Goal: Information Seeking & Learning: Compare options

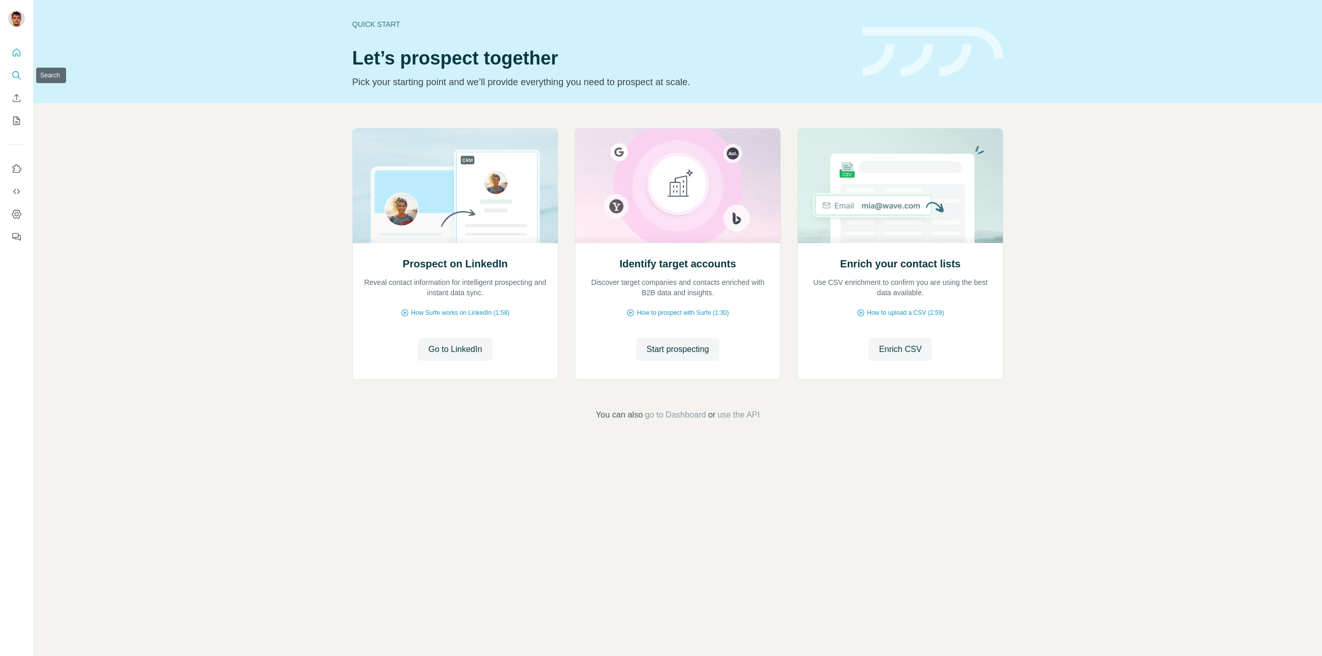
click at [18, 72] on icon "Search" at bounding box center [15, 74] width 7 height 7
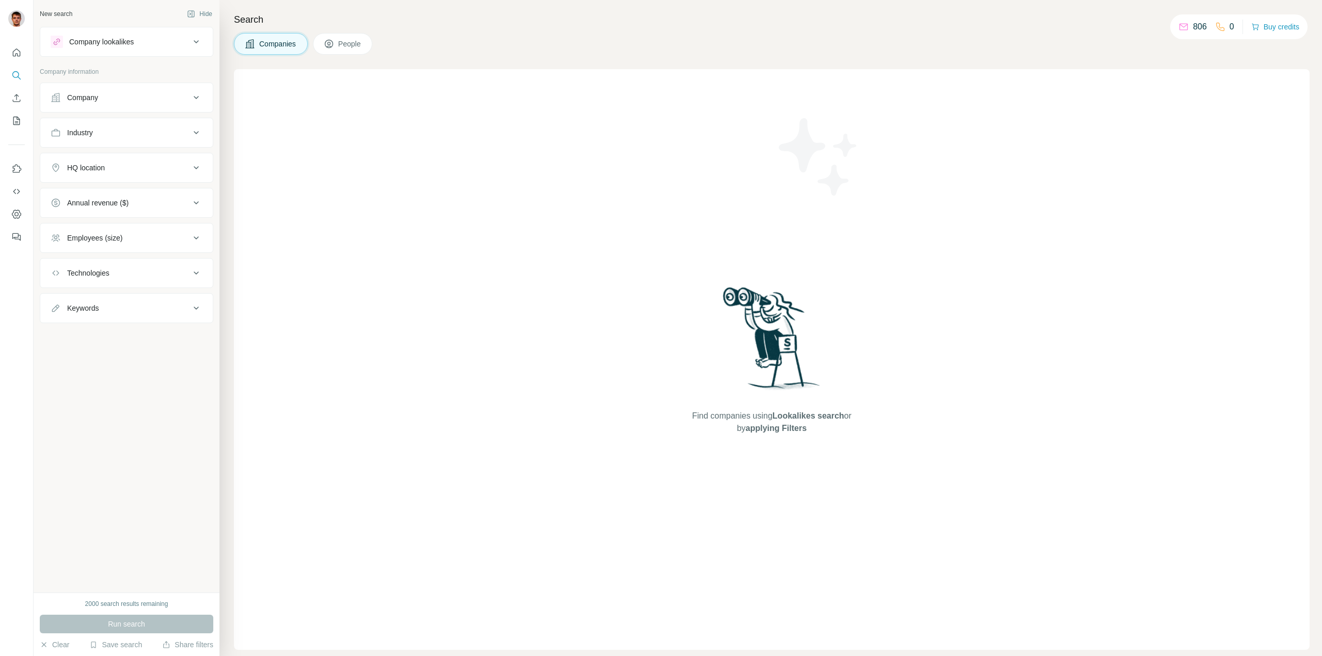
click at [165, 43] on div "Company lookalikes" at bounding box center [120, 42] width 139 height 12
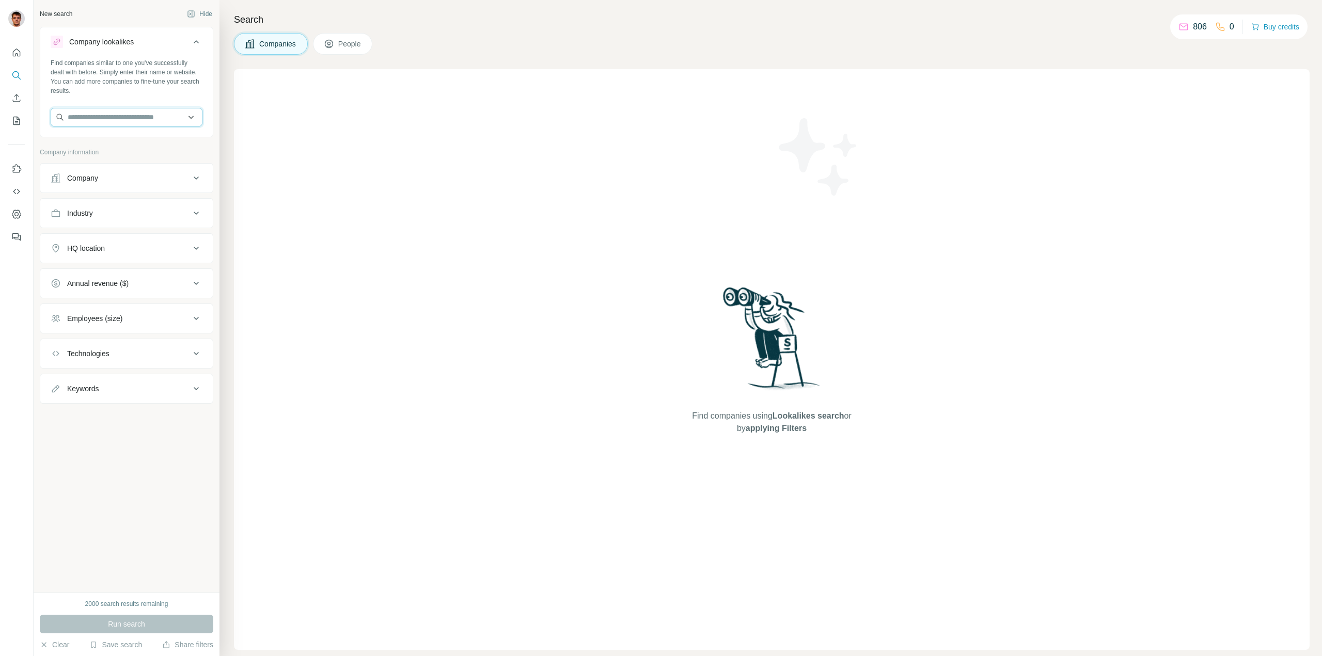
drag, startPoint x: 115, startPoint y: 120, endPoint x: 166, endPoint y: 120, distance: 50.6
click at [116, 120] on input "text" at bounding box center [127, 117] width 152 height 19
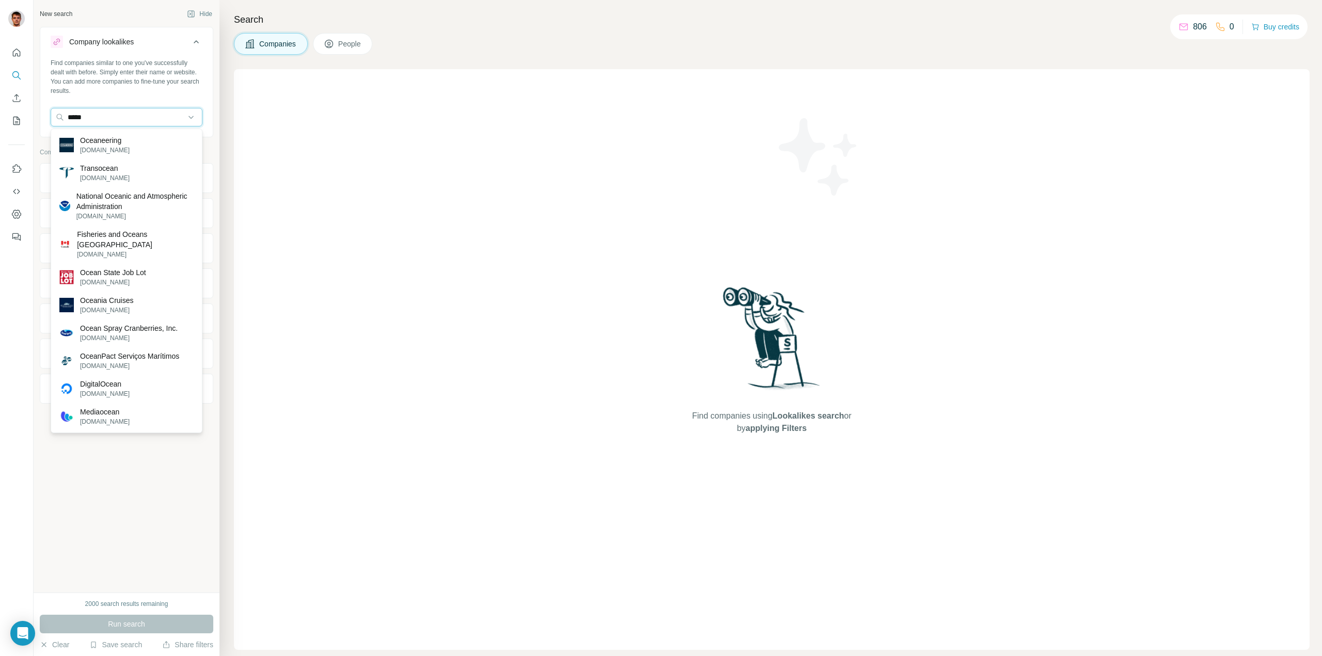
drag, startPoint x: 69, startPoint y: 115, endPoint x: 38, endPoint y: 117, distance: 31.0
click at [33, 115] on div "New search Hide Company lookalikes Find companies similar to one you've success…" at bounding box center [661, 328] width 1322 height 656
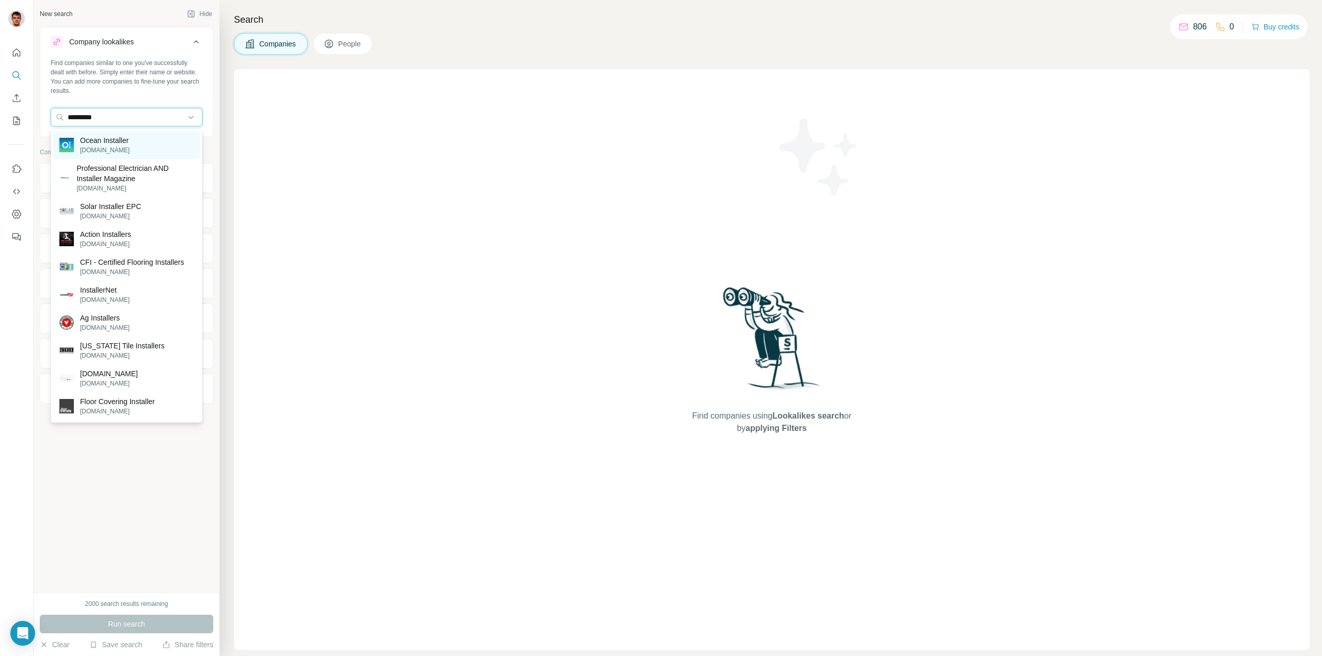
type input "*********"
click at [100, 151] on p "[DOMAIN_NAME]" at bounding box center [105, 150] width 50 height 9
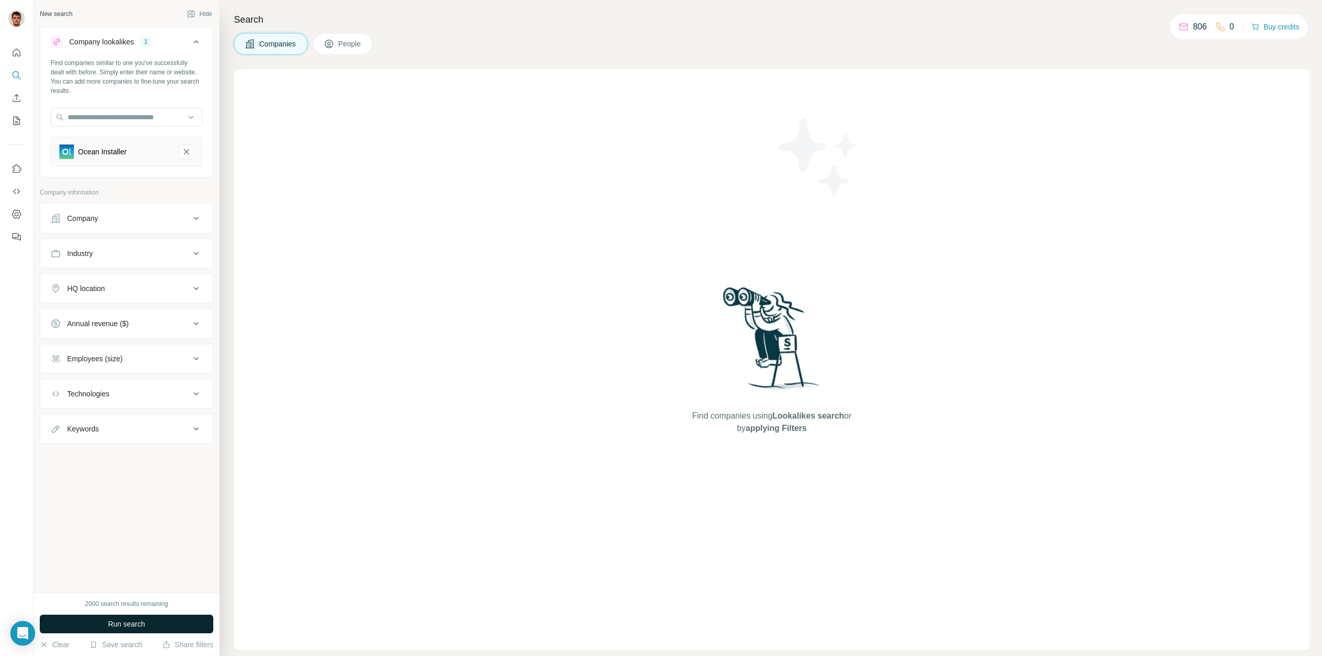
click at [168, 621] on button "Run search" at bounding box center [126, 624] width 173 height 19
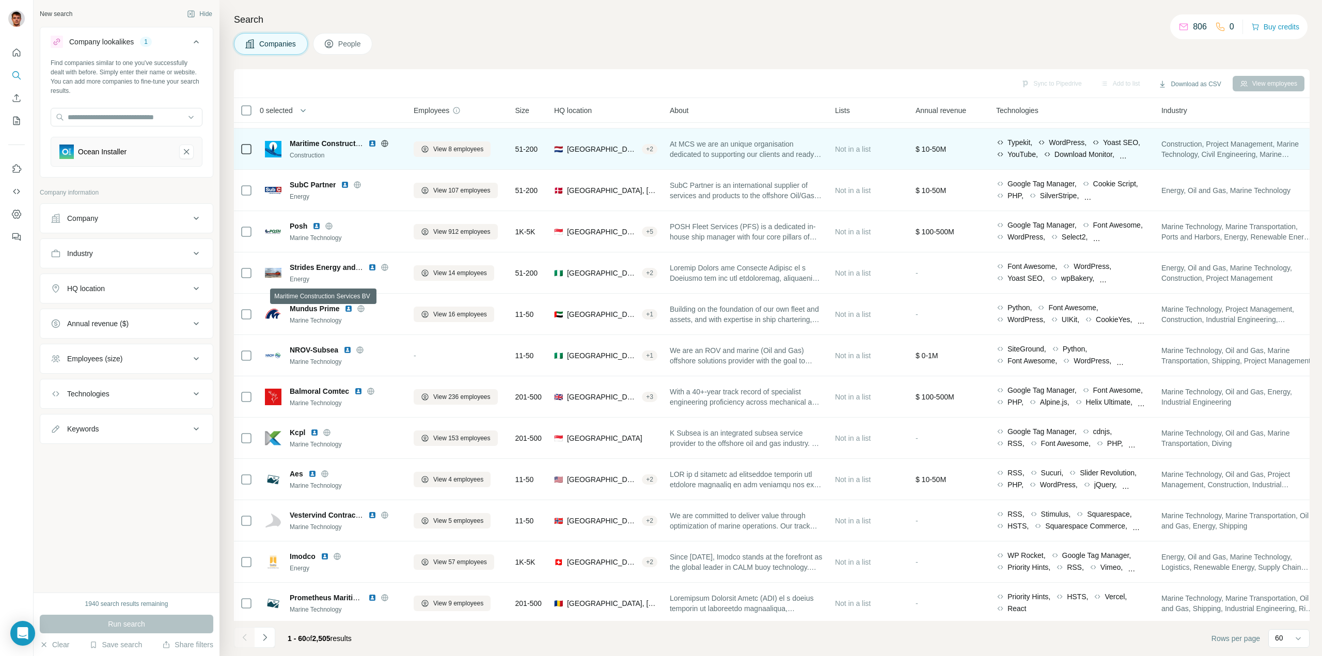
scroll to position [1985, 0]
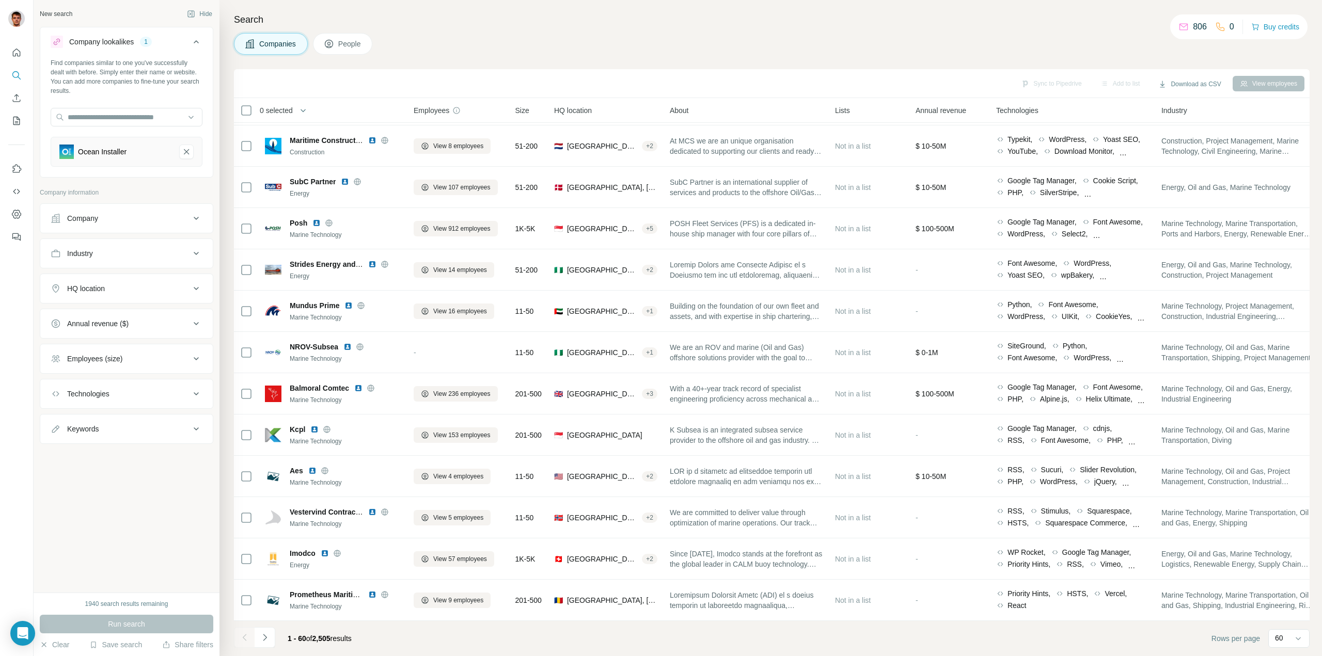
click at [145, 295] on button "HQ location" at bounding box center [126, 288] width 172 height 25
click at [157, 314] on input "text" at bounding box center [127, 314] width 152 height 19
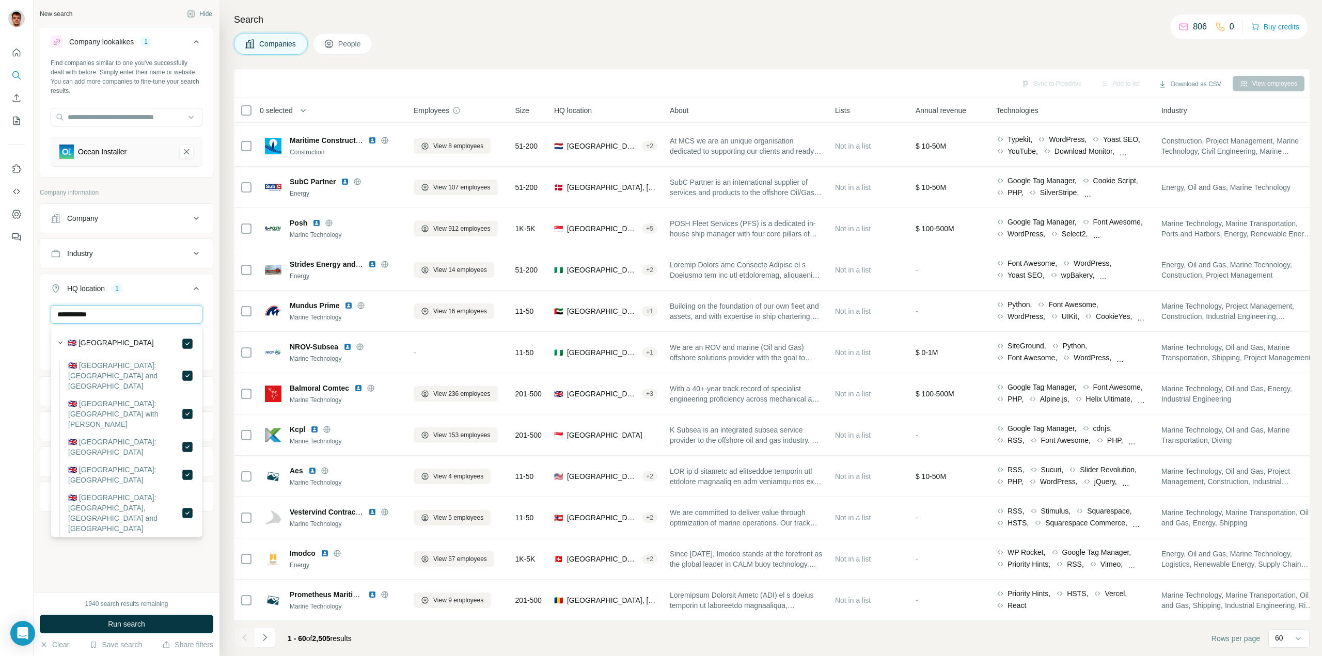
drag, startPoint x: 119, startPoint y: 313, endPoint x: 31, endPoint y: 307, distance: 88.0
click at [31, 307] on div "**********" at bounding box center [661, 328] width 1322 height 656
click at [194, 347] on div "🇩🇰 Denmark 🇩🇰 Denmark: North Denmark Region 🇩🇰 Denmark: Central Denmark Region …" at bounding box center [126, 419] width 147 height 182
click at [139, 320] on input "*******" at bounding box center [127, 314] width 152 height 19
drag, startPoint x: 137, startPoint y: 319, endPoint x: 0, endPoint y: 304, distance: 138.1
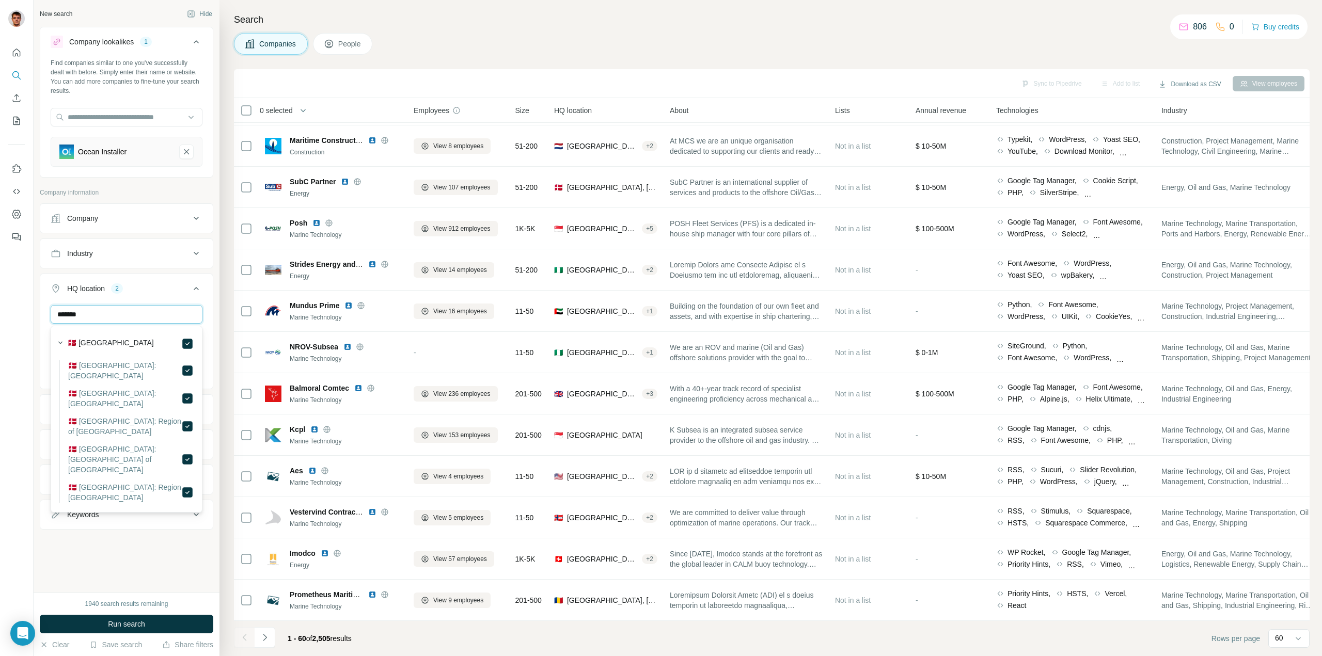
click at [0, 305] on div "New search Hide Company lookalikes 1 Find companies similar to one you've succe…" at bounding box center [661, 328] width 1322 height 656
drag, startPoint x: 128, startPoint y: 315, endPoint x: 0, endPoint y: 308, distance: 128.2
click at [0, 309] on div "**********" at bounding box center [661, 328] width 1322 height 656
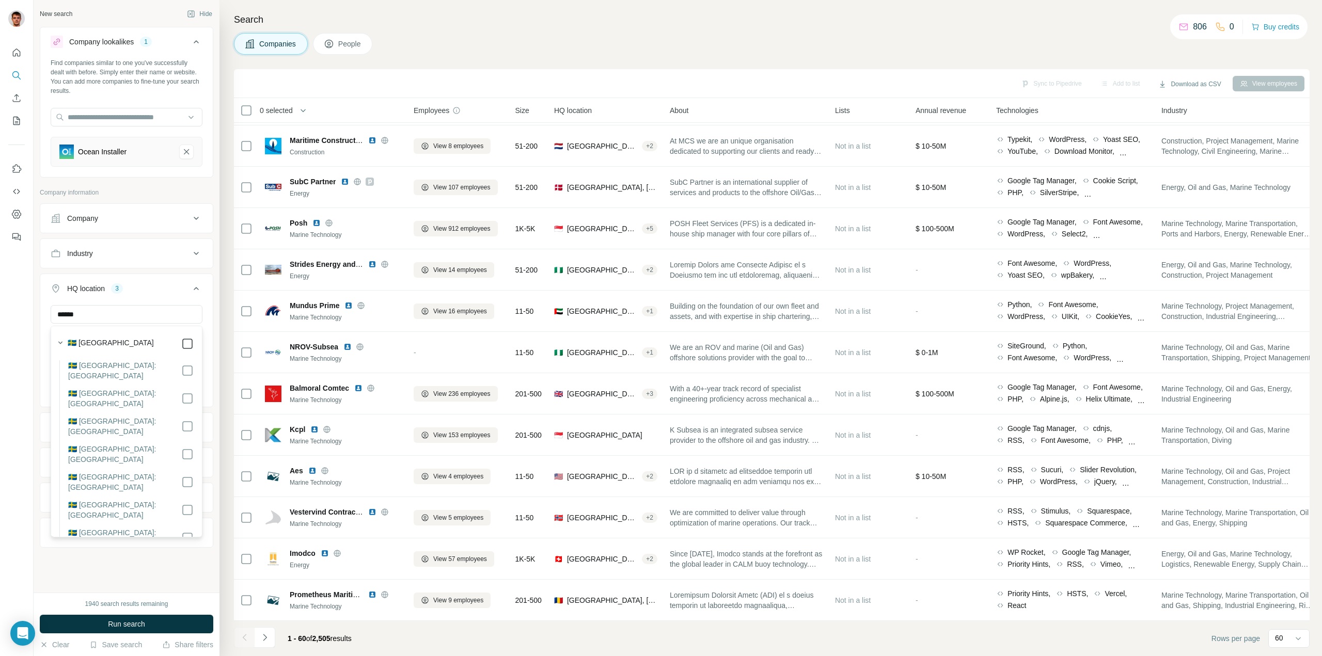
click at [185, 343] on icon at bounding box center [187, 344] width 12 height 12
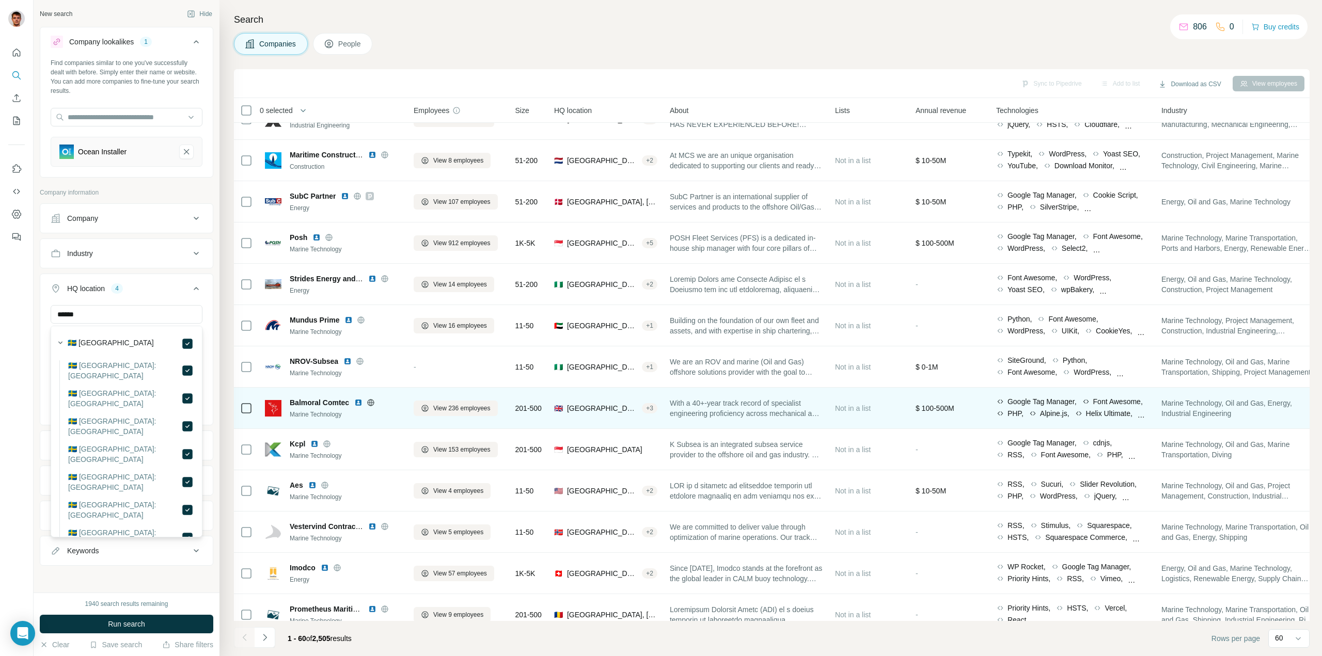
scroll to position [1933, 0]
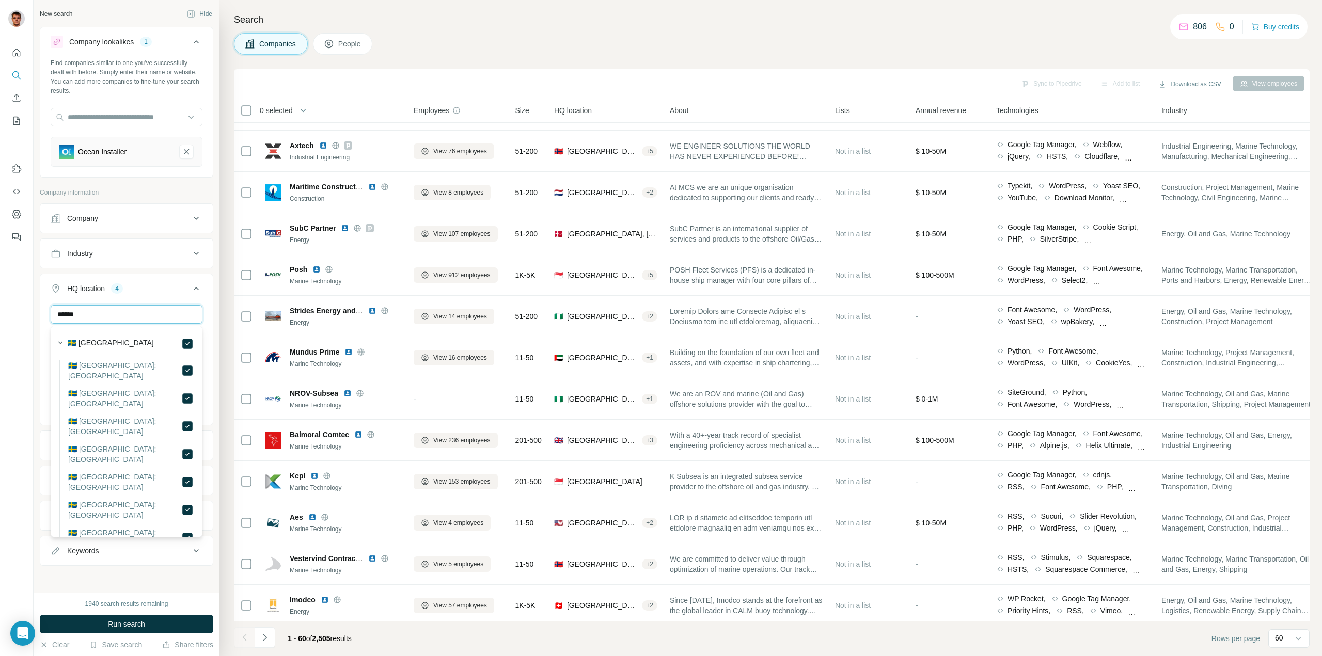
drag, startPoint x: 123, startPoint y: 315, endPoint x: 6, endPoint y: 316, distance: 117.2
click at [6, 316] on div "New search Hide Company lookalikes 1 Find companies similar to one you've succe…" at bounding box center [661, 328] width 1322 height 656
type input "******"
click at [121, 622] on span "Run search" at bounding box center [126, 624] width 37 height 10
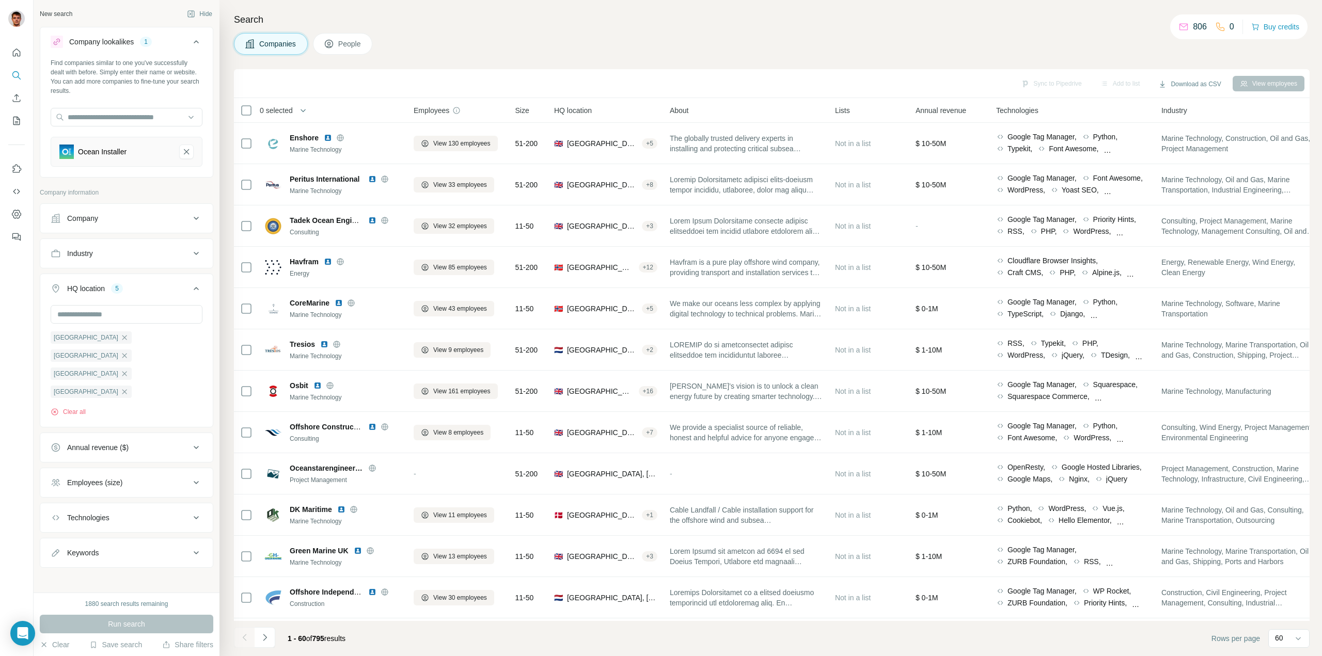
click at [179, 477] on div "Employees (size)" at bounding box center [120, 482] width 139 height 10
click at [57, 537] on icon at bounding box center [57, 543] width 12 height 12
click at [62, 530] on ul "0-1 2-10 11-50 51-200 201-500 501-1K 1K-5K 5K-10K 10K-50K 50K-100K 100K-500K 50…" at bounding box center [127, 610] width 152 height 223
click at [60, 556] on icon at bounding box center [57, 562] width 12 height 12
drag, startPoint x: 55, startPoint y: 542, endPoint x: 110, endPoint y: 562, distance: 58.8
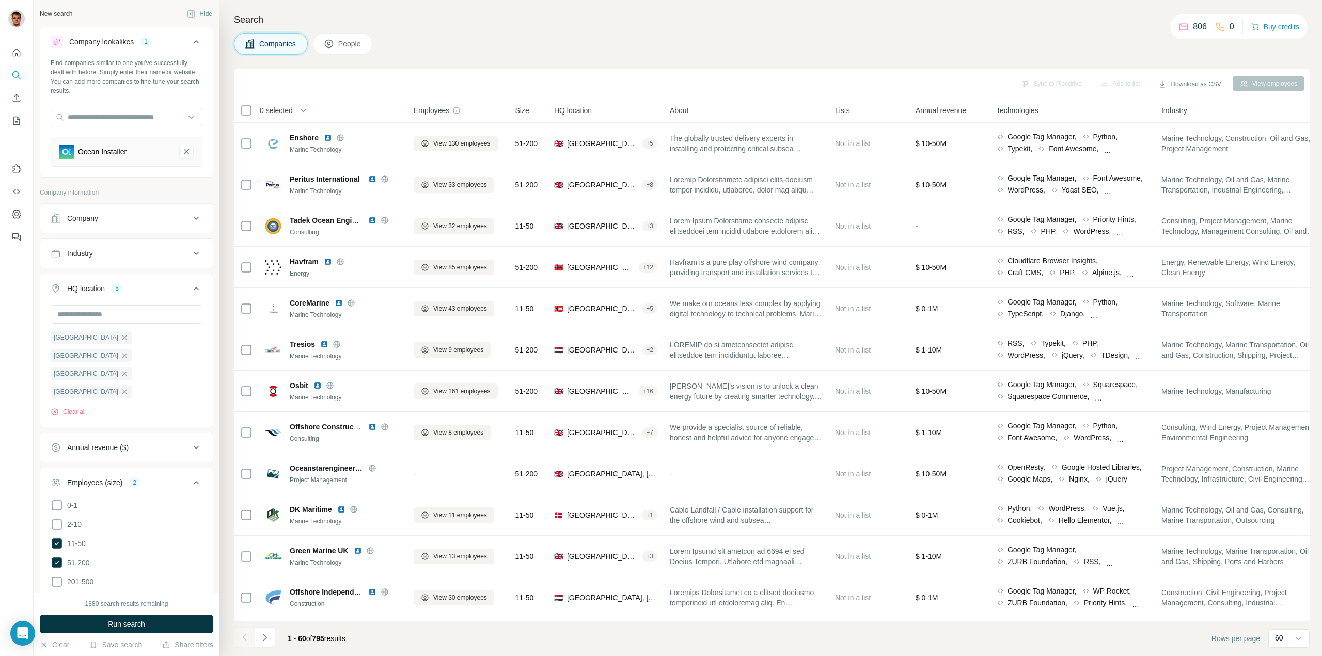
click at [55, 576] on icon at bounding box center [57, 582] width 12 height 12
click at [100, 626] on button "Run search" at bounding box center [126, 624] width 173 height 19
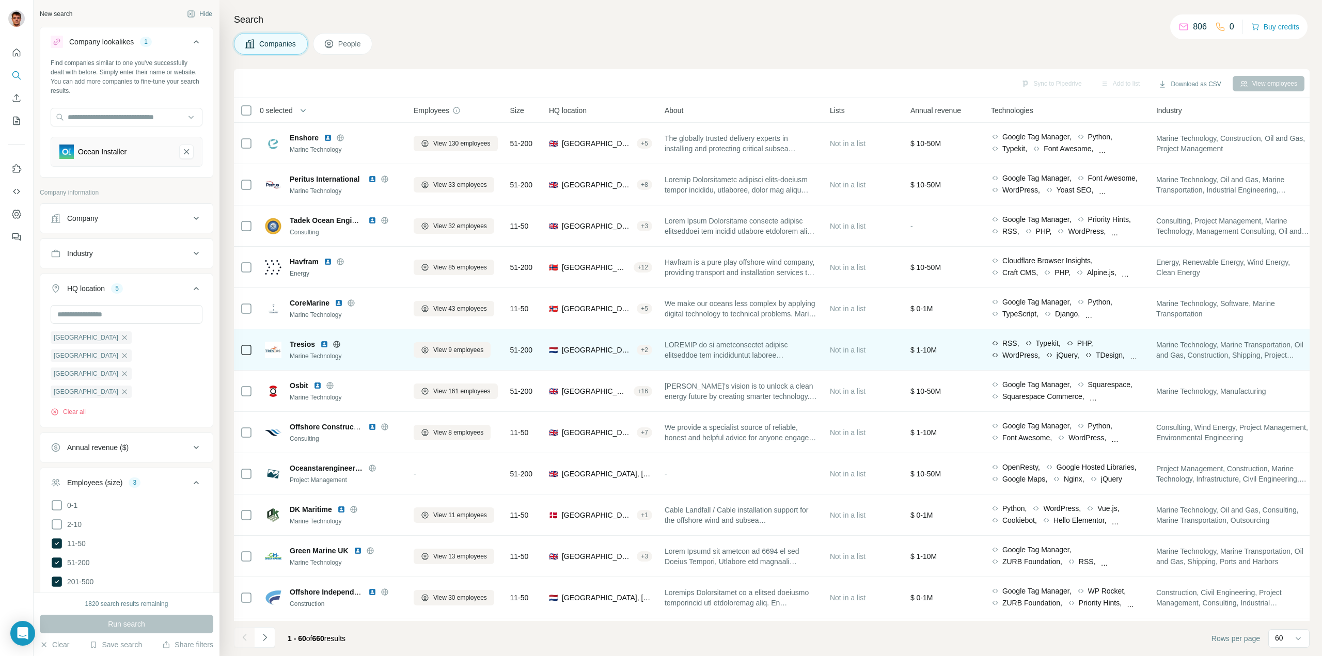
click at [335, 346] on icon at bounding box center [336, 344] width 7 height 7
click at [339, 342] on icon at bounding box center [336, 344] width 7 height 7
click at [441, 348] on span "View 9 employees" at bounding box center [458, 349] width 50 height 9
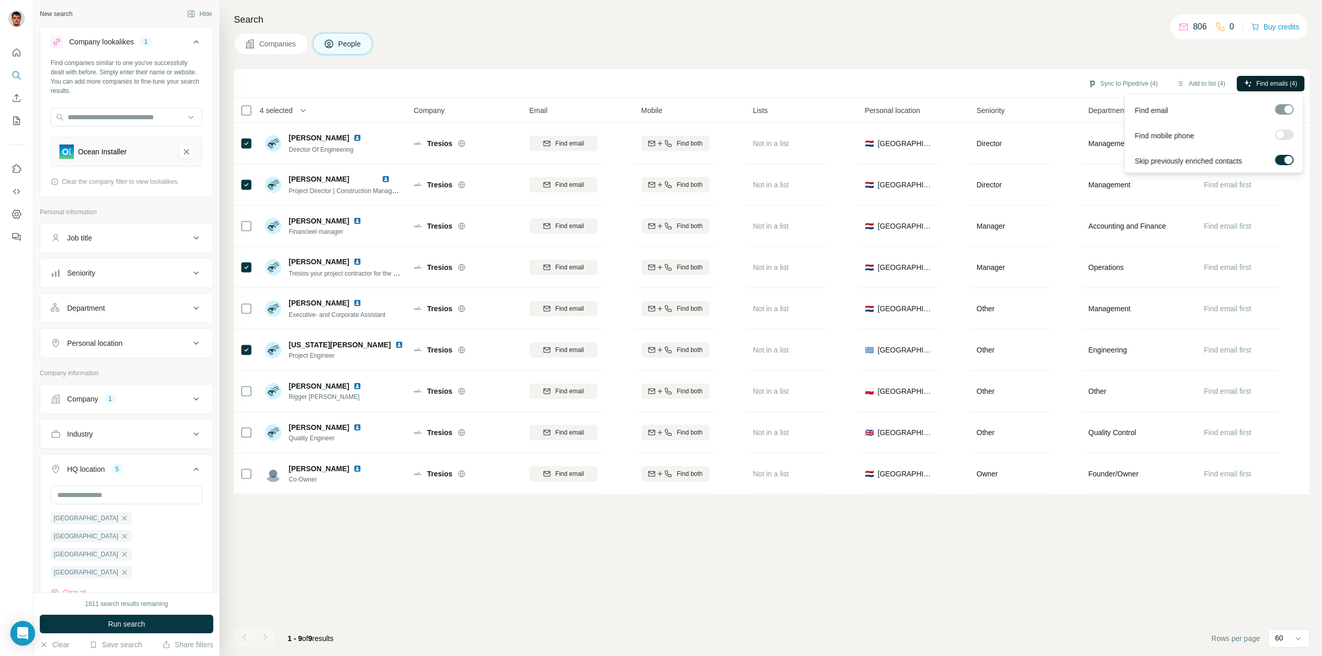
click at [1259, 83] on span "Find emails (4)" at bounding box center [1276, 83] width 41 height 9
click at [1256, 81] on span "Find emails (5)" at bounding box center [1276, 83] width 41 height 9
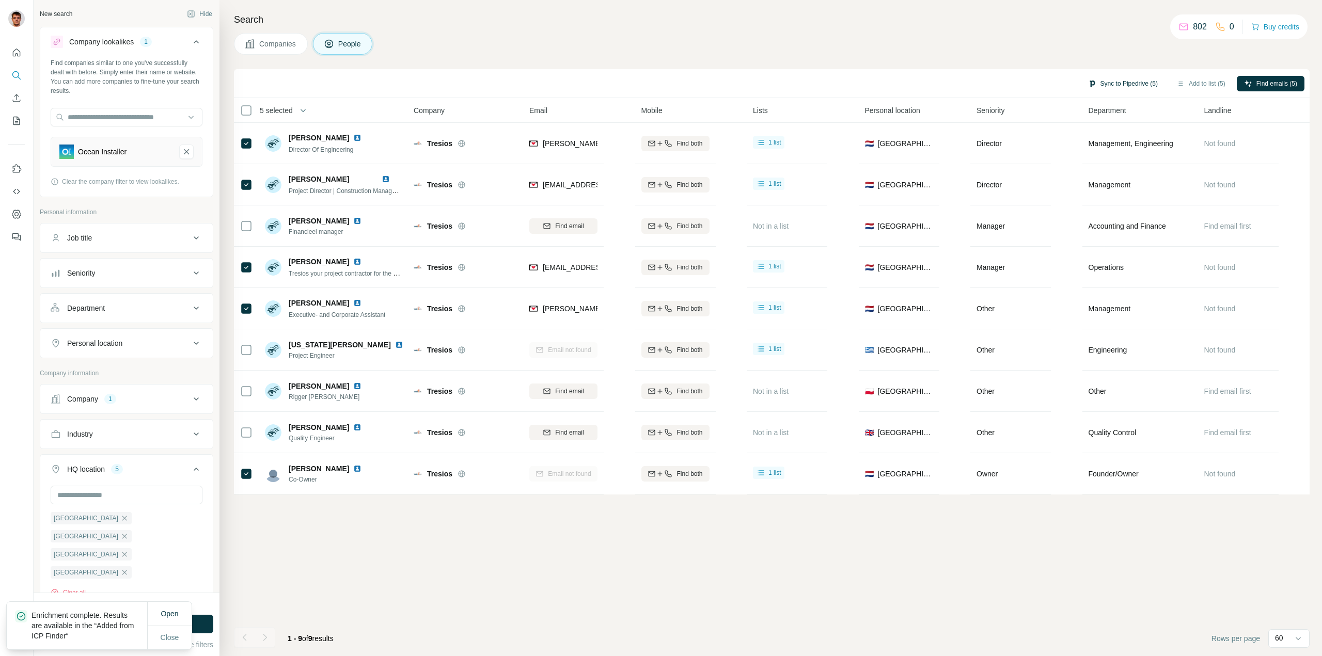
click at [1126, 83] on button "Sync to Pipedrive (5)" at bounding box center [1122, 83] width 84 height 15
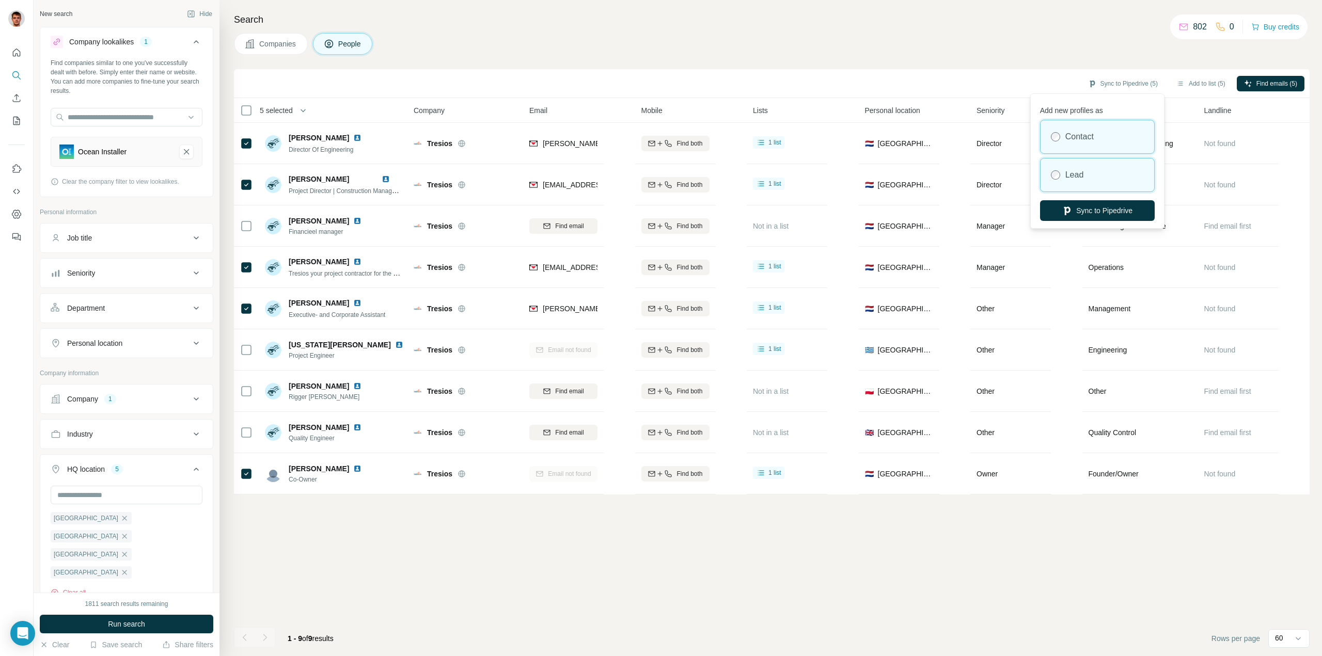
click at [1097, 170] on div "Lead" at bounding box center [1097, 174] width 114 height 33
click at [1084, 210] on button "Sync to Pipedrive" at bounding box center [1097, 210] width 115 height 21
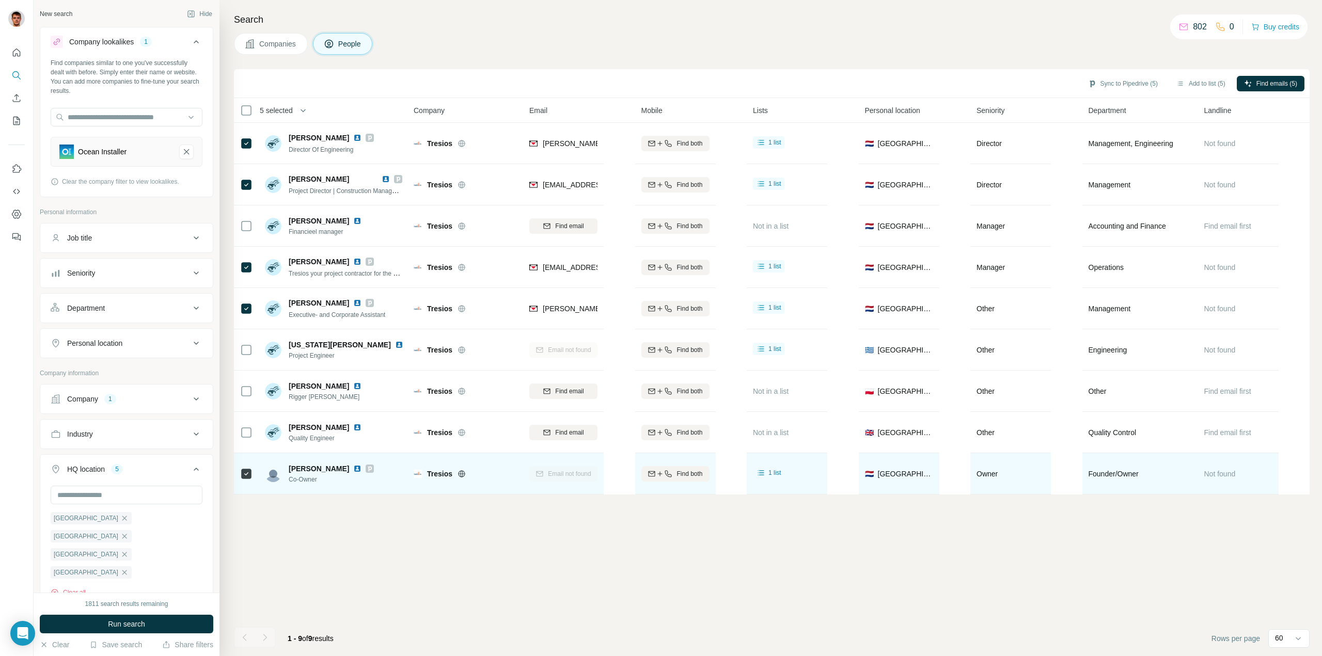
click at [353, 469] on img at bounding box center [357, 469] width 8 height 8
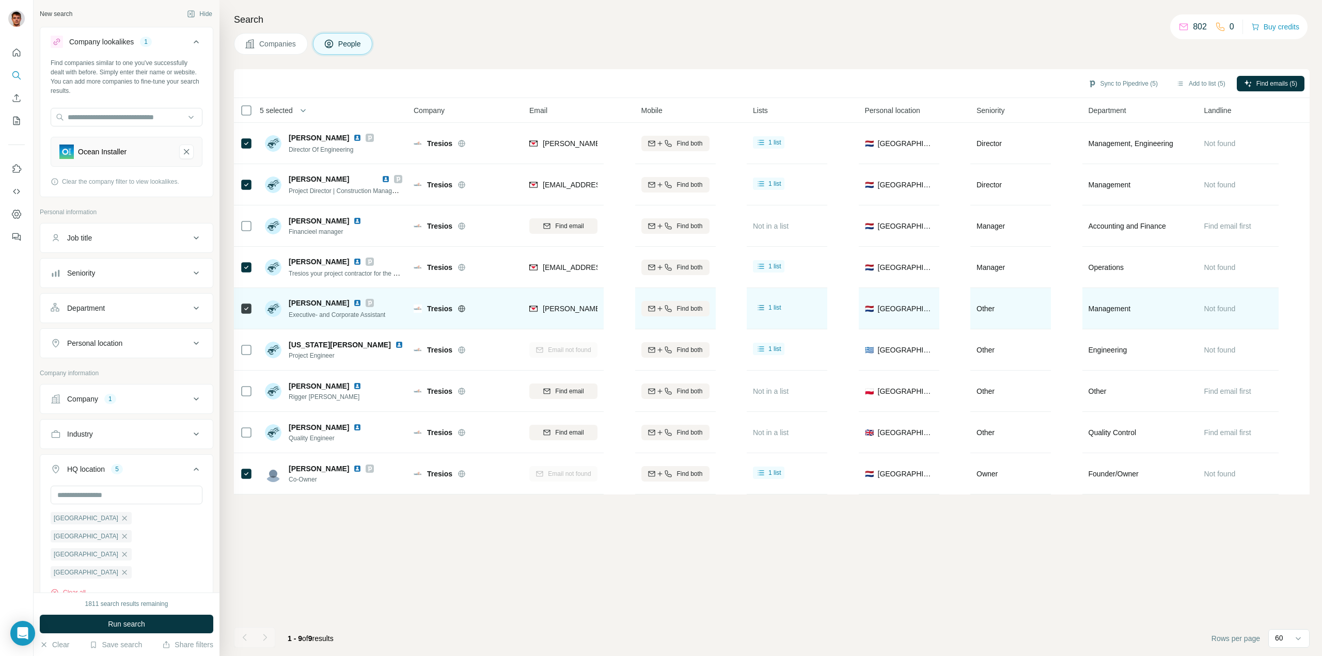
click at [353, 302] on img at bounding box center [357, 303] width 8 height 8
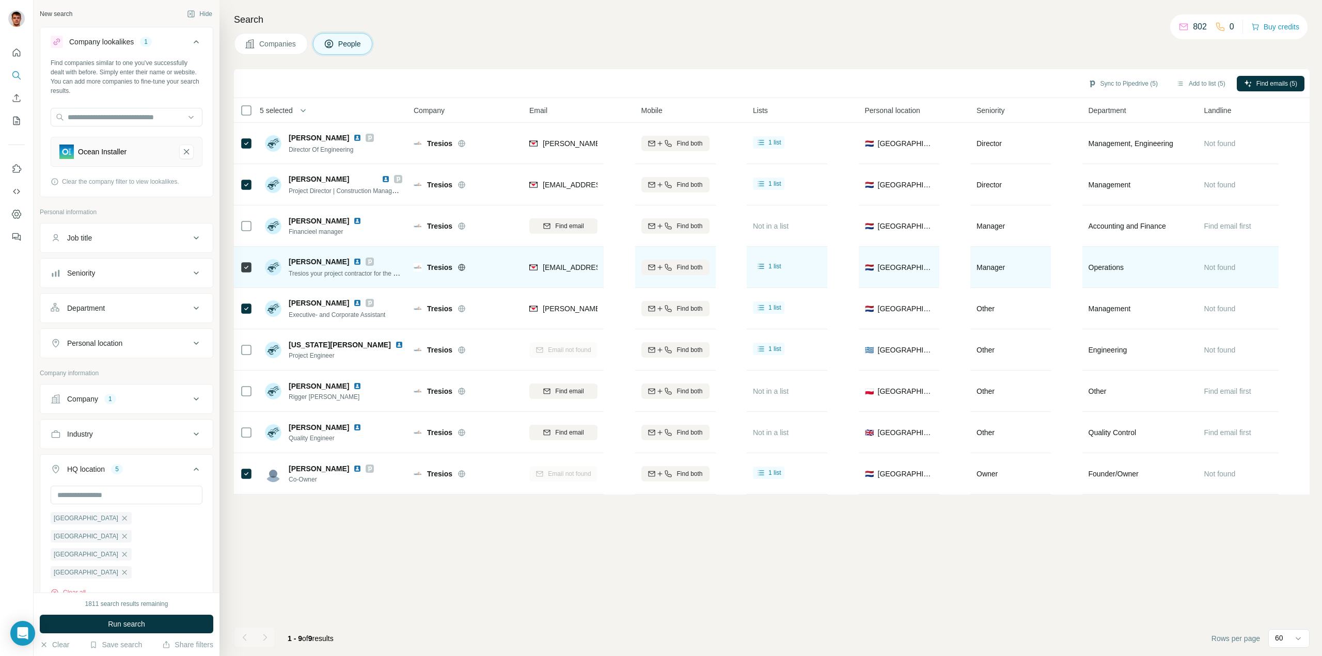
click at [353, 260] on img at bounding box center [357, 262] width 8 height 8
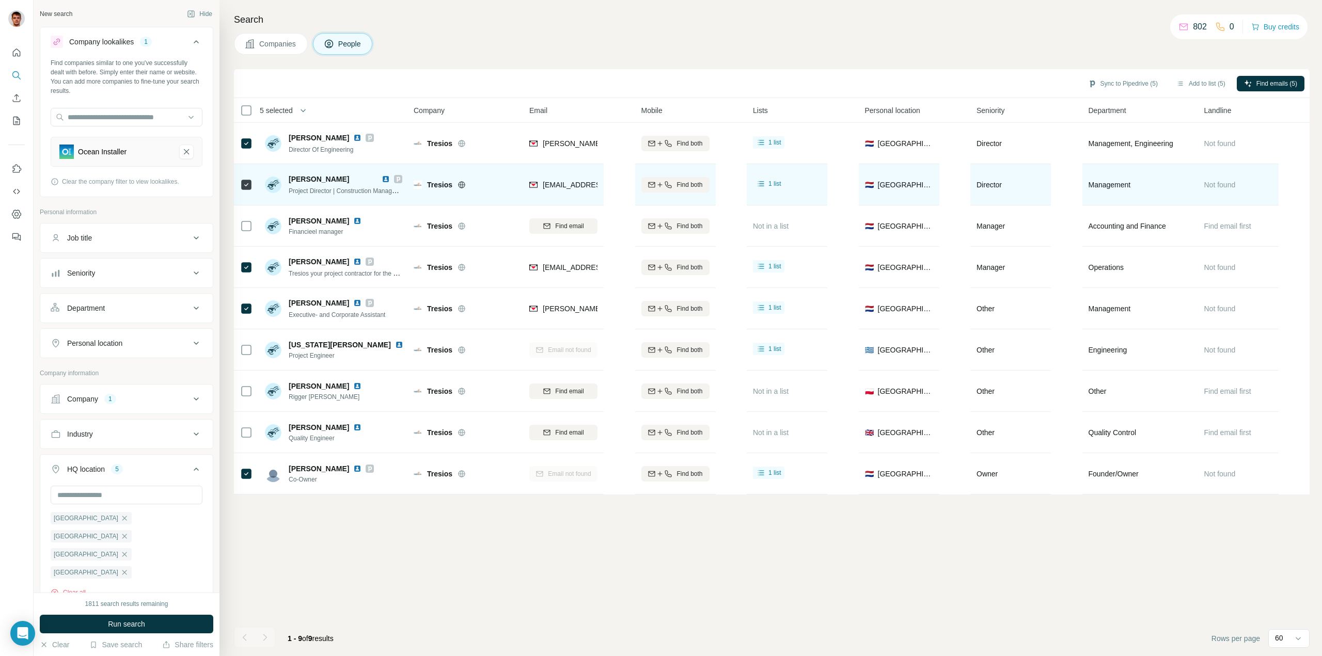
click at [384, 179] on img at bounding box center [385, 179] width 8 height 8
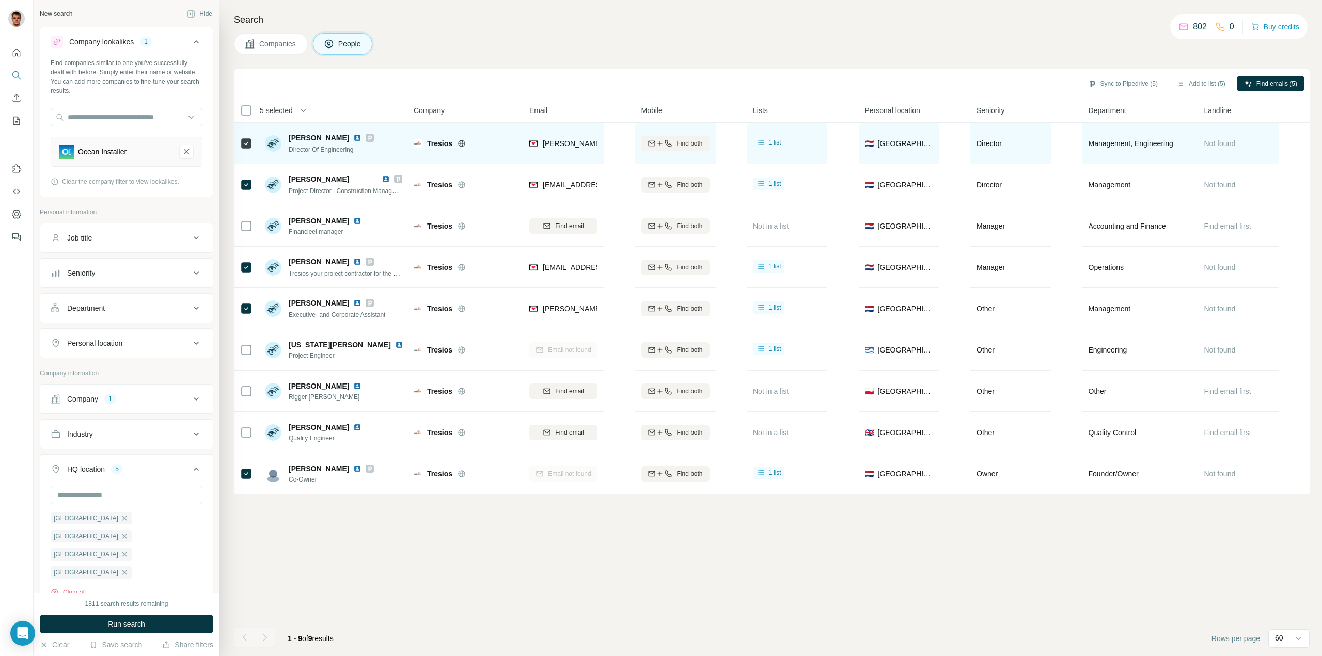
click at [361, 135] on img at bounding box center [357, 138] width 8 height 8
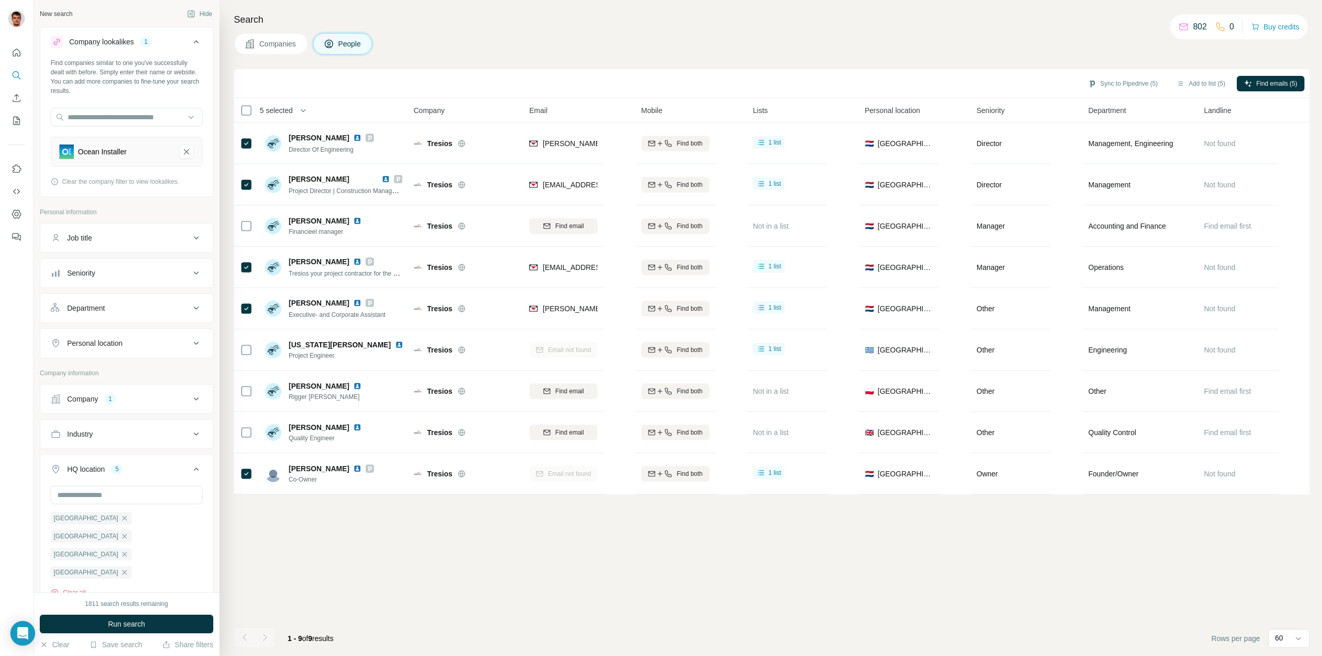
click at [265, 44] on span "Companies" at bounding box center [278, 44] width 38 height 10
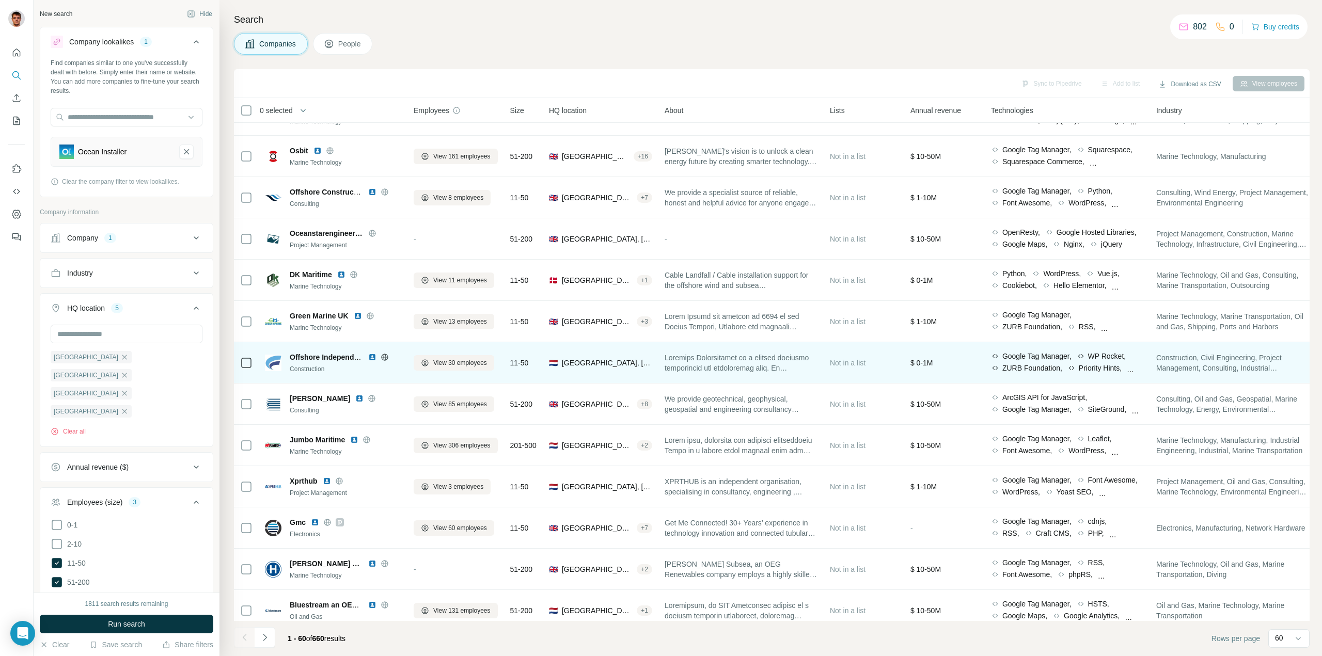
scroll to position [258, 0]
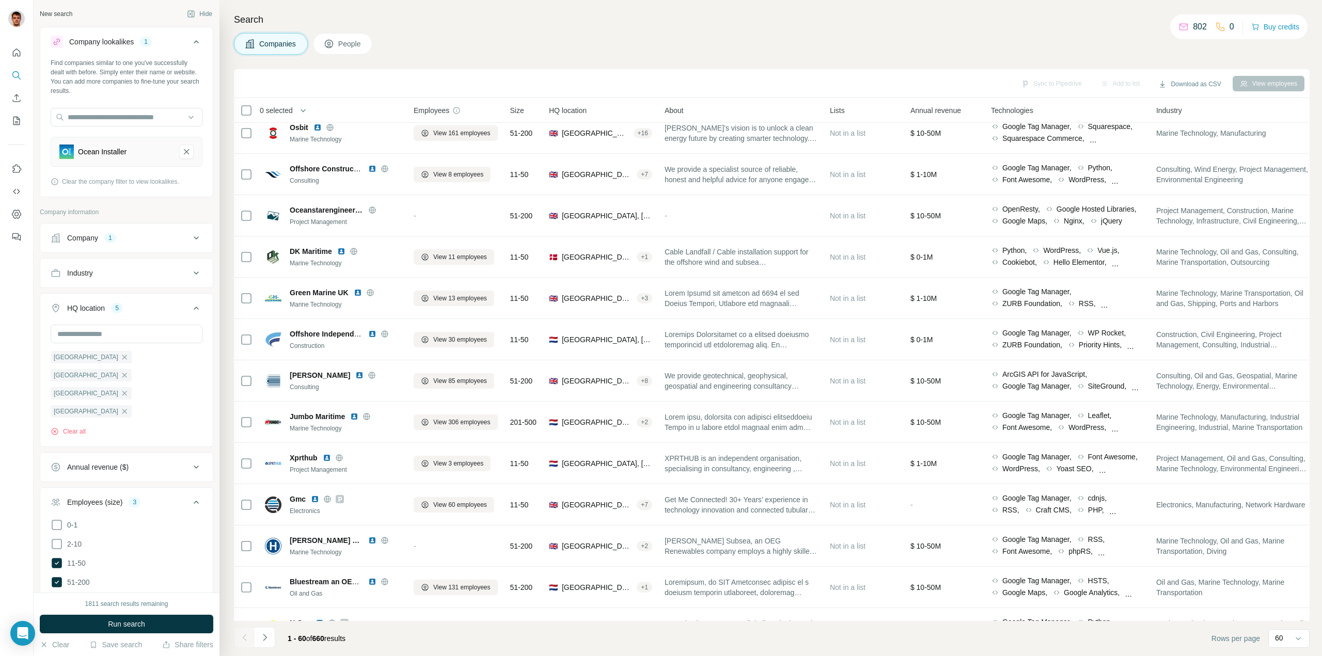
click at [122, 274] on div "Industry" at bounding box center [120, 273] width 139 height 10
click at [120, 299] on input at bounding box center [121, 298] width 128 height 11
type input "***"
click at [93, 323] on p "Oil and Gas" at bounding box center [78, 322] width 38 height 10
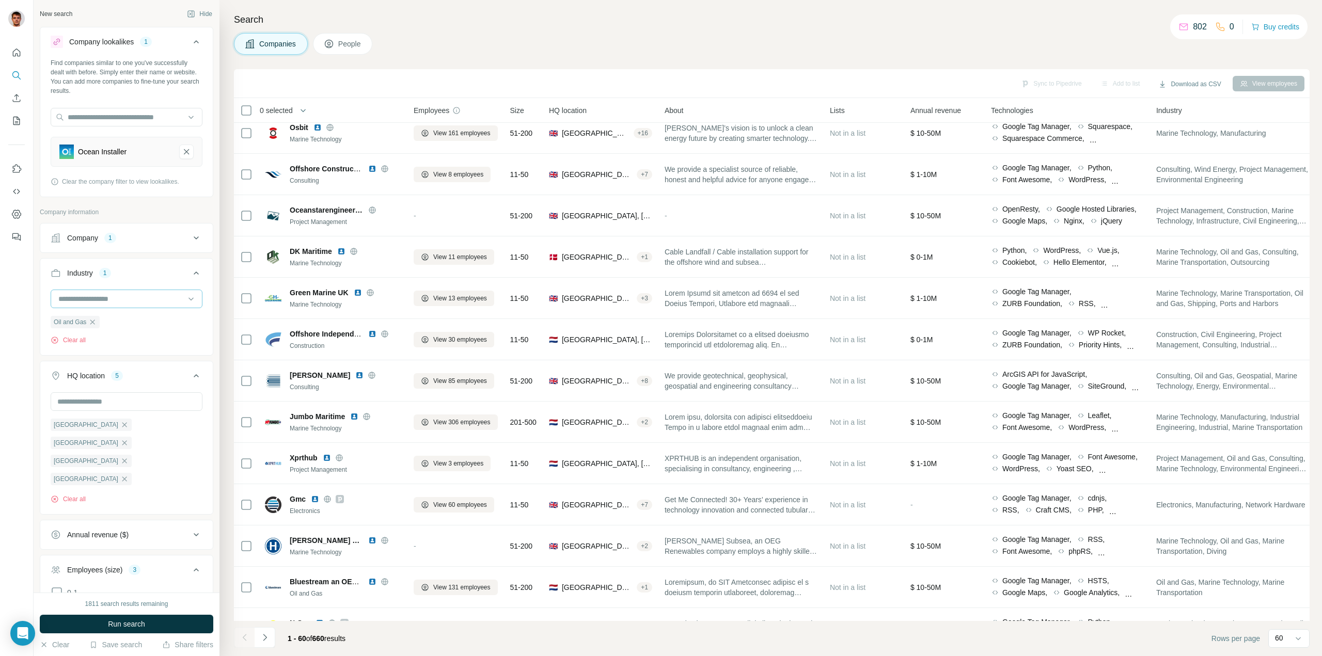
click at [108, 300] on input at bounding box center [121, 298] width 128 height 11
type input "*****"
click at [96, 320] on p "Marine Technology" at bounding box center [89, 322] width 60 height 10
click at [136, 624] on span "Run search" at bounding box center [126, 624] width 37 height 10
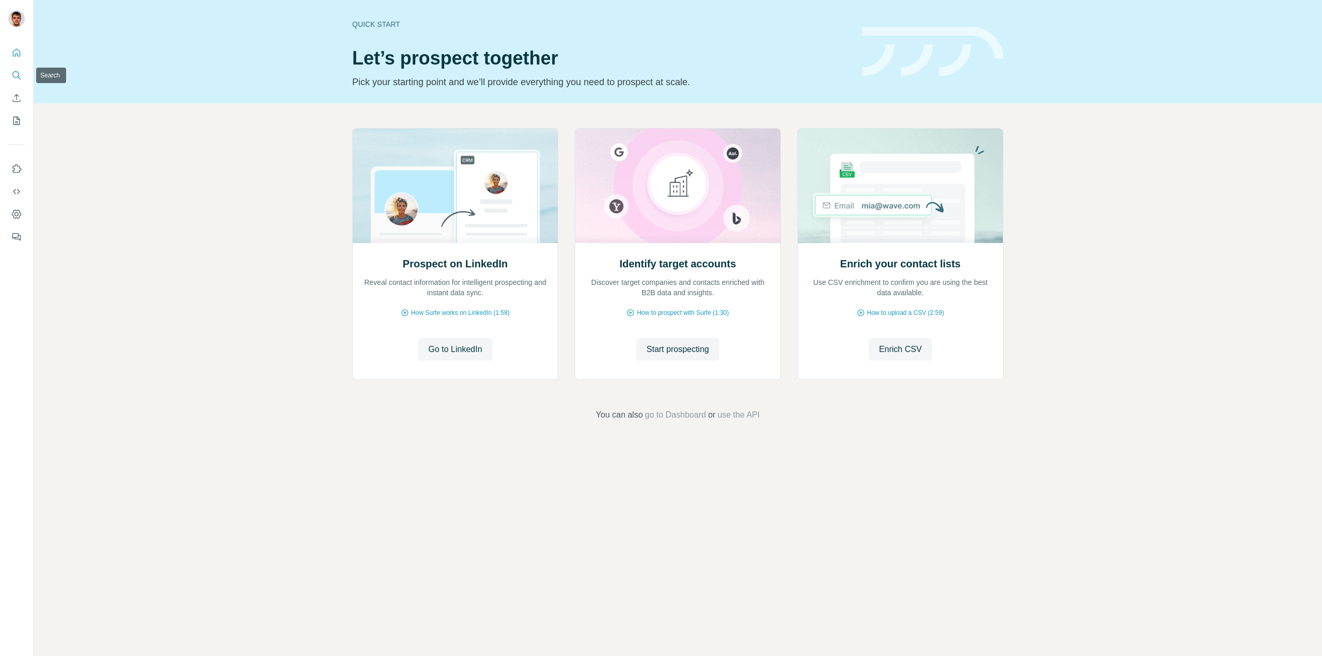
click at [18, 73] on icon "Search" at bounding box center [15, 74] width 7 height 7
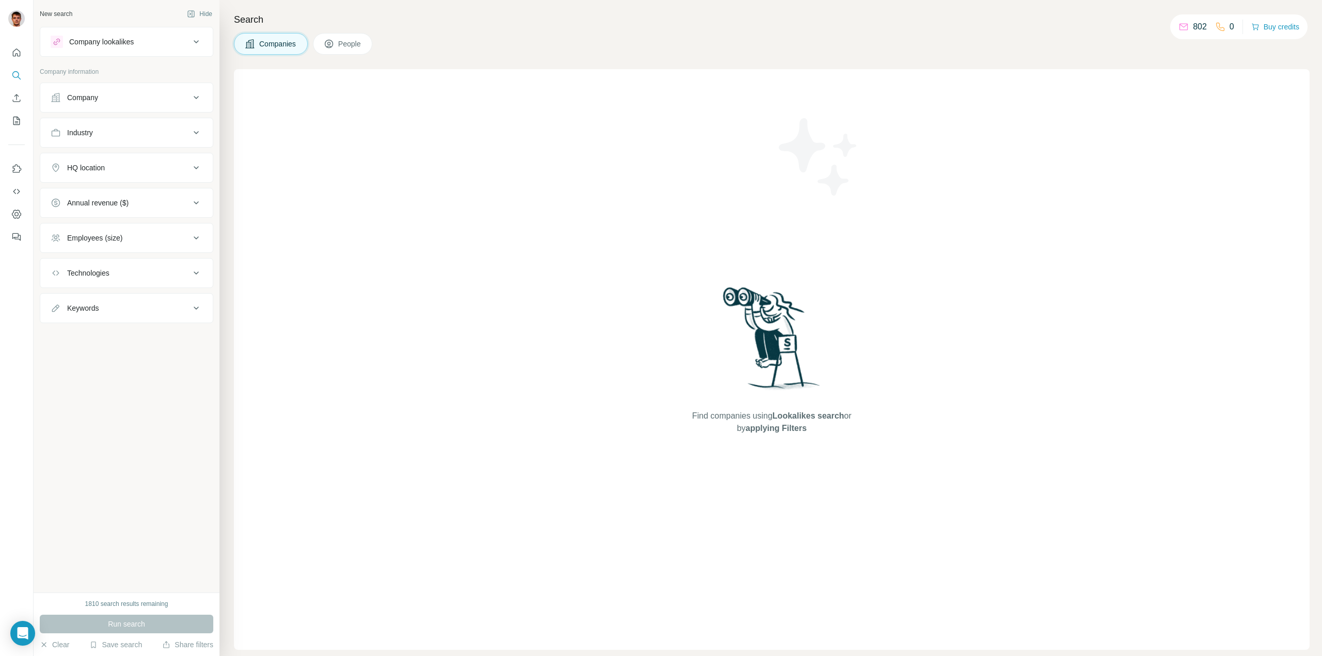
click at [153, 44] on div "Company lookalikes" at bounding box center [120, 42] width 139 height 12
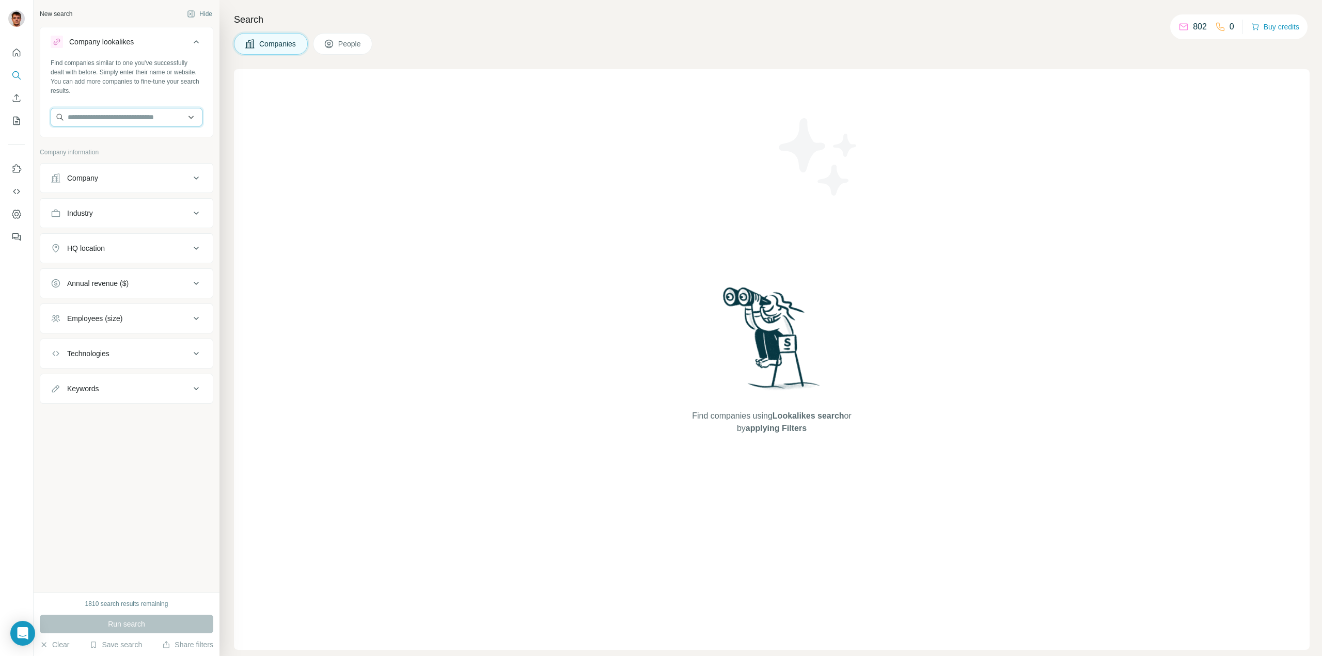
click at [114, 113] on input "text" at bounding box center [127, 117] width 152 height 19
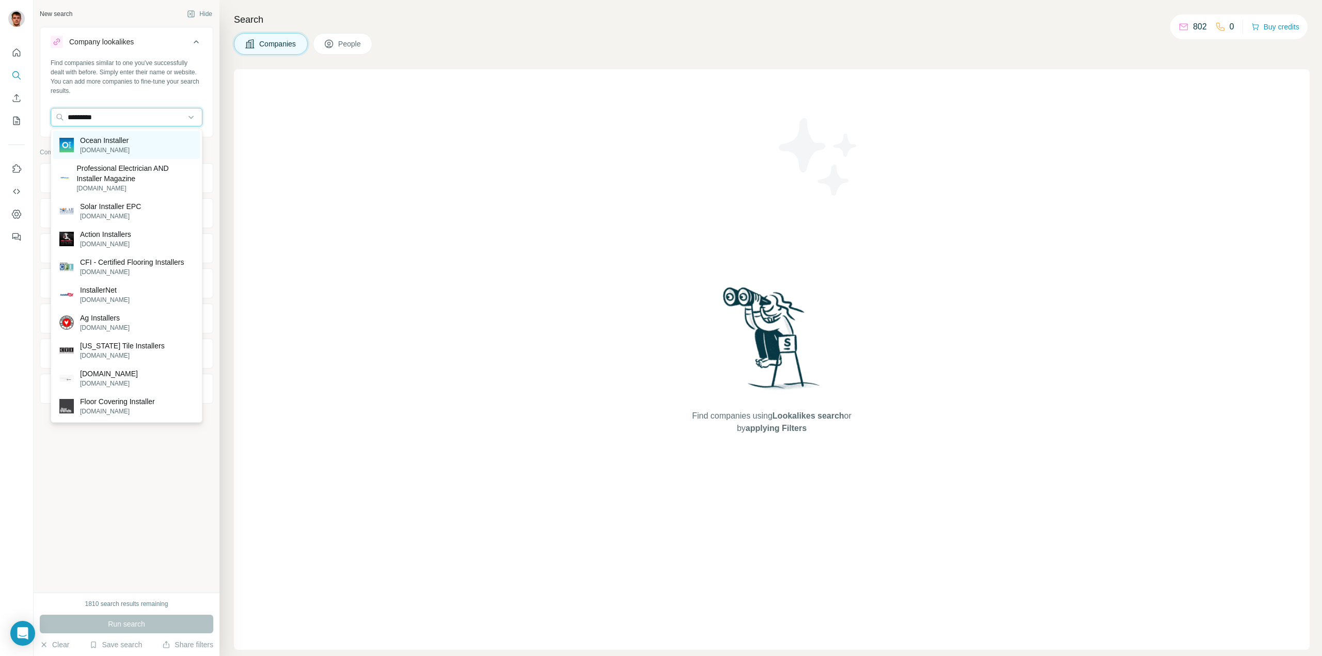
type input "*********"
click at [105, 144] on p "Ocean Installer" at bounding box center [105, 140] width 50 height 10
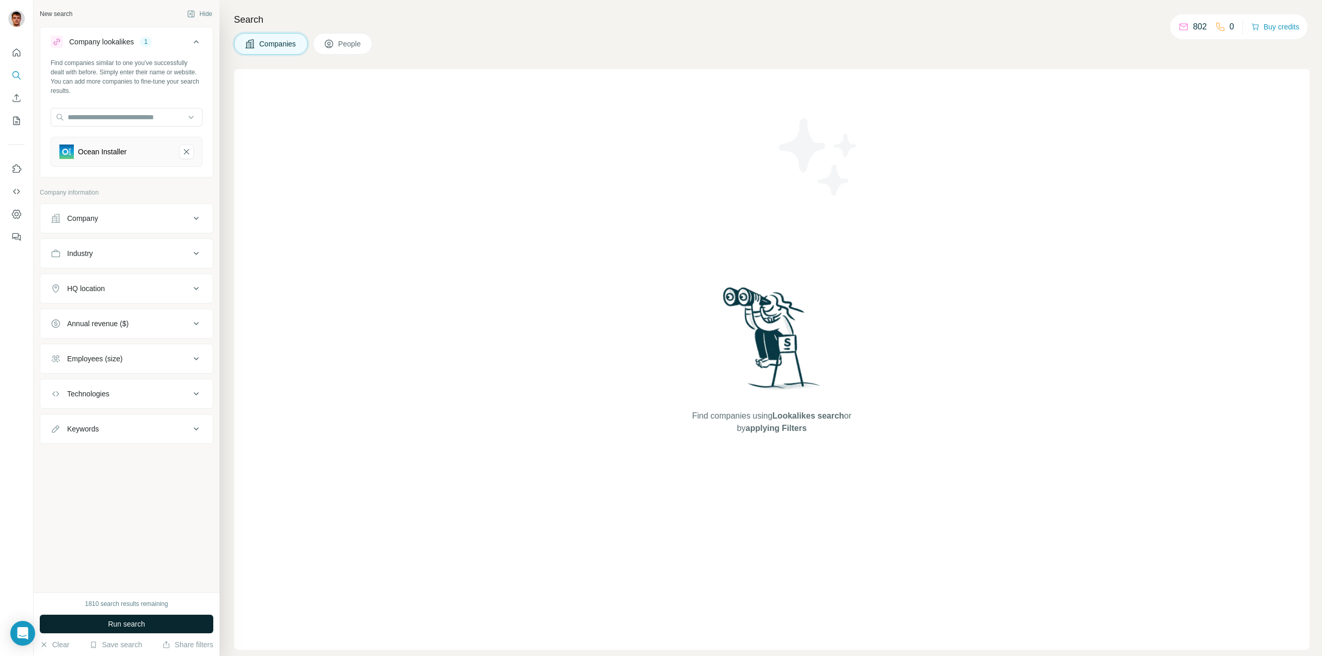
click at [118, 627] on span "Run search" at bounding box center [126, 624] width 37 height 10
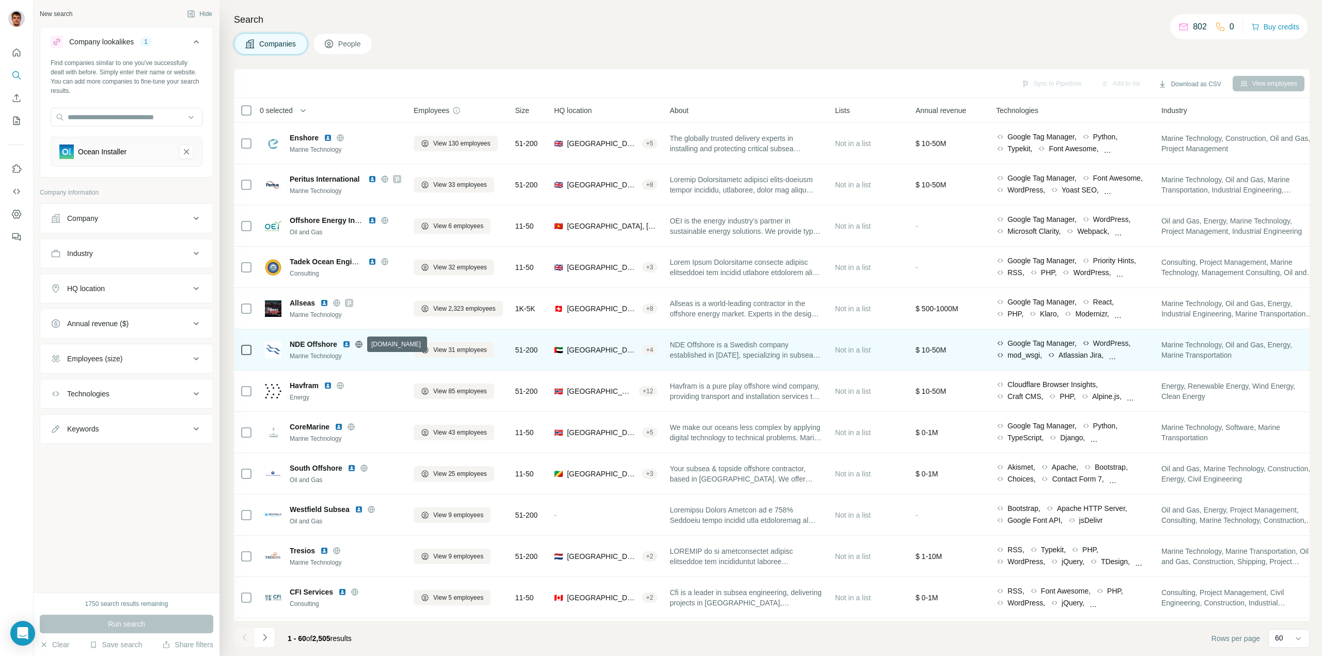
click at [357, 344] on icon at bounding box center [358, 344] width 7 height 1
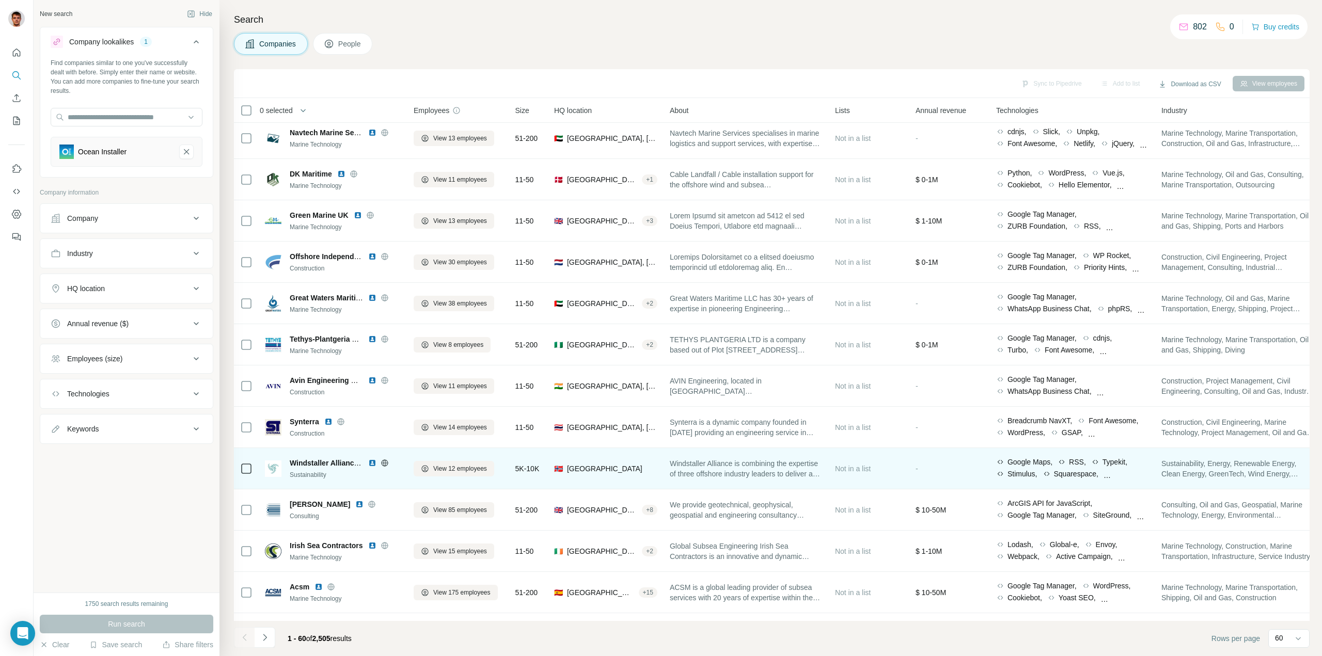
scroll to position [774, 0]
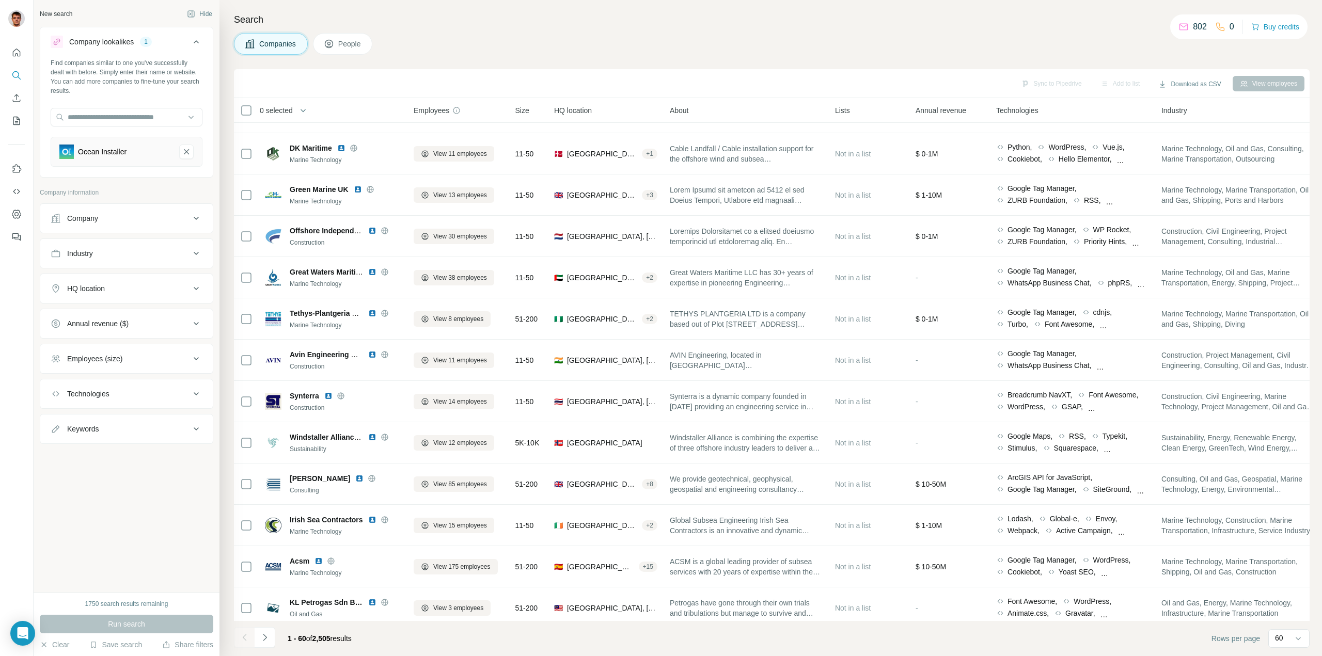
click at [150, 356] on div "Employees (size)" at bounding box center [120, 359] width 139 height 10
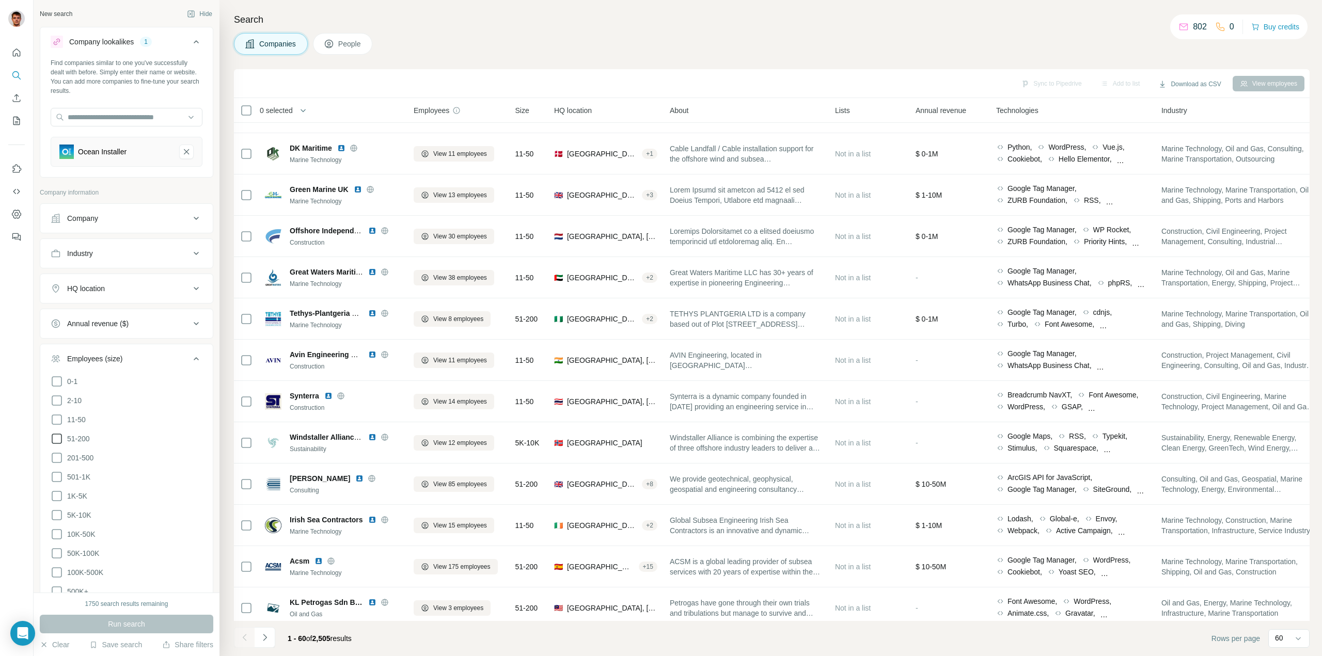
click at [58, 436] on icon at bounding box center [57, 439] width 12 height 12
click at [58, 455] on icon at bounding box center [57, 458] width 12 height 12
click at [60, 473] on icon at bounding box center [57, 477] width 12 height 12
click at [62, 494] on icon at bounding box center [57, 496] width 12 height 12
click at [62, 514] on icon at bounding box center [57, 515] width 12 height 12
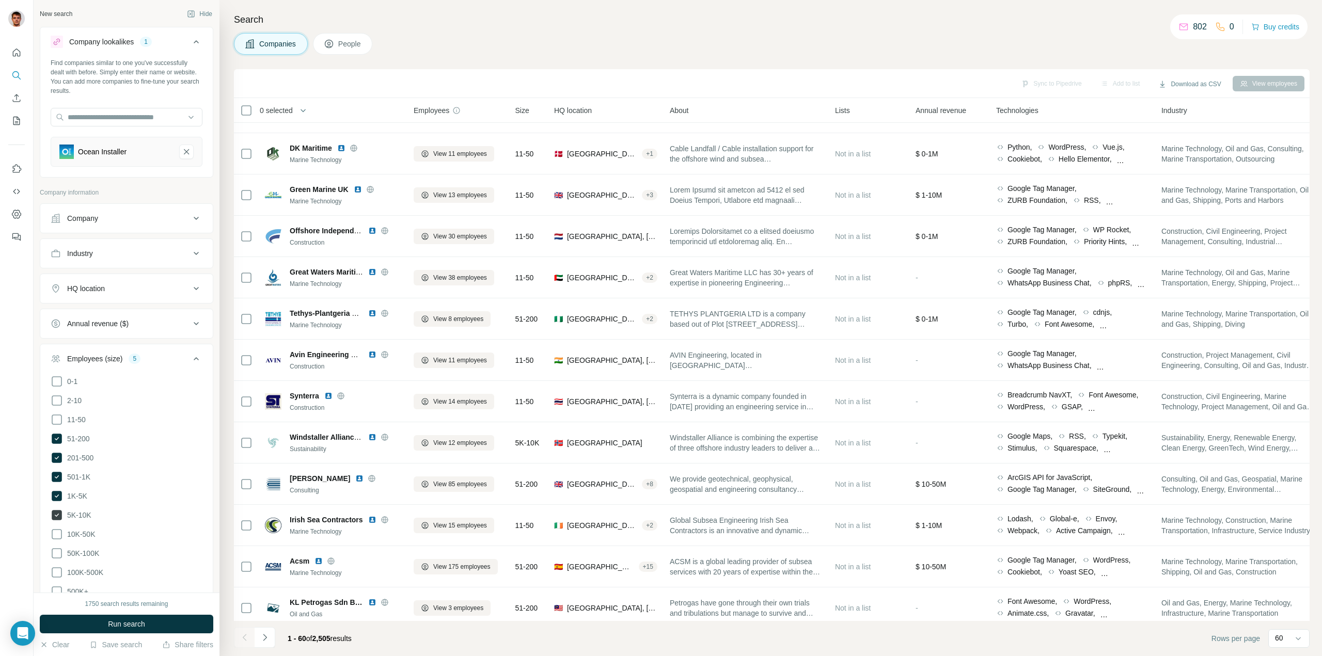
click at [52, 510] on icon at bounding box center [57, 515] width 10 height 10
click at [55, 495] on icon at bounding box center [57, 496] width 4 height 3
click at [86, 625] on button "Run search" at bounding box center [126, 624] width 173 height 19
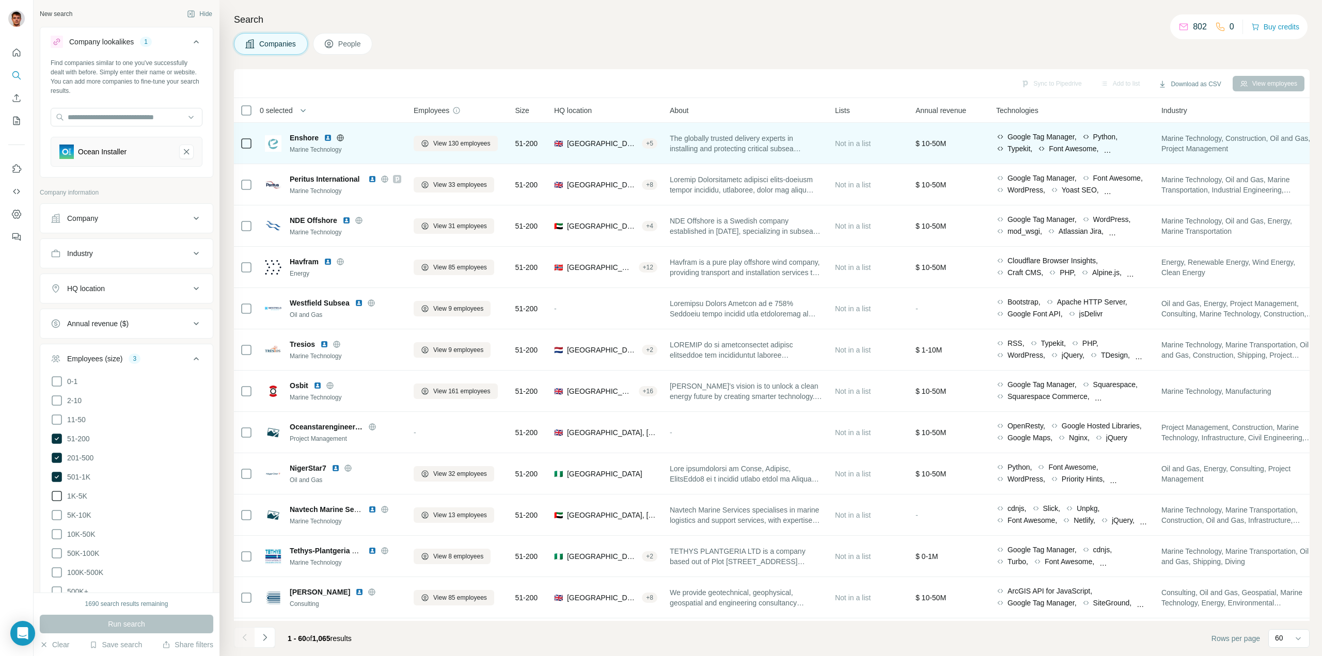
click at [344, 136] on div at bounding box center [340, 138] width 33 height 8
click at [340, 137] on icon at bounding box center [340, 138] width 8 height 8
click at [464, 140] on span "View 130 employees" at bounding box center [461, 143] width 57 height 9
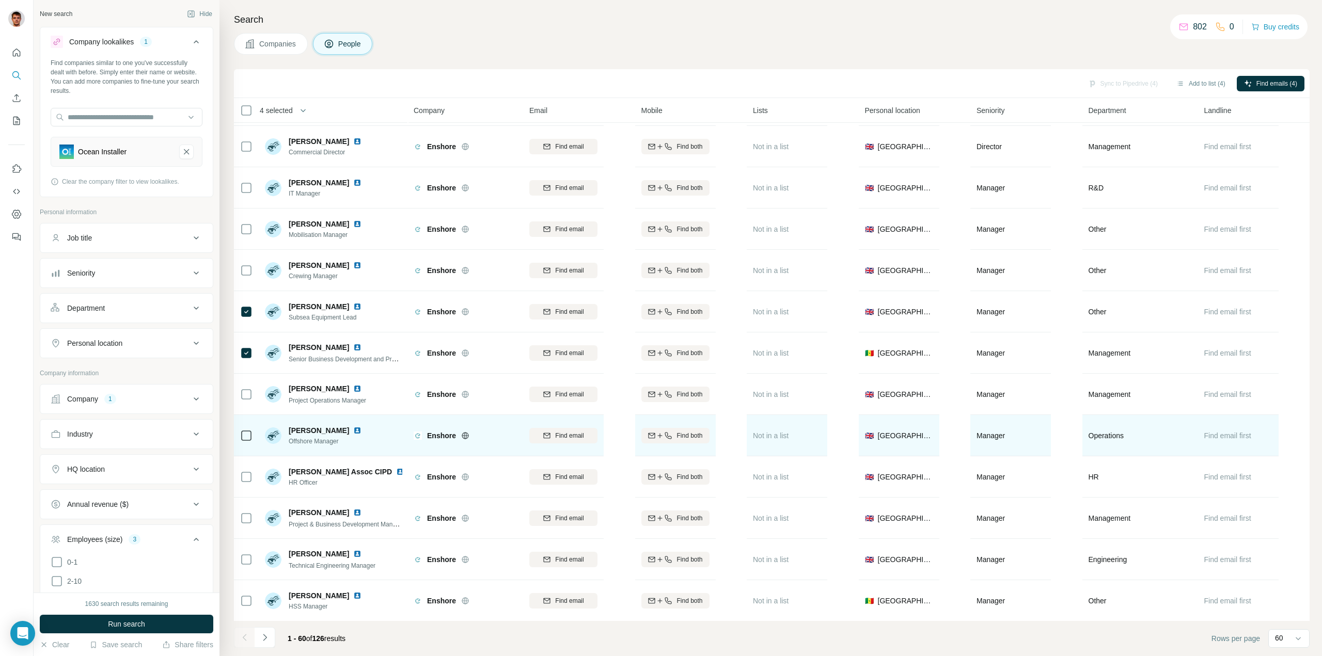
scroll to position [413, 0]
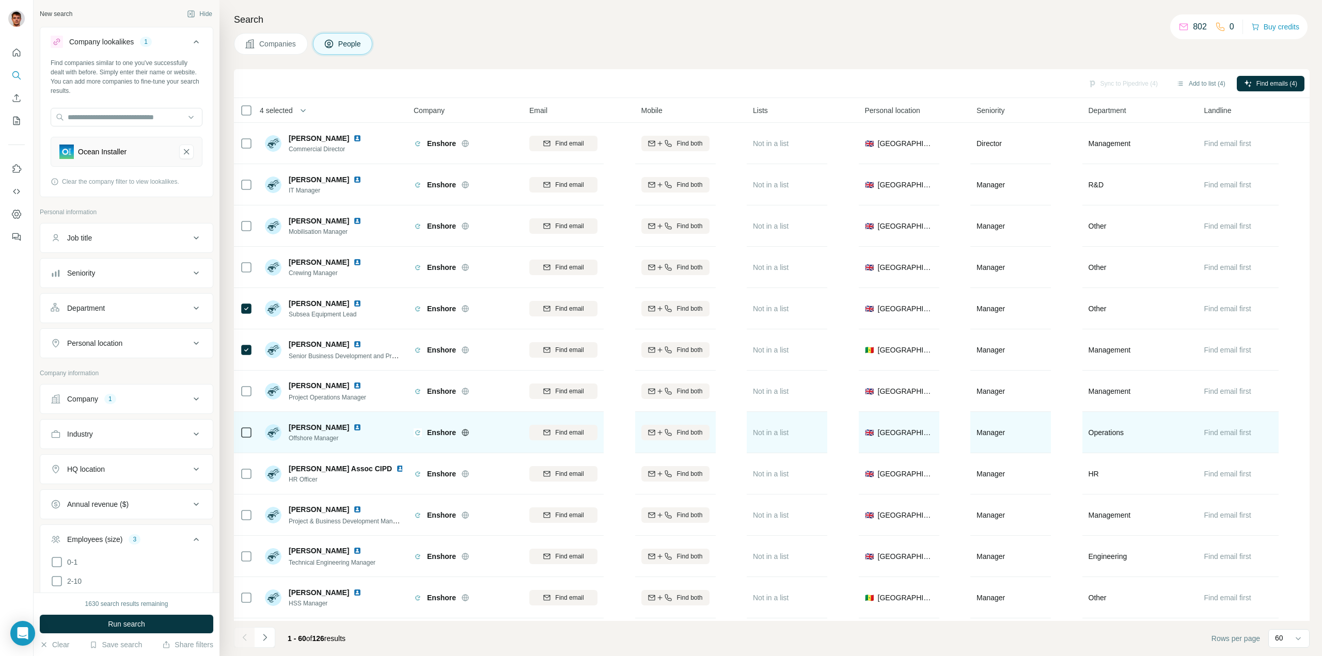
click at [241, 432] on icon at bounding box center [246, 432] width 12 height 12
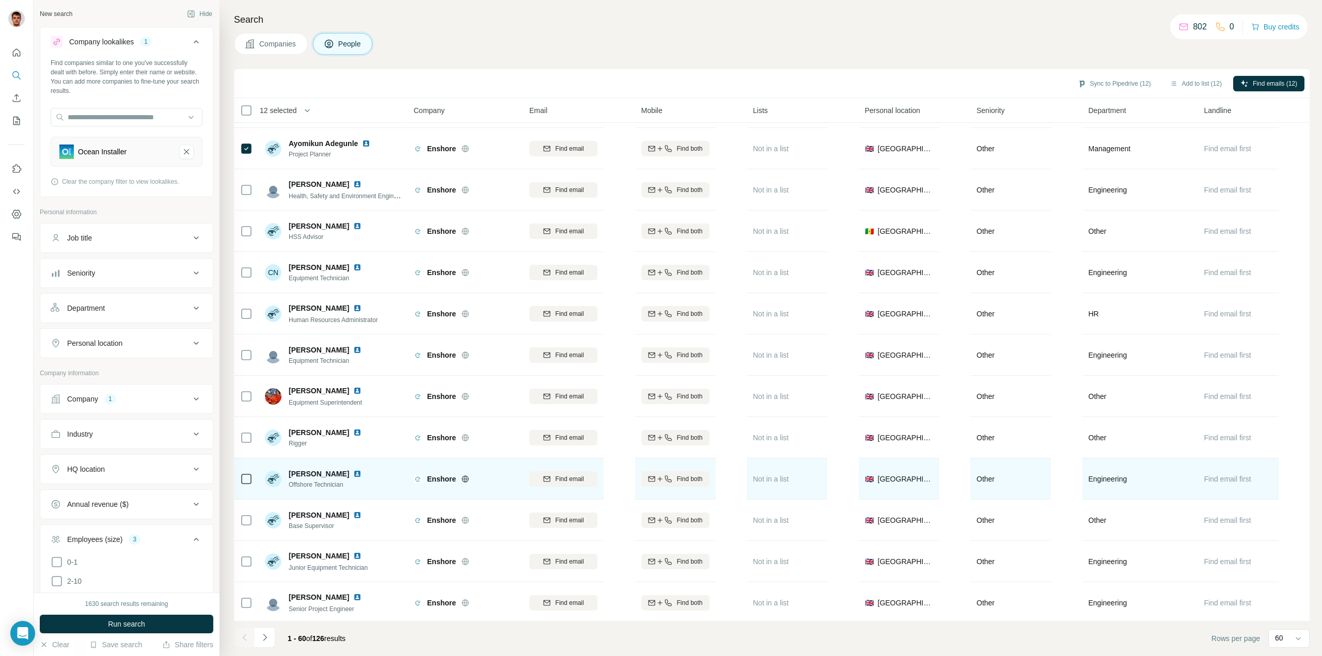
scroll to position [1933, 0]
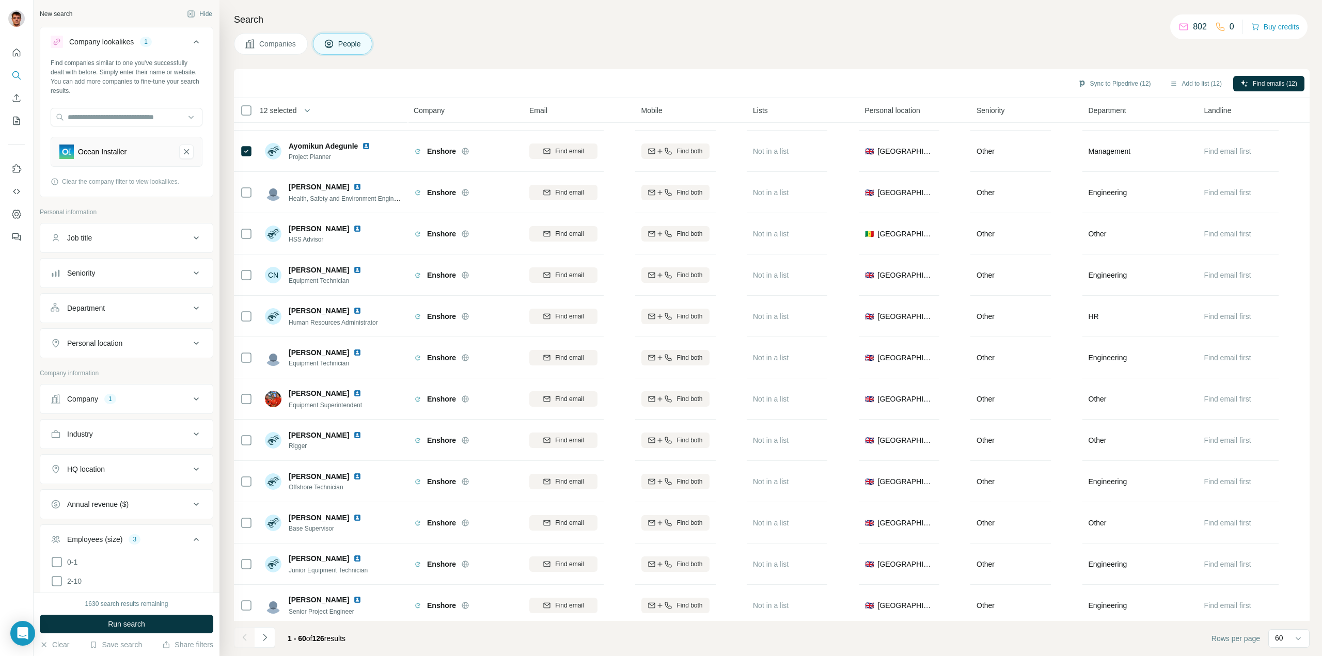
click at [172, 315] on button "Department" at bounding box center [126, 308] width 172 height 25
click at [148, 333] on input at bounding box center [121, 333] width 128 height 11
type input "******"
click at [123, 353] on div "Engineering" at bounding box center [122, 357] width 126 height 10
click at [140, 618] on button "Run search" at bounding box center [126, 624] width 173 height 19
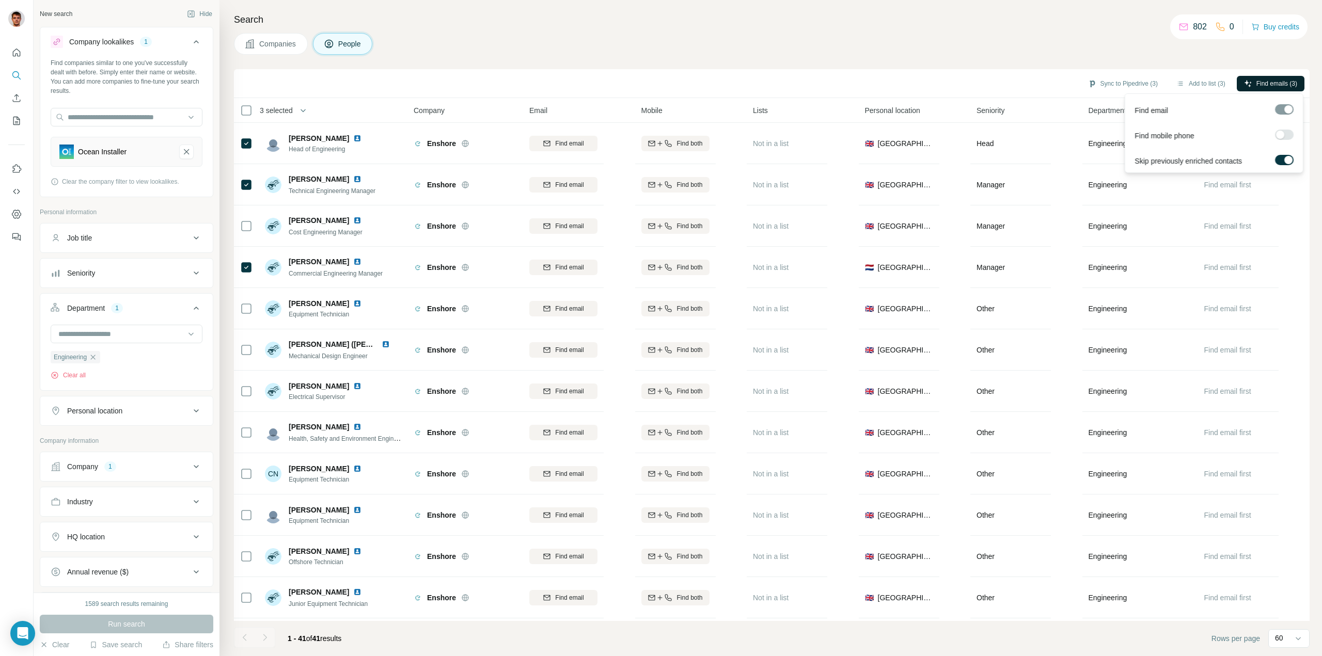
click at [1248, 80] on icon "button" at bounding box center [1248, 83] width 8 height 8
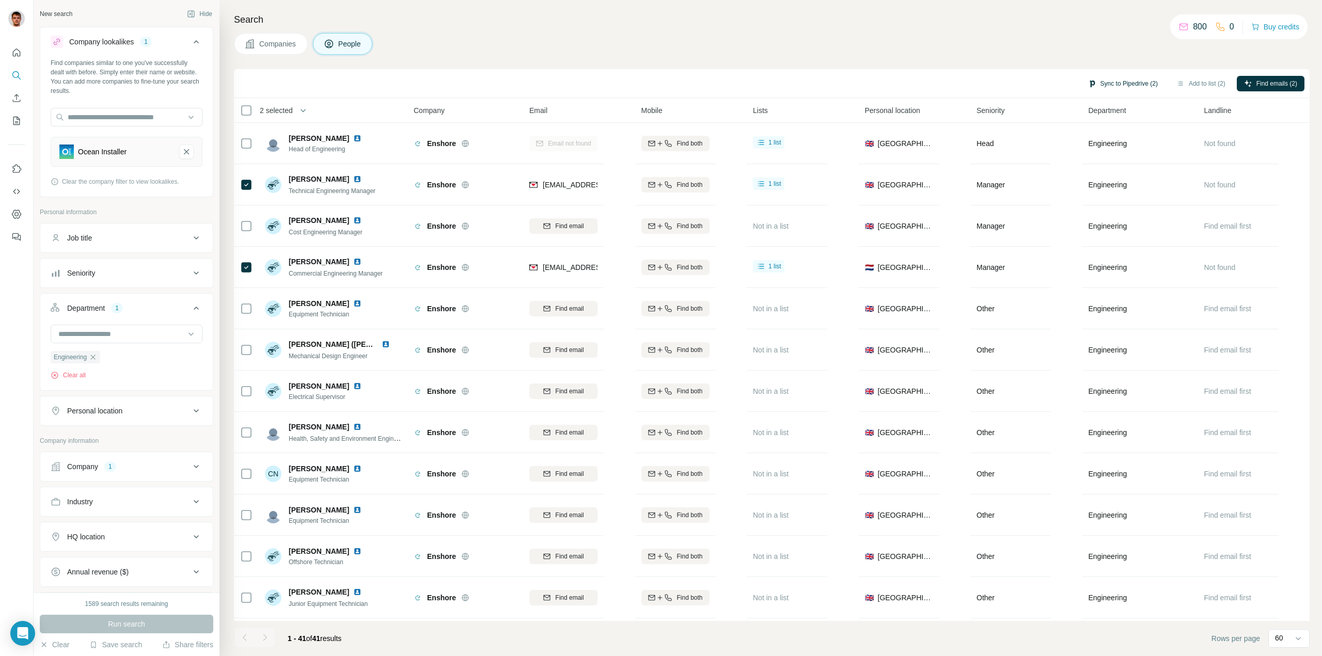
click at [1129, 84] on button "Sync to Pipedrive (2)" at bounding box center [1122, 83] width 84 height 15
click at [1088, 213] on button "Sync to Pipedrive" at bounding box center [1097, 210] width 115 height 21
click at [122, 332] on input at bounding box center [121, 333] width 128 height 11
click at [121, 403] on div "Management" at bounding box center [122, 407] width 126 height 10
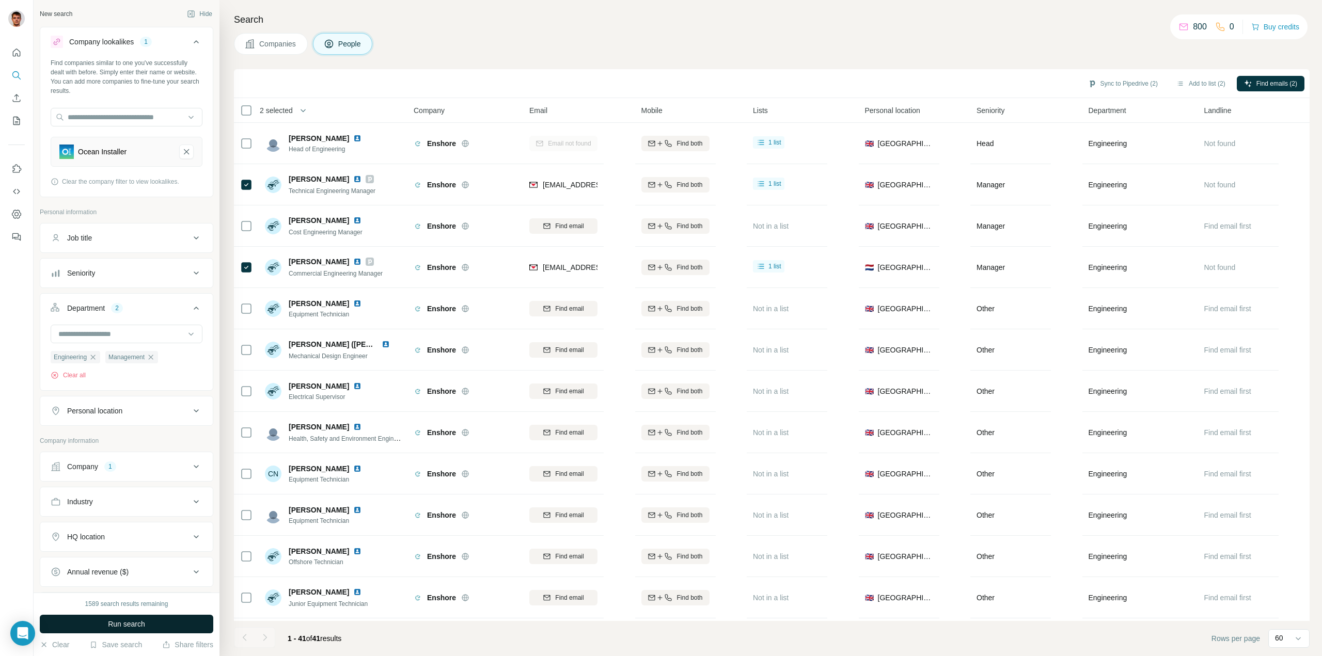
click at [116, 627] on span "Run search" at bounding box center [126, 624] width 37 height 10
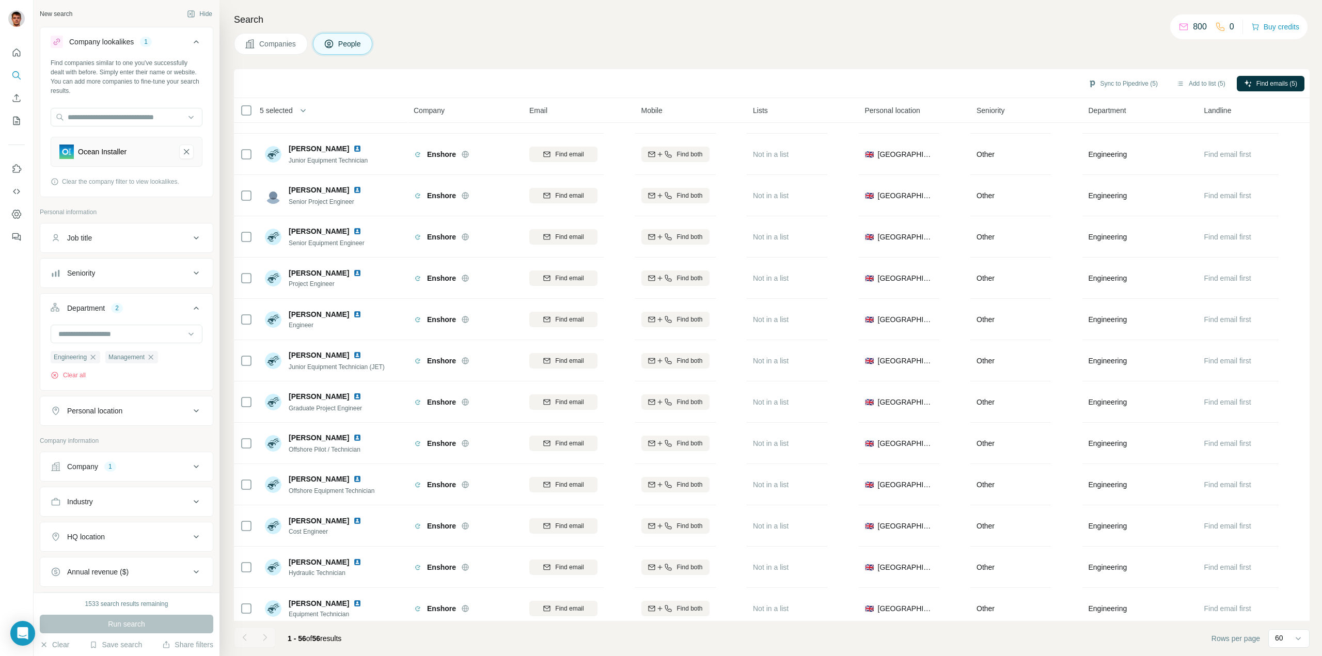
scroll to position [981, 0]
click at [1267, 81] on span "Find emails (5)" at bounding box center [1276, 83] width 41 height 9
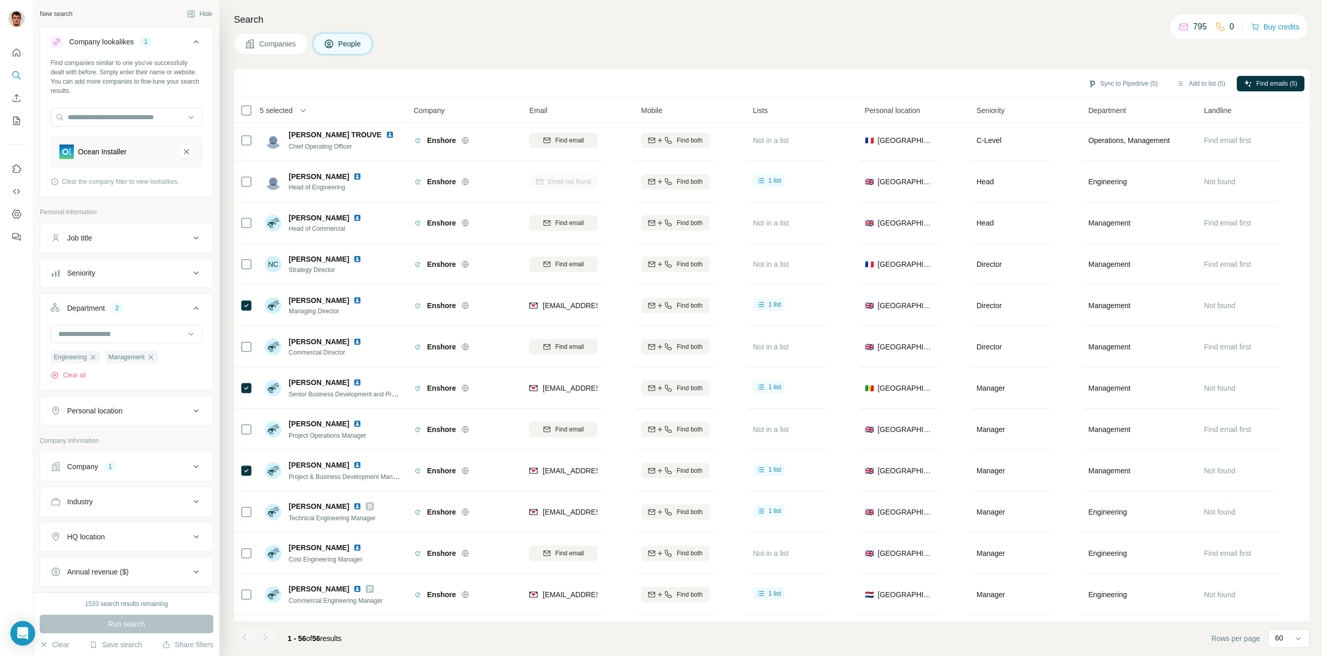
scroll to position [0, 0]
click at [1100, 83] on button "Sync to Pipedrive (5)" at bounding box center [1122, 83] width 84 height 15
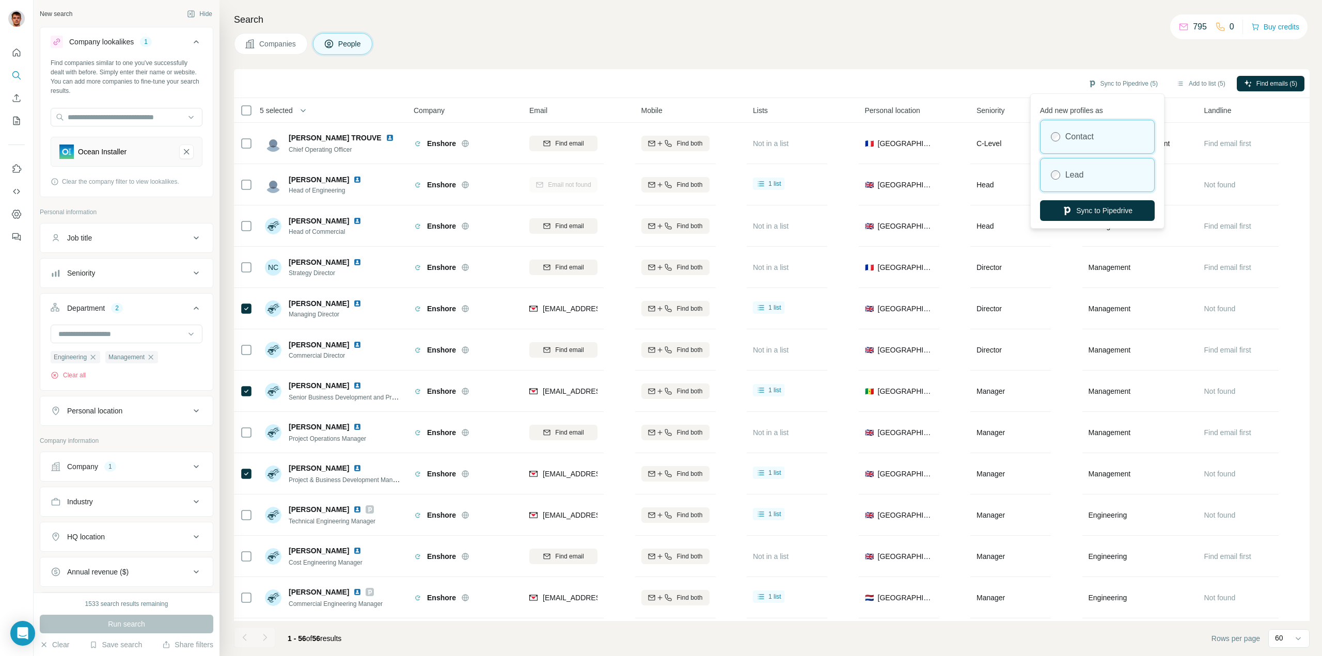
drag, startPoint x: 1073, startPoint y: 173, endPoint x: 1074, endPoint y: 180, distance: 6.4
click at [1072, 173] on label "Lead" at bounding box center [1074, 175] width 19 height 12
click at [1087, 210] on button "Sync to Pipedrive" at bounding box center [1097, 210] width 115 height 21
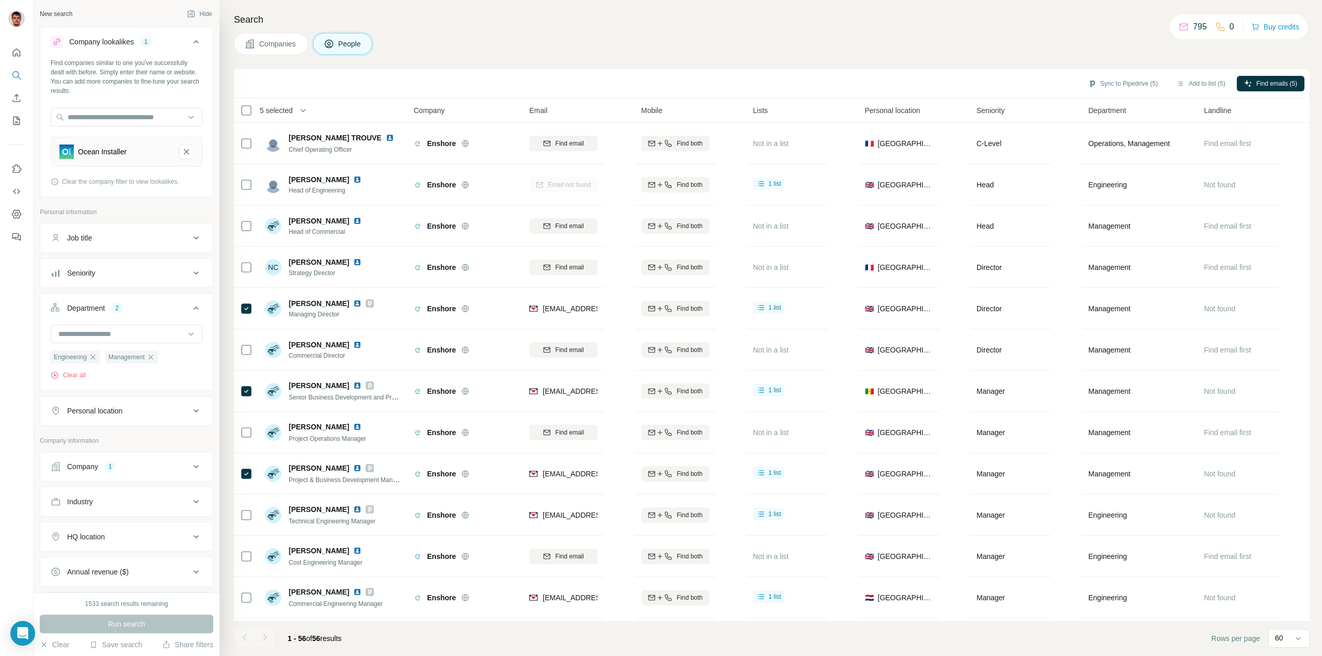
click at [277, 38] on button "Companies" at bounding box center [271, 44] width 74 height 22
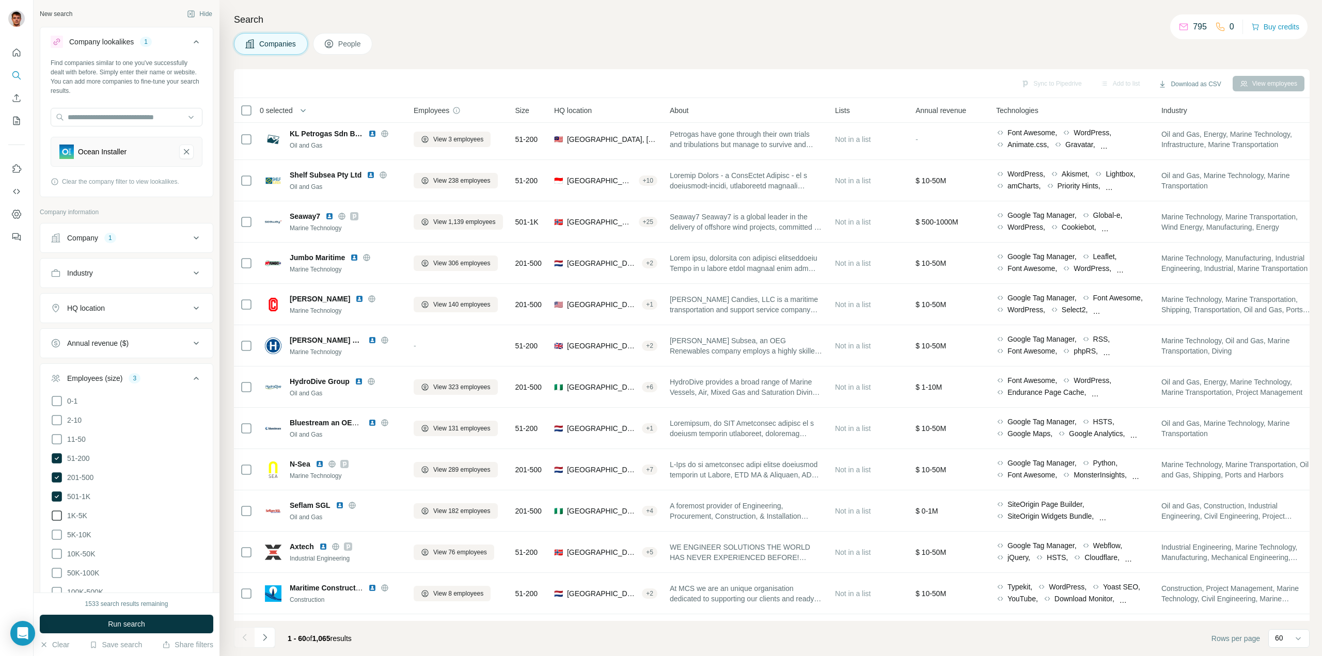
scroll to position [568, 0]
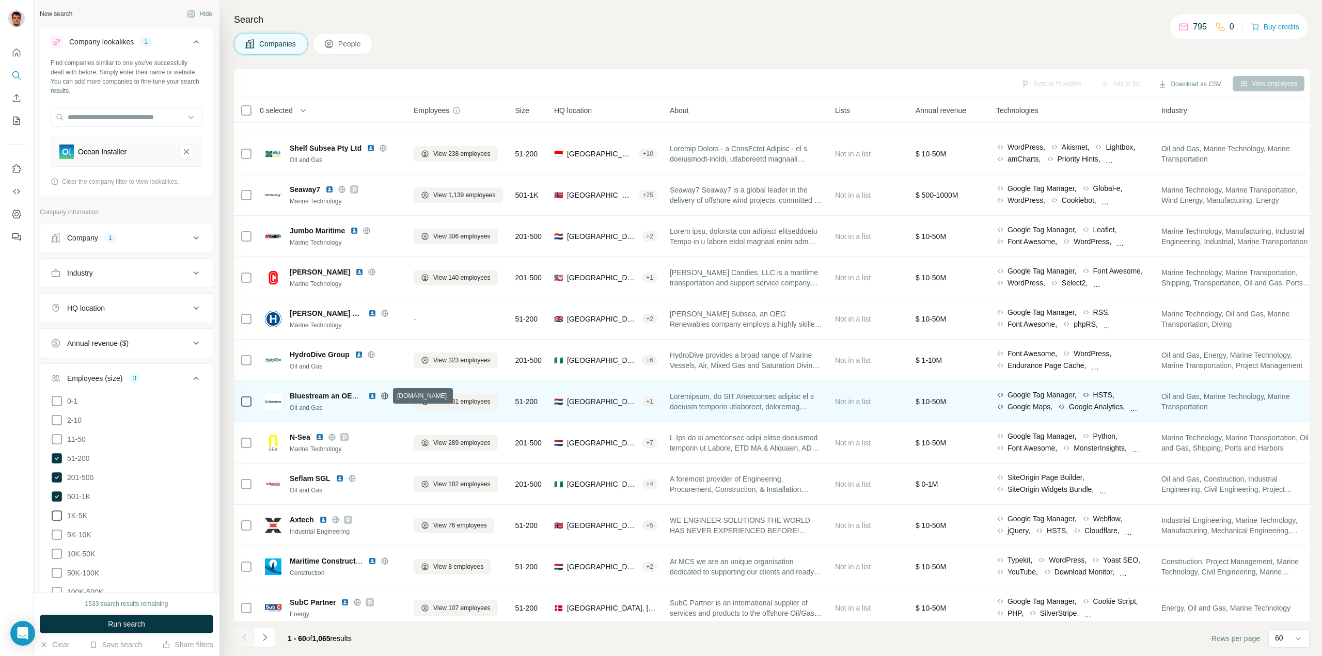
click at [383, 395] on icon at bounding box center [384, 395] width 7 height 1
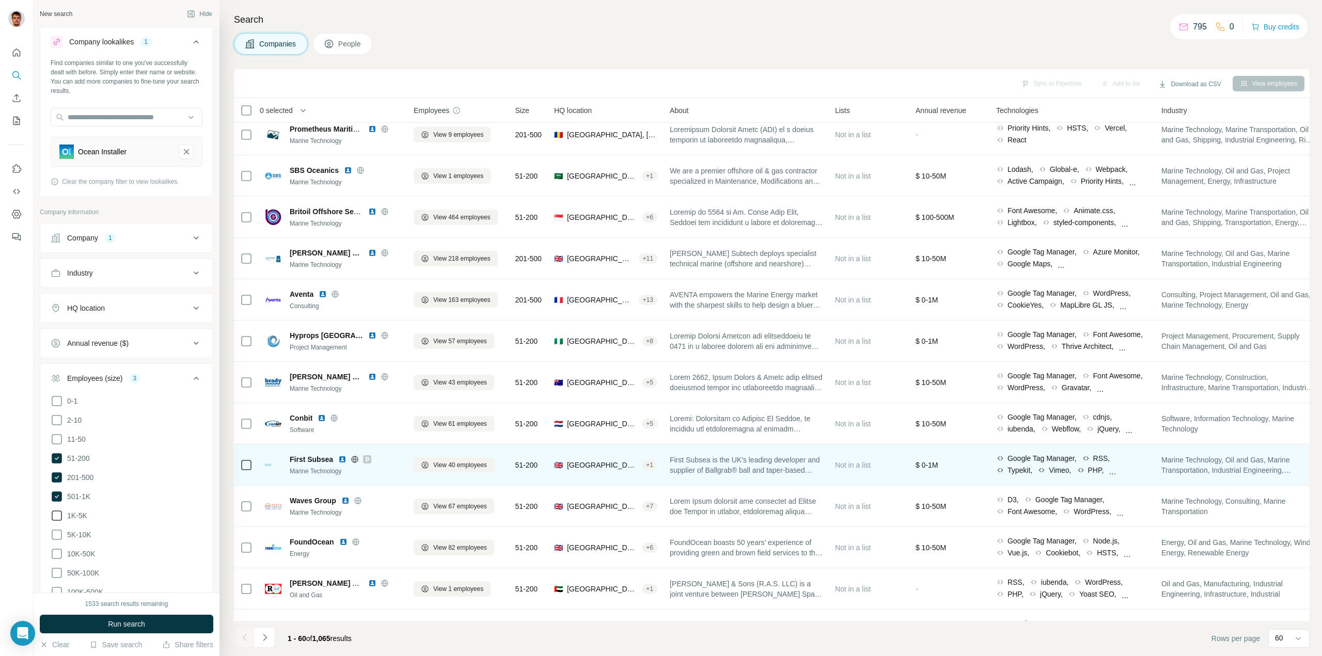
scroll to position [1239, 0]
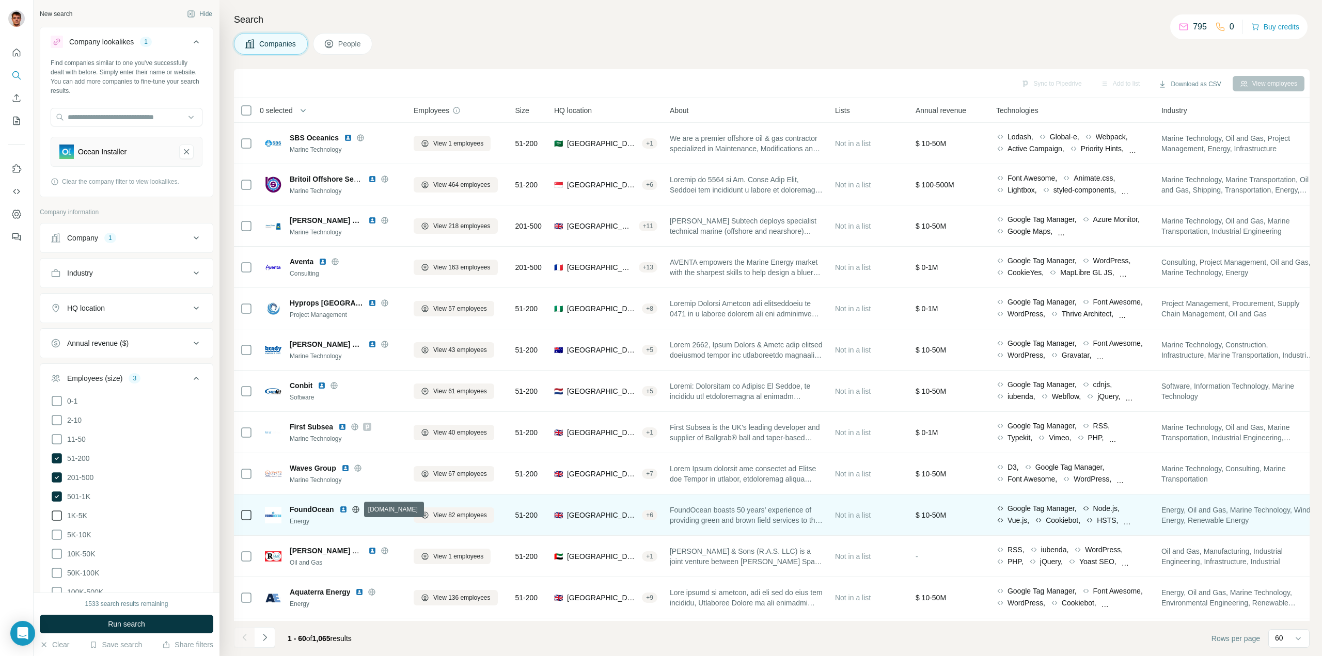
click at [355, 507] on icon at bounding box center [355, 509] width 3 height 7
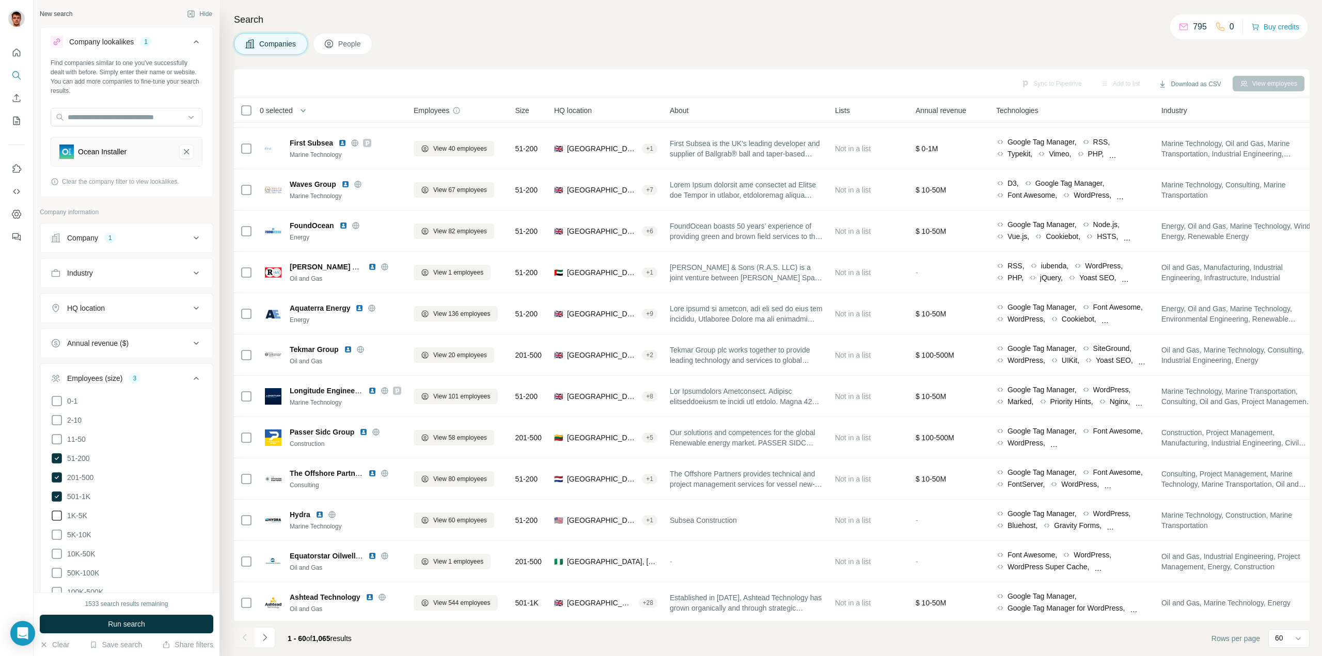
scroll to position [1365, 0]
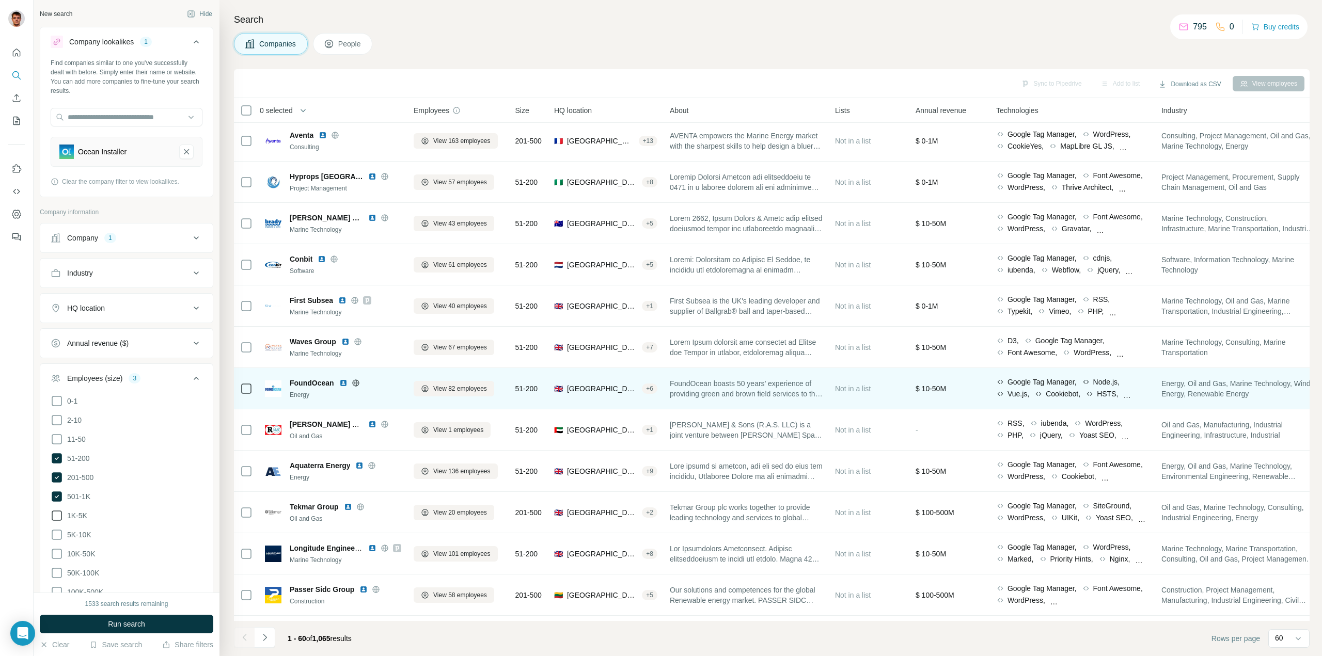
click at [356, 383] on icon at bounding box center [355, 383] width 7 height 1
click at [461, 388] on span "View 82 employees" at bounding box center [460, 388] width 54 height 9
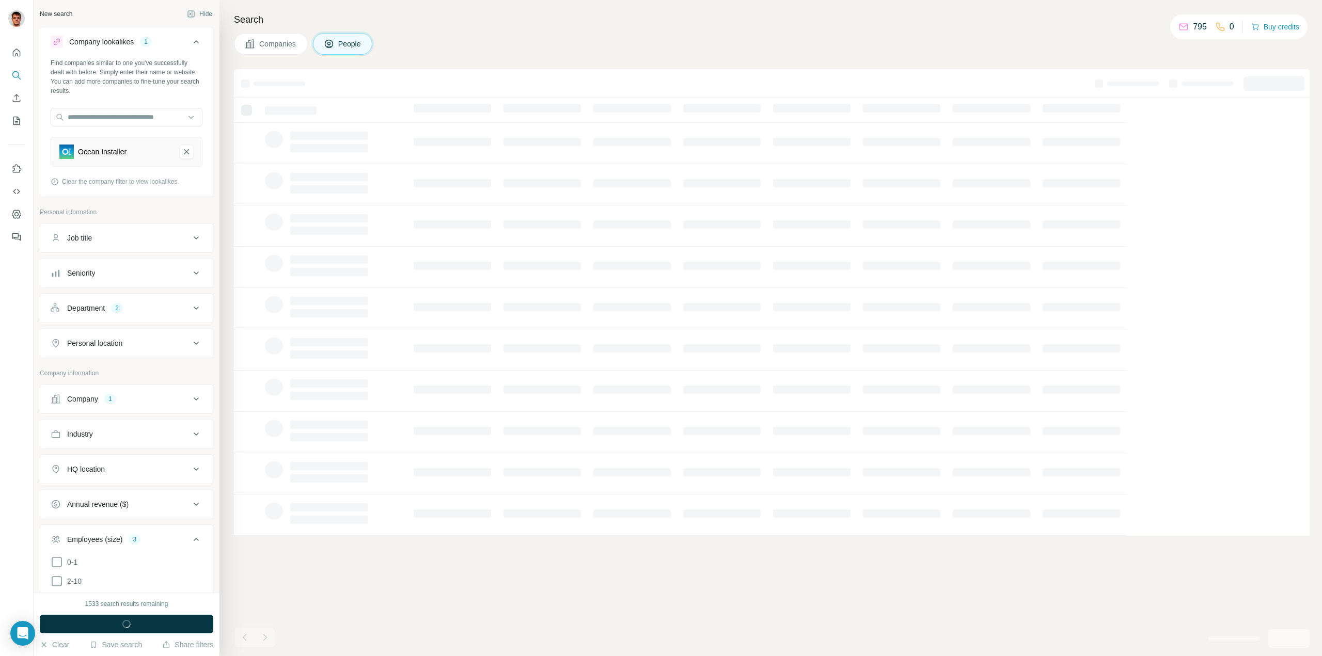
scroll to position [0, 0]
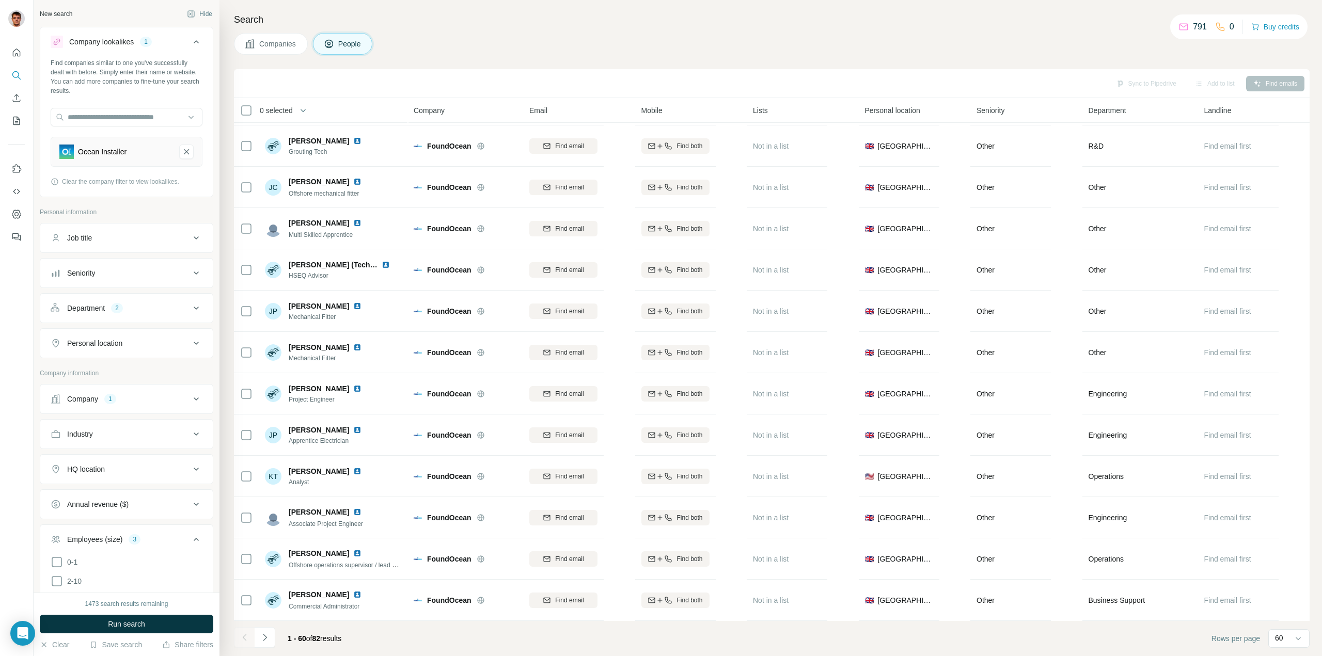
scroll to position [1985, 0]
click at [158, 242] on div "Job title" at bounding box center [120, 238] width 139 height 10
click at [160, 238] on div "Job title" at bounding box center [120, 238] width 139 height 10
click at [154, 307] on div "Department 2" at bounding box center [120, 308] width 139 height 10
click at [153, 358] on icon "button" at bounding box center [151, 357] width 8 height 8
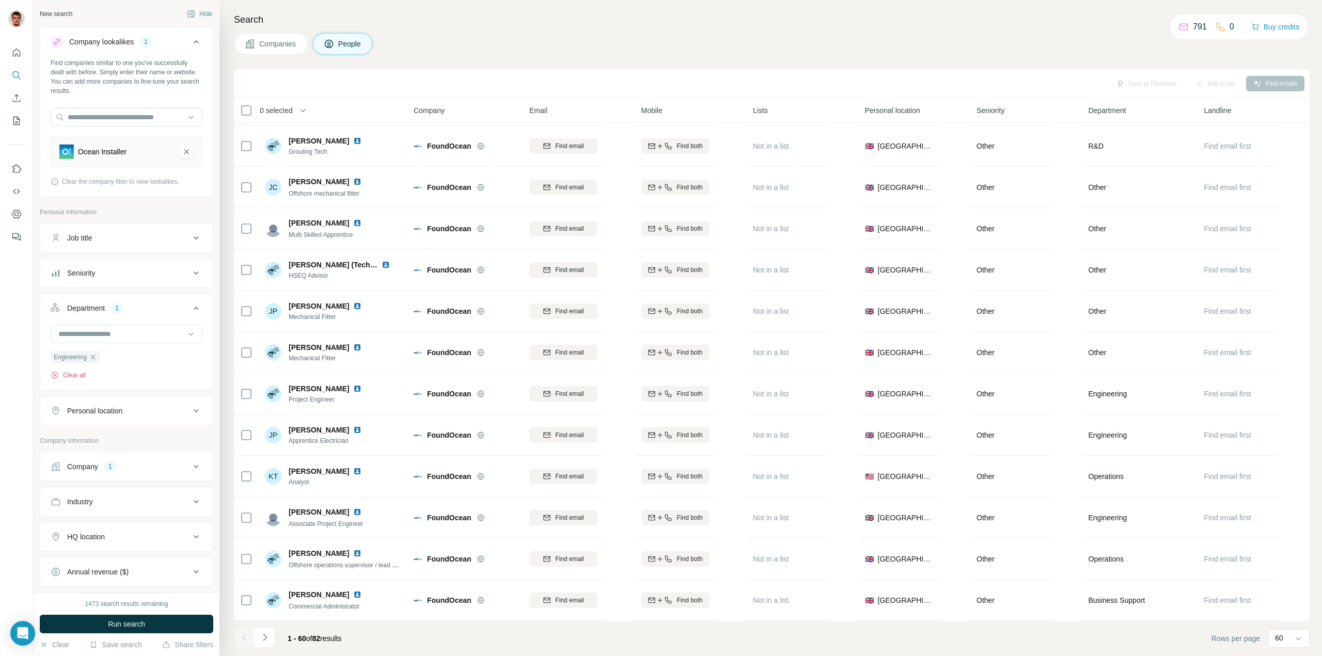
click at [65, 377] on button "Clear all" at bounding box center [68, 375] width 35 height 9
click at [121, 335] on input at bounding box center [121, 333] width 128 height 11
click at [124, 614] on div "1473 search results remaining Run search Clear Save search Share filters" at bounding box center [127, 624] width 186 height 63
click at [129, 625] on span "Run search" at bounding box center [126, 624] width 37 height 10
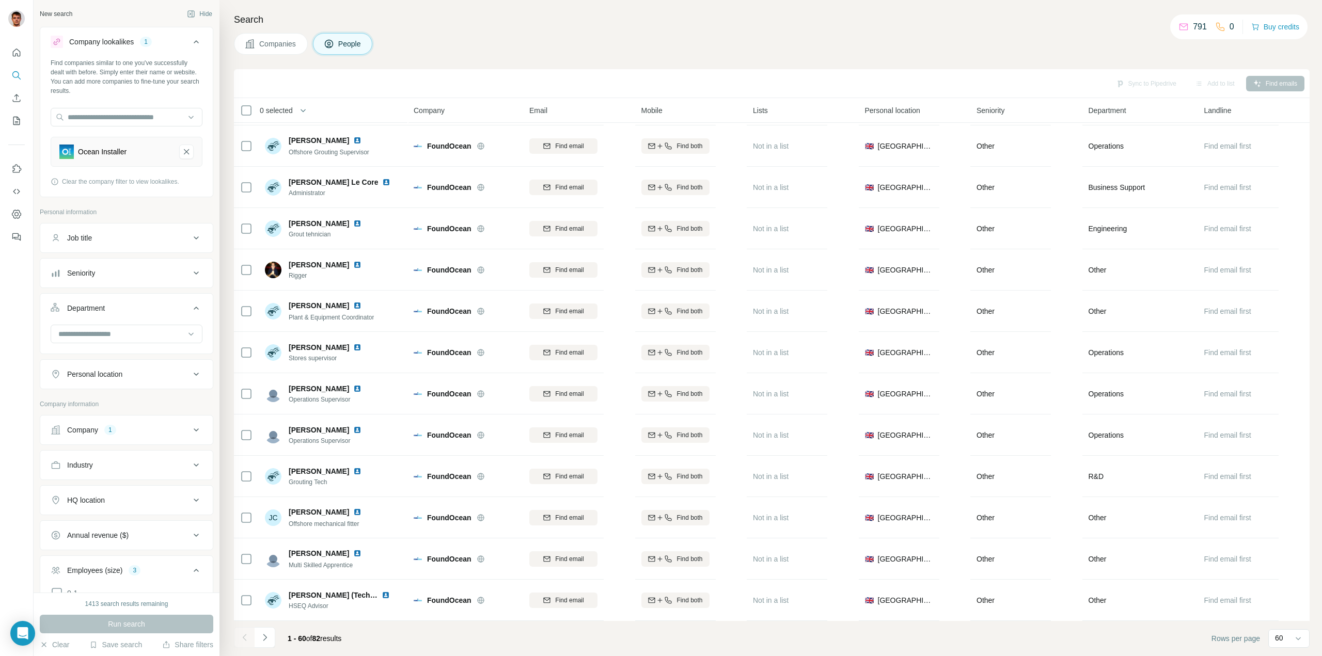
scroll to position [1652, 0]
click at [275, 40] on span "Companies" at bounding box center [278, 44] width 38 height 10
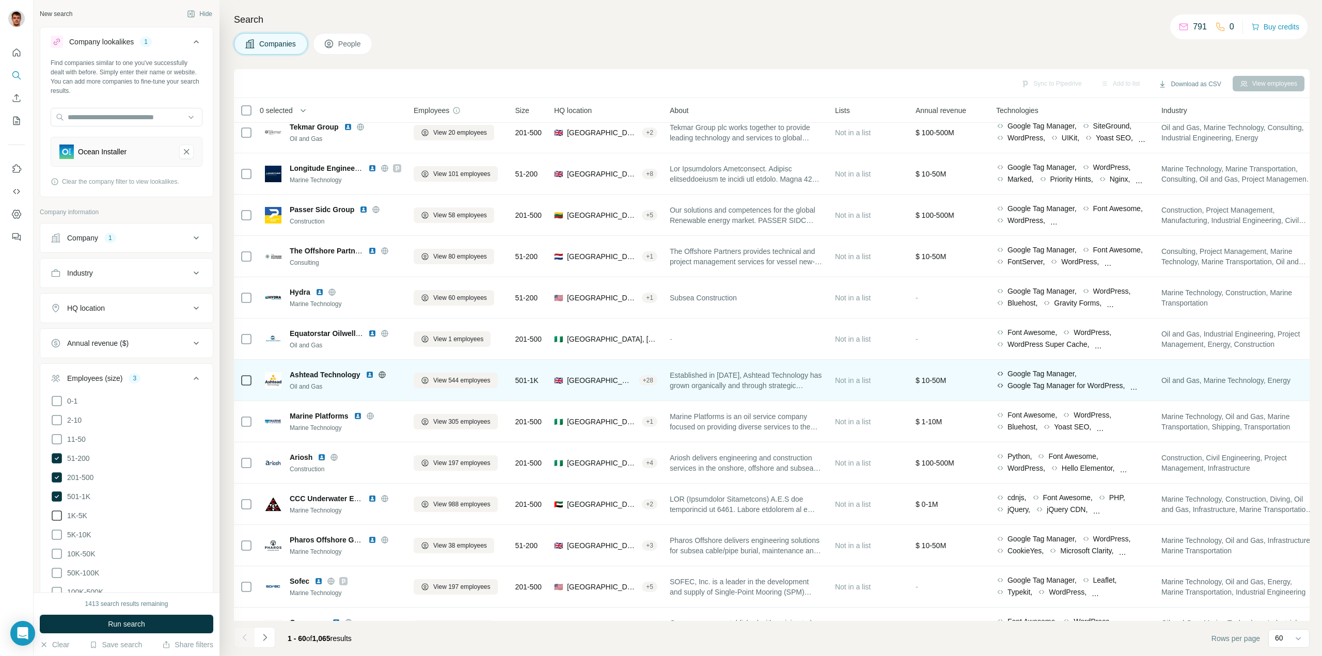
scroll to position [1755, 0]
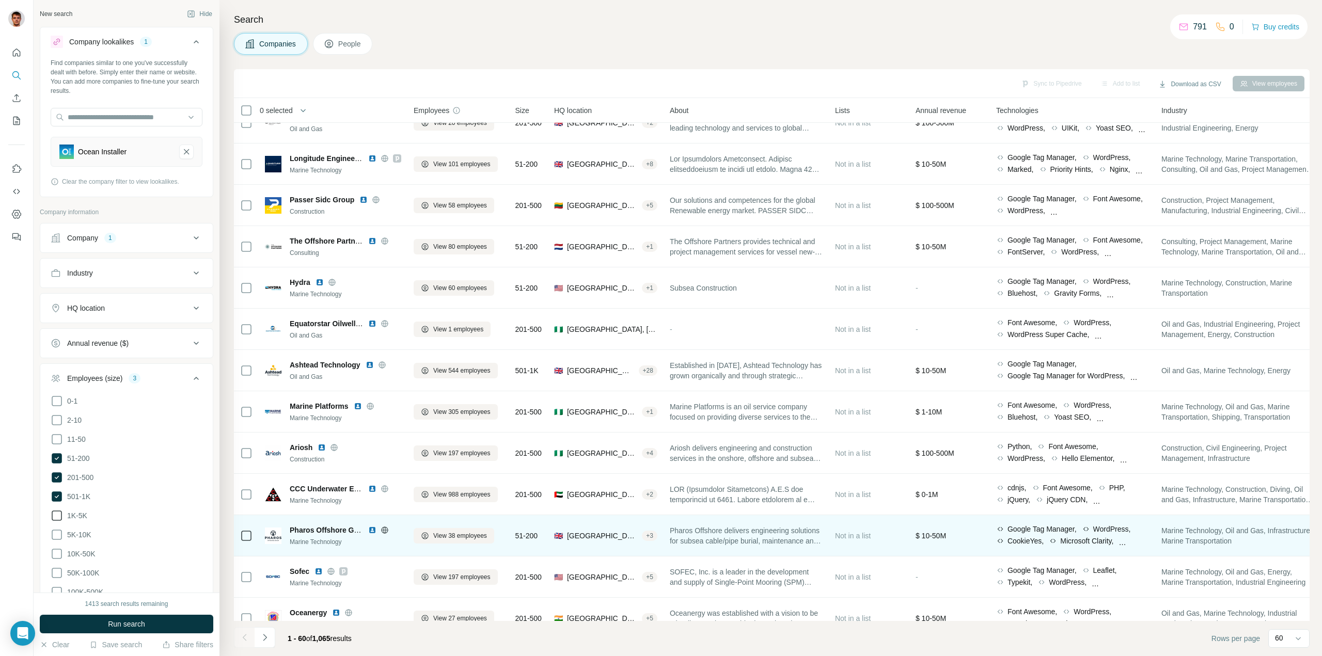
click at [386, 530] on icon at bounding box center [384, 530] width 3 height 7
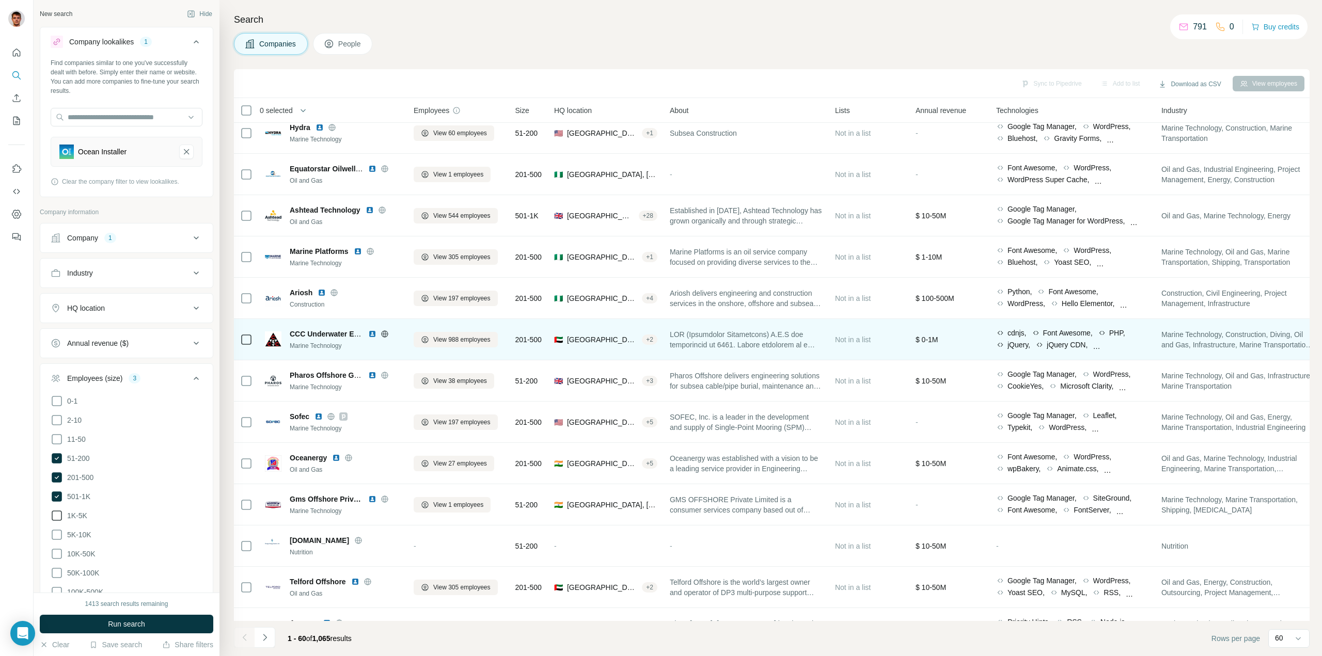
scroll to position [1985, 0]
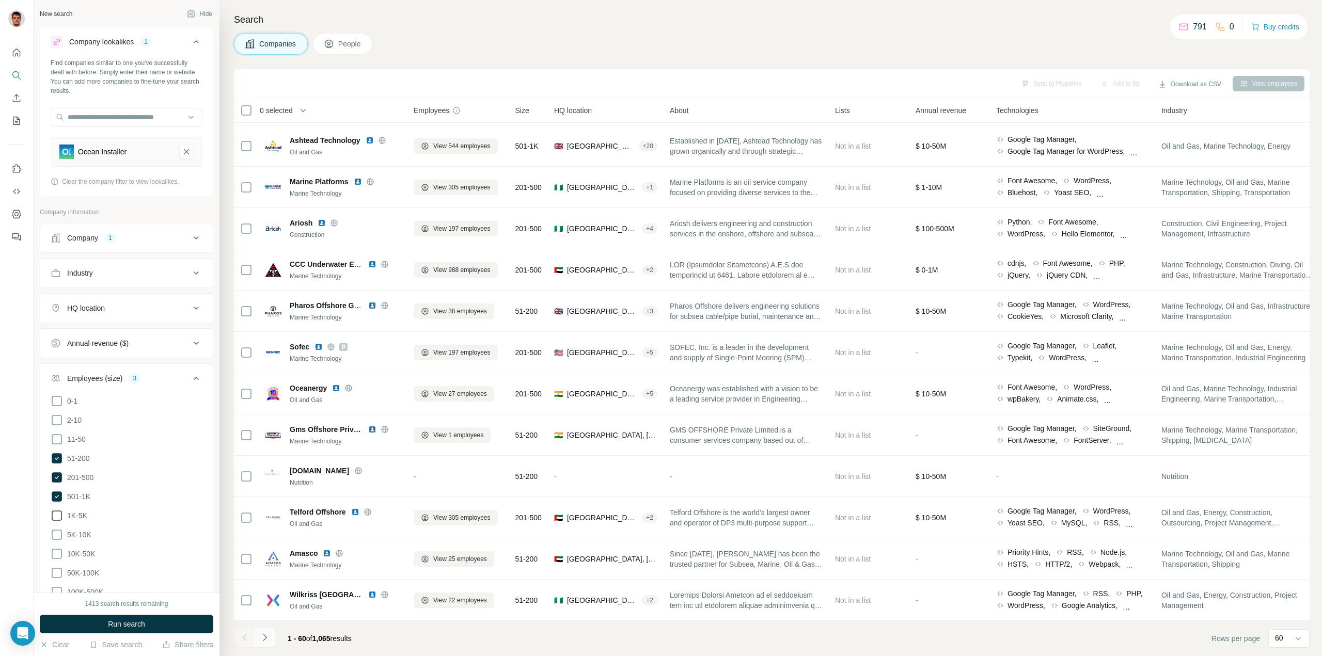
click at [267, 635] on icon "Navigate to next page" at bounding box center [265, 637] width 10 height 10
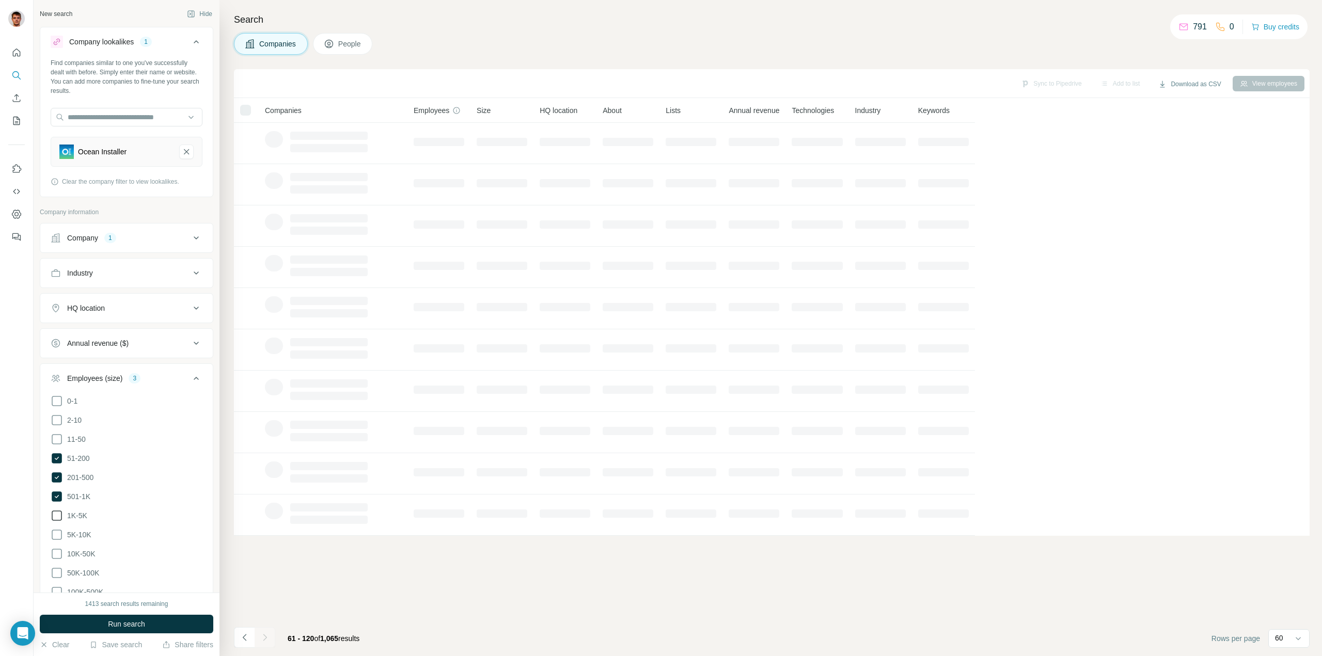
scroll to position [0, 0]
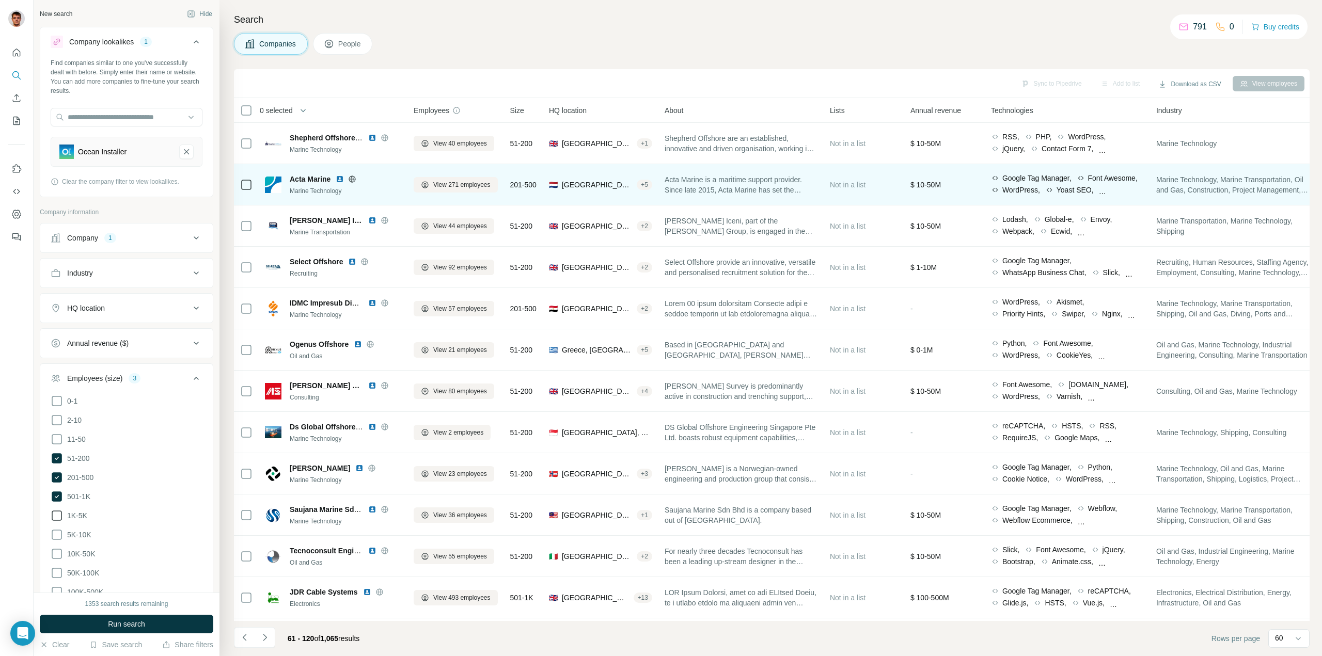
click at [352, 181] on icon at bounding box center [352, 179] width 8 height 8
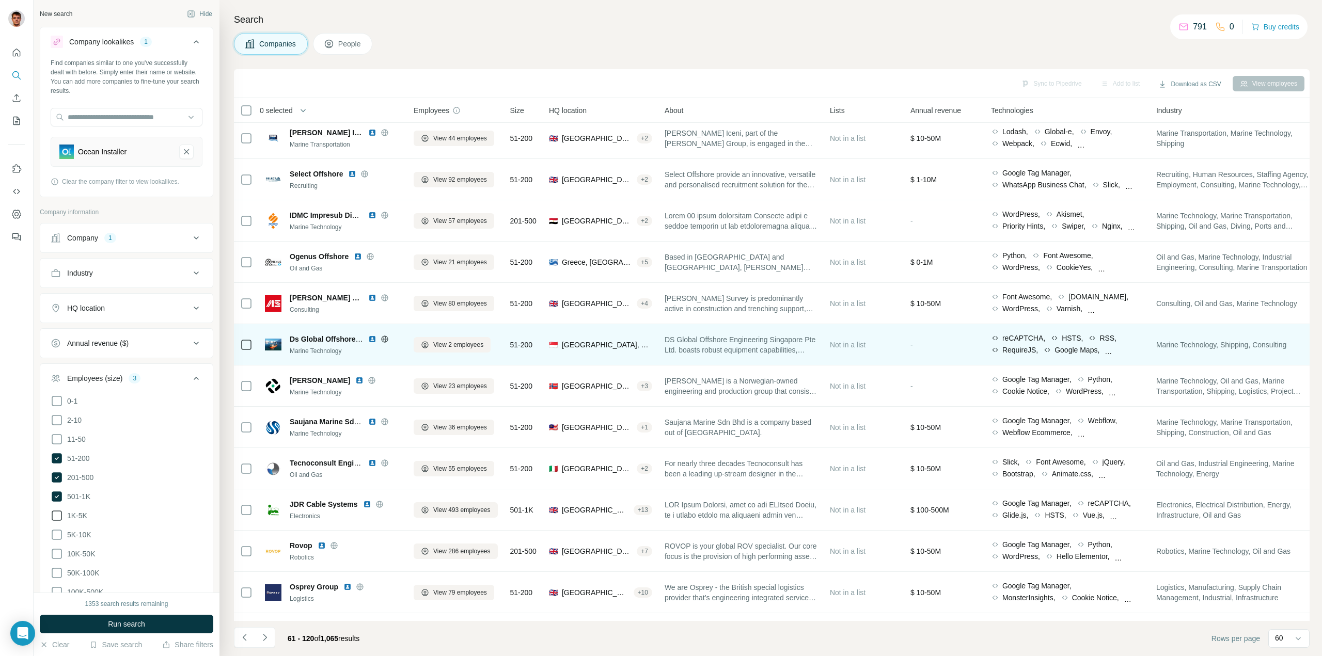
scroll to position [103, 0]
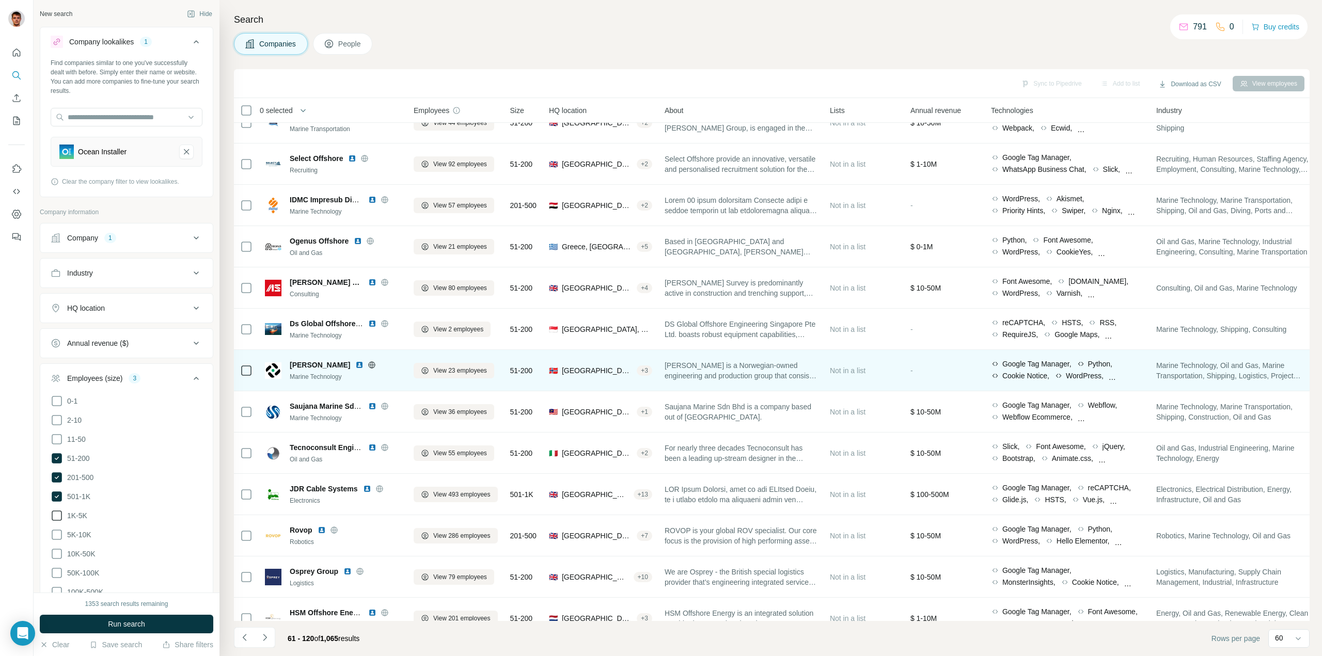
click at [368, 367] on icon at bounding box center [372, 365] width 8 height 8
click at [451, 372] on span "View 23 employees" at bounding box center [460, 370] width 54 height 9
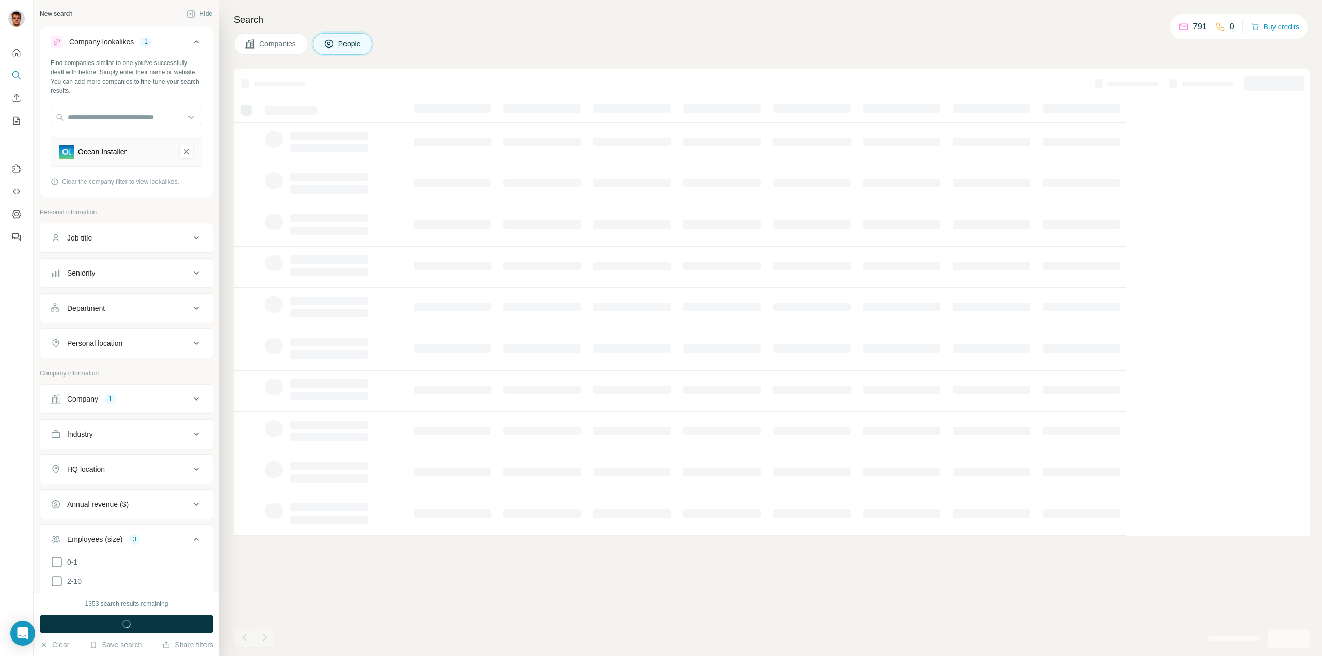
scroll to position [0, 0]
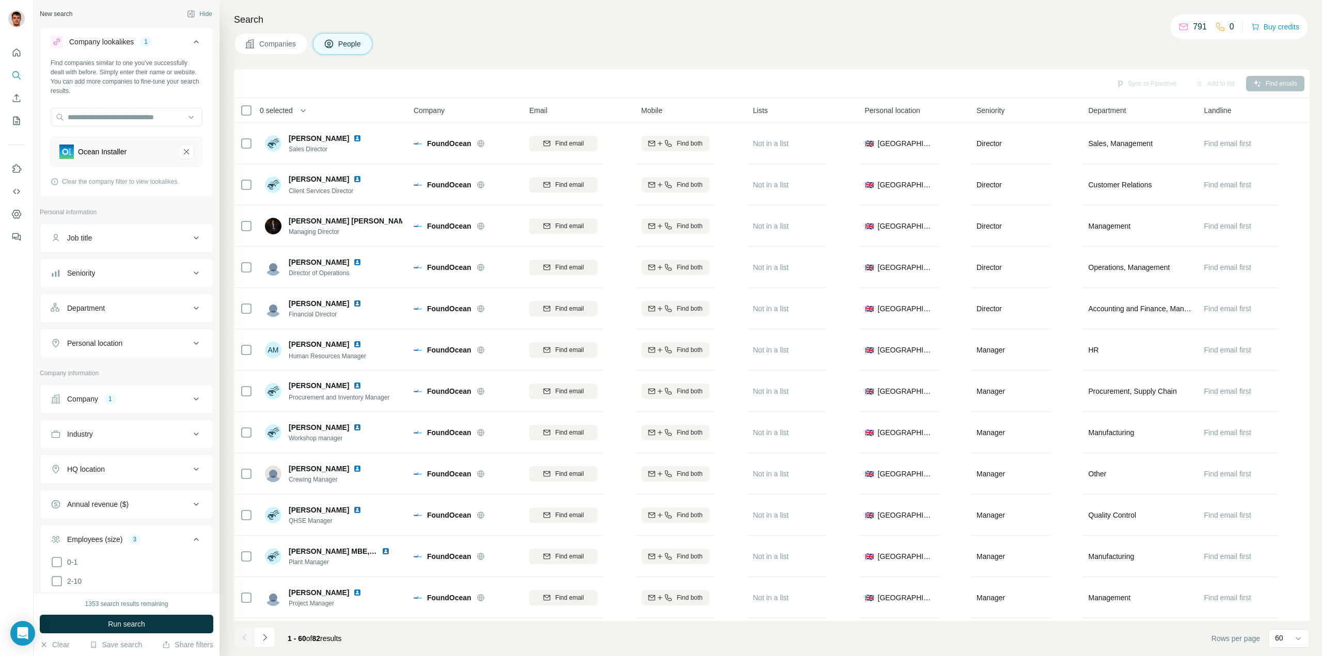
click at [162, 309] on div "Department" at bounding box center [120, 308] width 139 height 10
click at [160, 336] on input at bounding box center [121, 333] width 128 height 11
click at [102, 367] on div "Engineering" at bounding box center [122, 365] width 126 height 10
click at [148, 619] on button "Run search" at bounding box center [126, 624] width 173 height 19
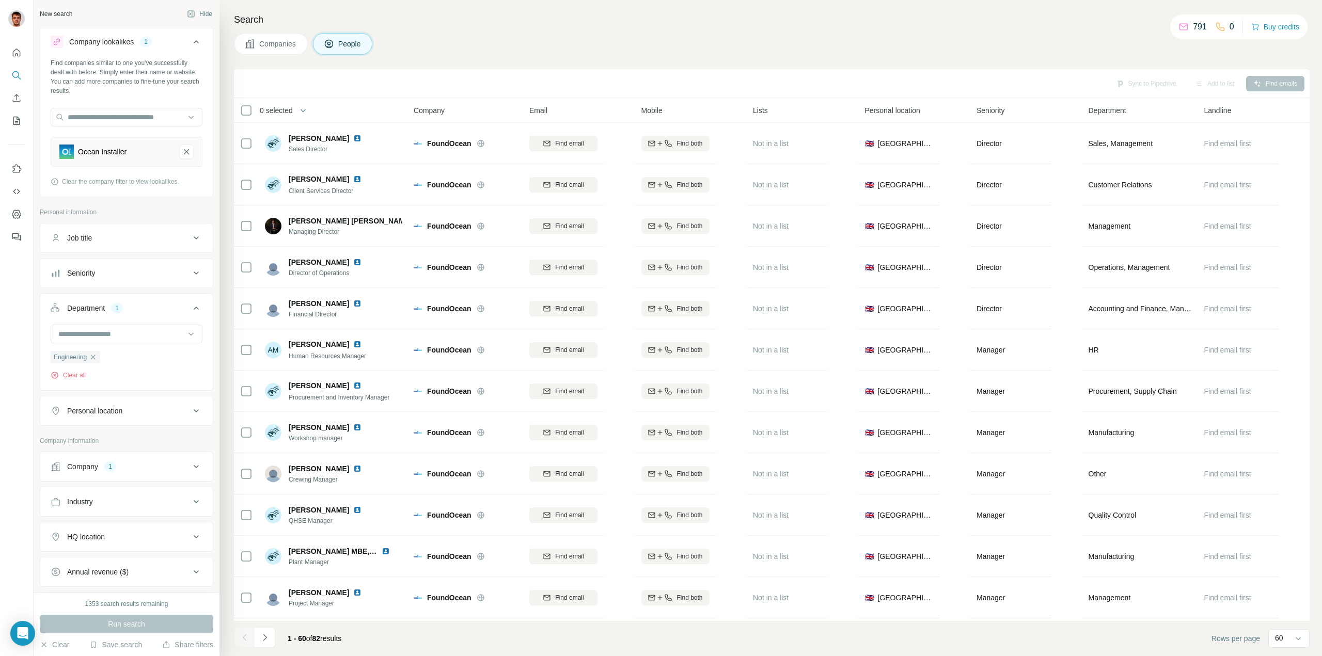
click at [268, 42] on span "Companies" at bounding box center [278, 44] width 38 height 10
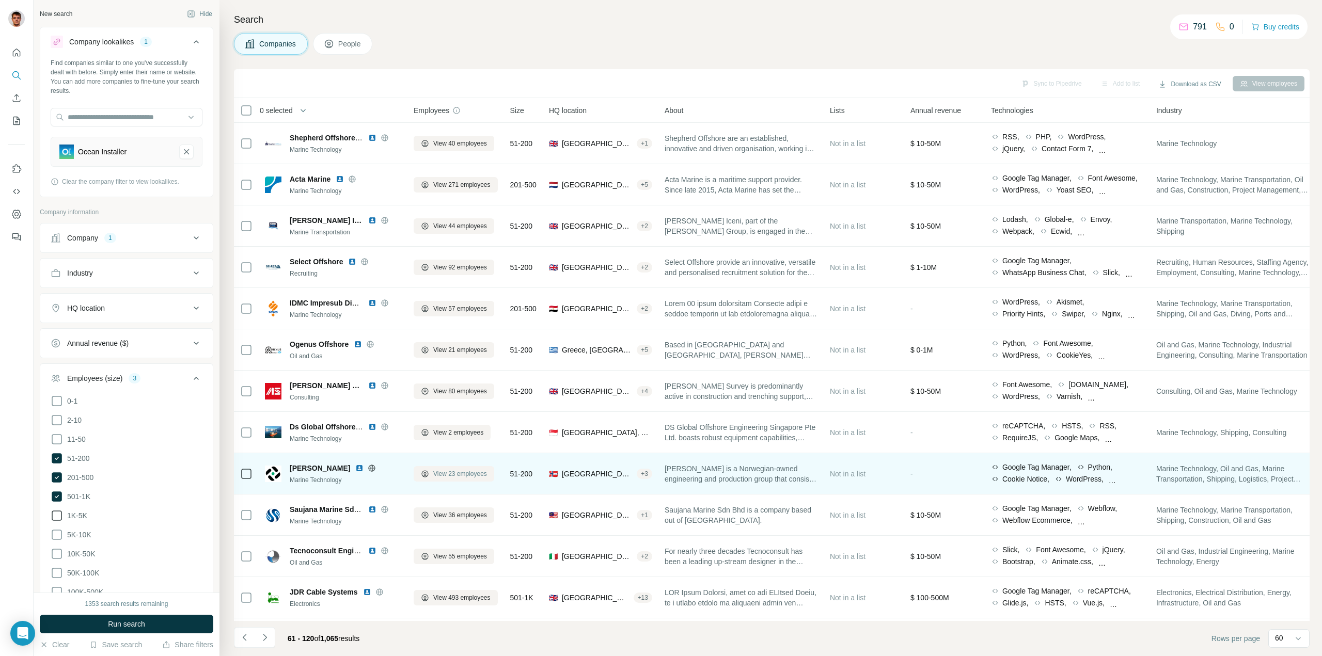
click at [471, 475] on span "View 23 employees" at bounding box center [460, 473] width 54 height 9
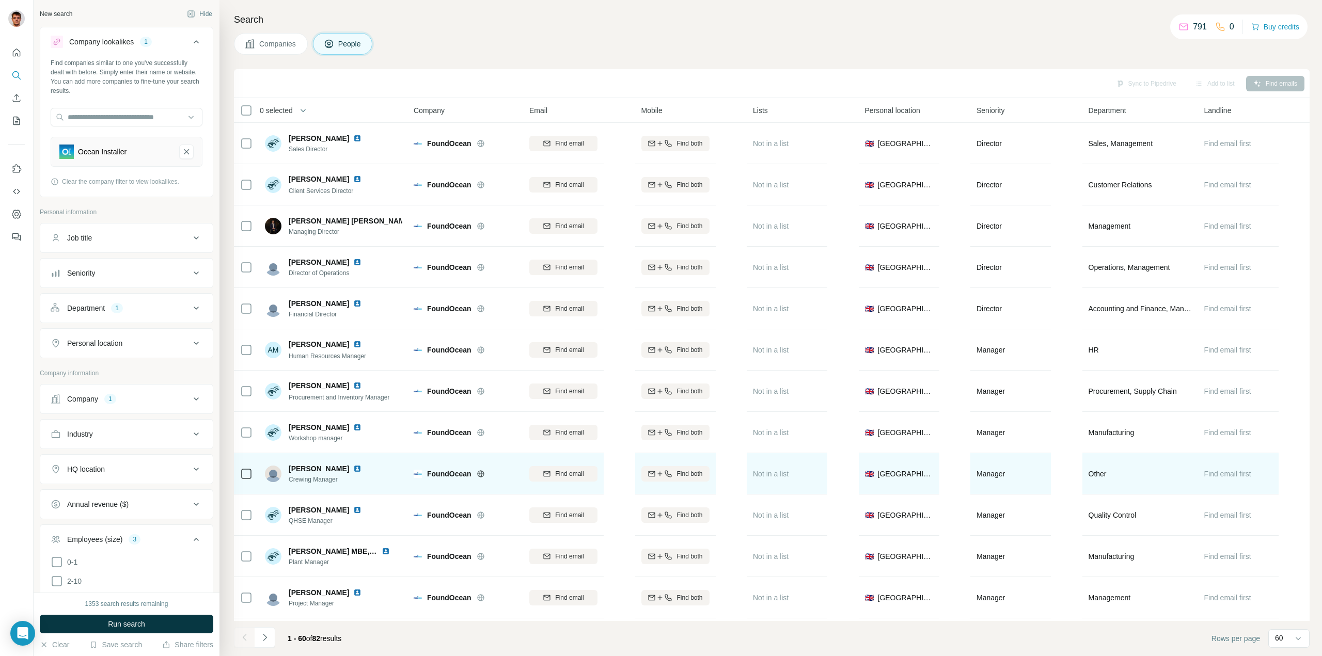
click at [294, 48] on span "Companies" at bounding box center [278, 44] width 38 height 10
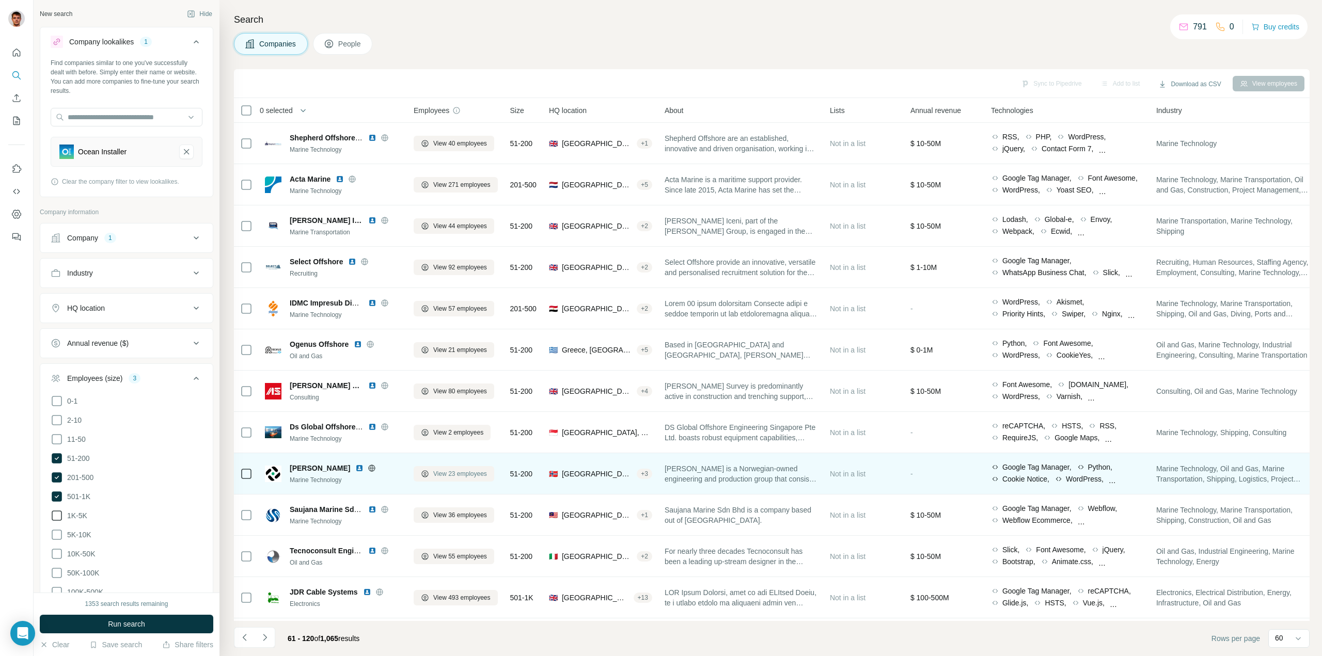
click at [453, 472] on span "View 23 employees" at bounding box center [460, 473] width 54 height 9
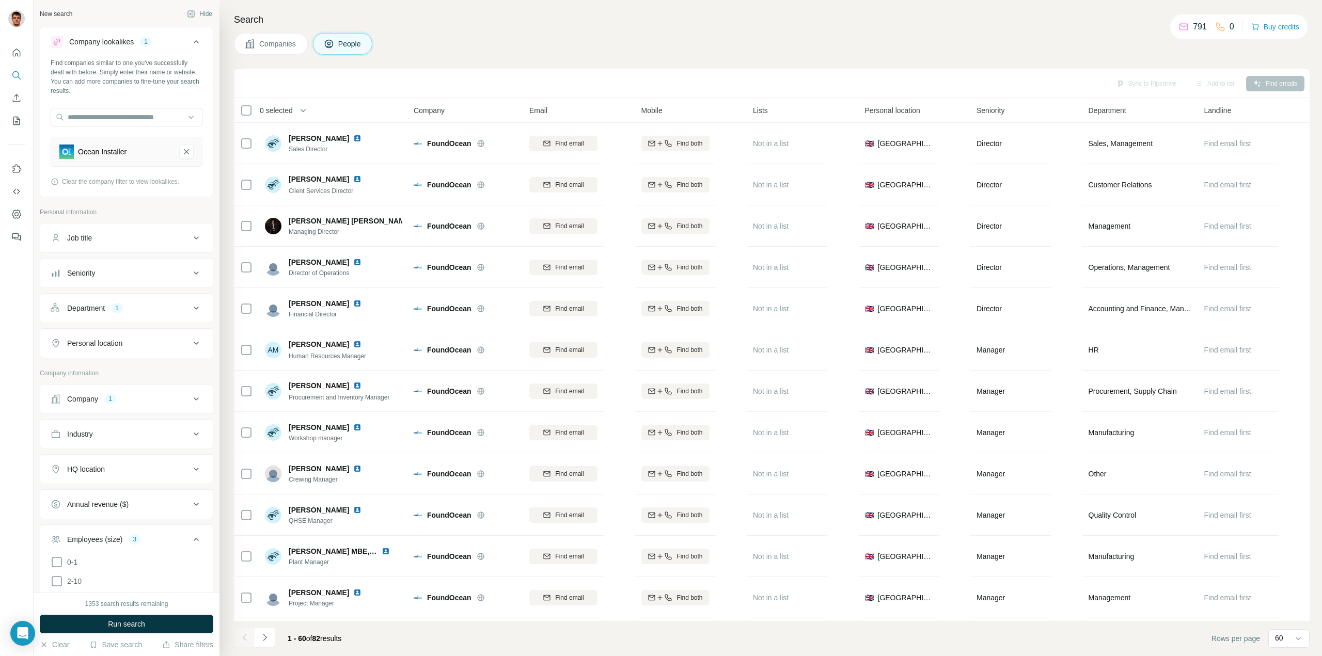
click at [152, 307] on div "Department 1" at bounding box center [120, 308] width 139 height 10
click at [157, 279] on button "Seniority" at bounding box center [126, 273] width 172 height 25
click at [157, 279] on button "Seniority" at bounding box center [126, 275] width 172 height 29
click at [141, 342] on div "Personal location" at bounding box center [120, 343] width 139 height 10
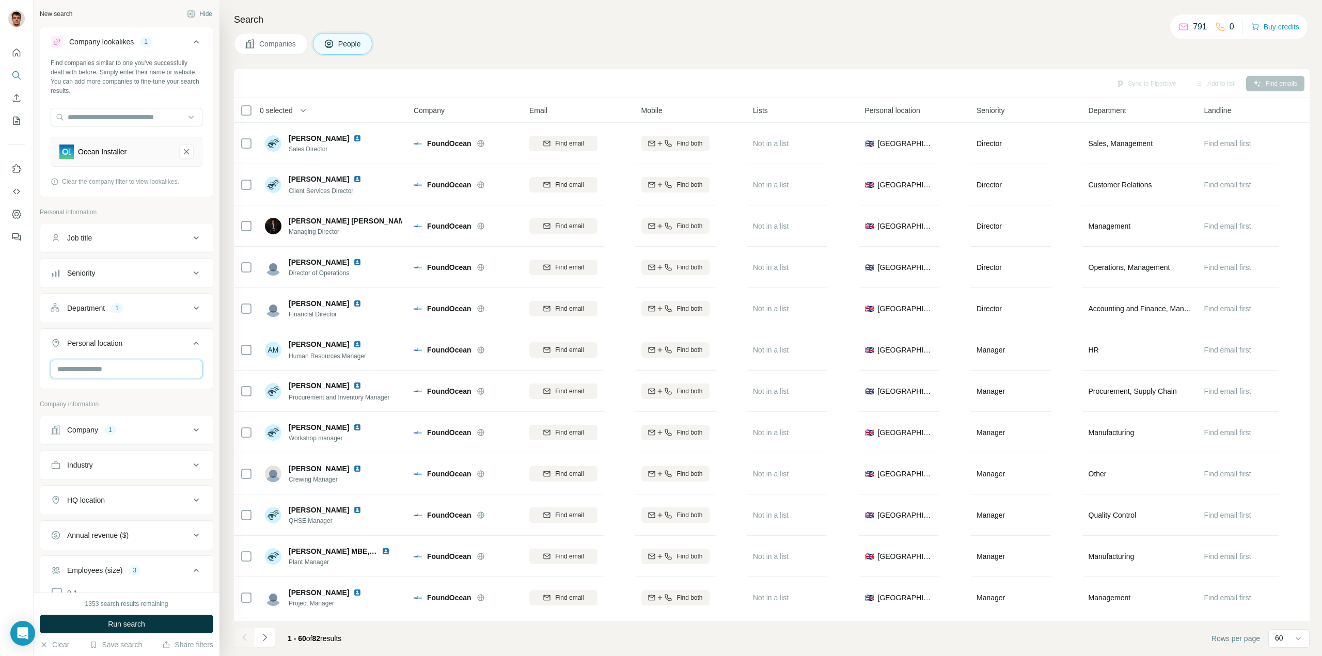
click at [134, 369] on input "text" at bounding box center [127, 369] width 152 height 19
type input "*****"
click at [171, 397] on div "🇳🇴 [GEOGRAPHIC_DATA]" at bounding box center [122, 396] width 126 height 12
click at [166, 620] on button "Run search" at bounding box center [126, 624] width 173 height 19
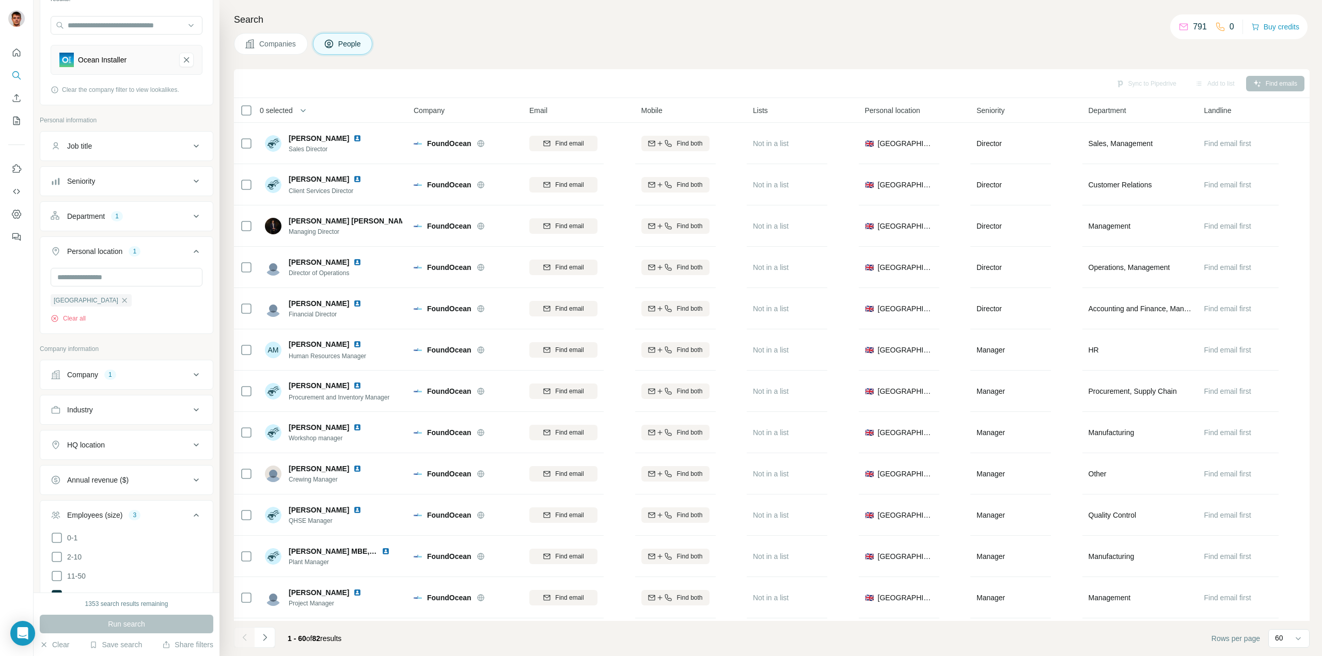
scroll to position [103, 0]
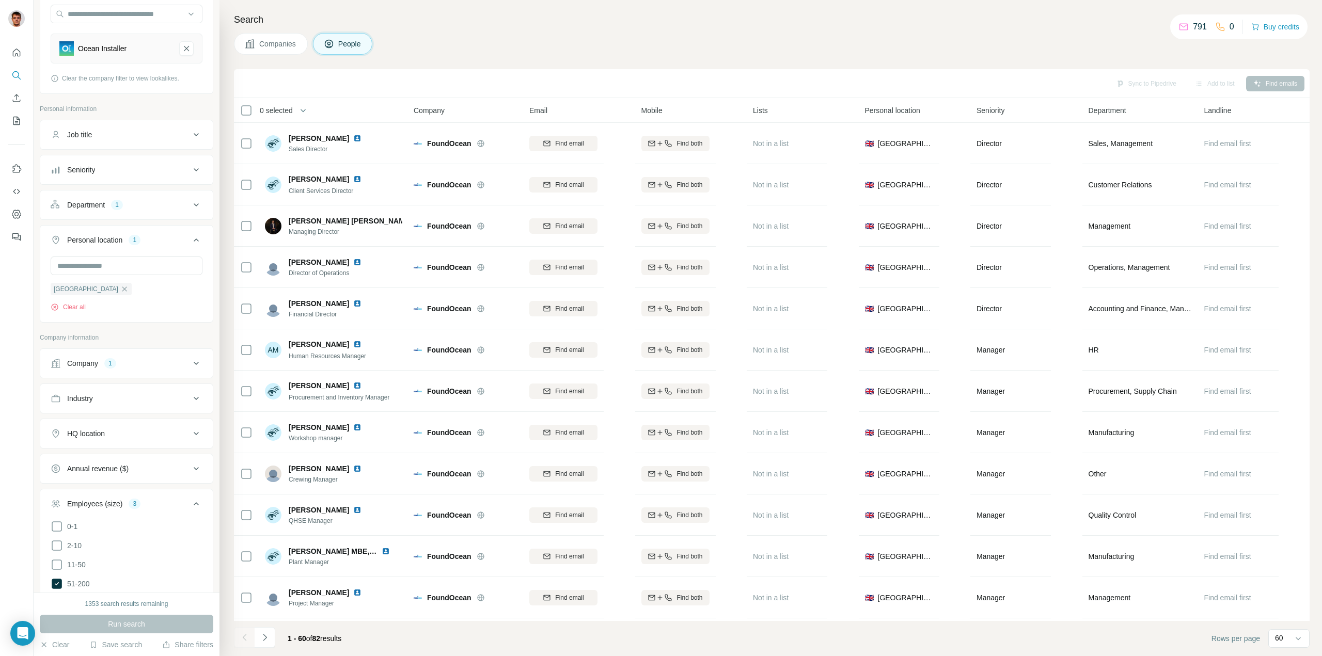
click at [129, 624] on div "Run search" at bounding box center [126, 624] width 173 height 19
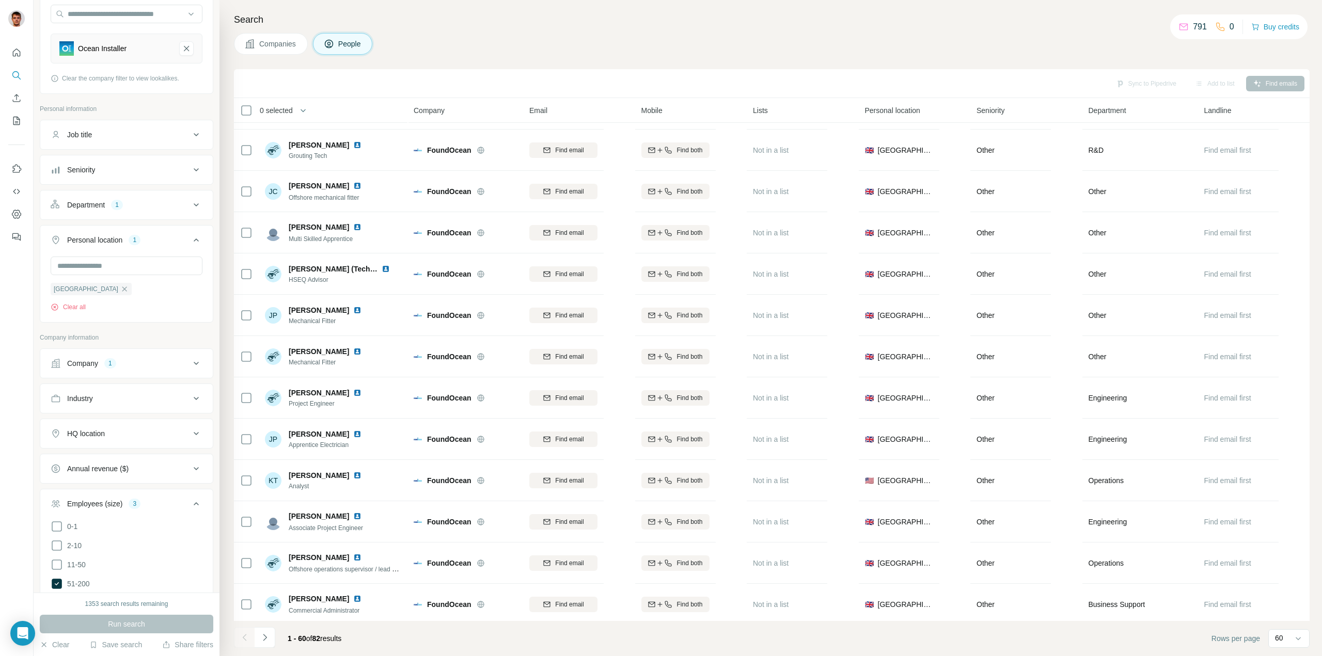
scroll to position [1985, 0]
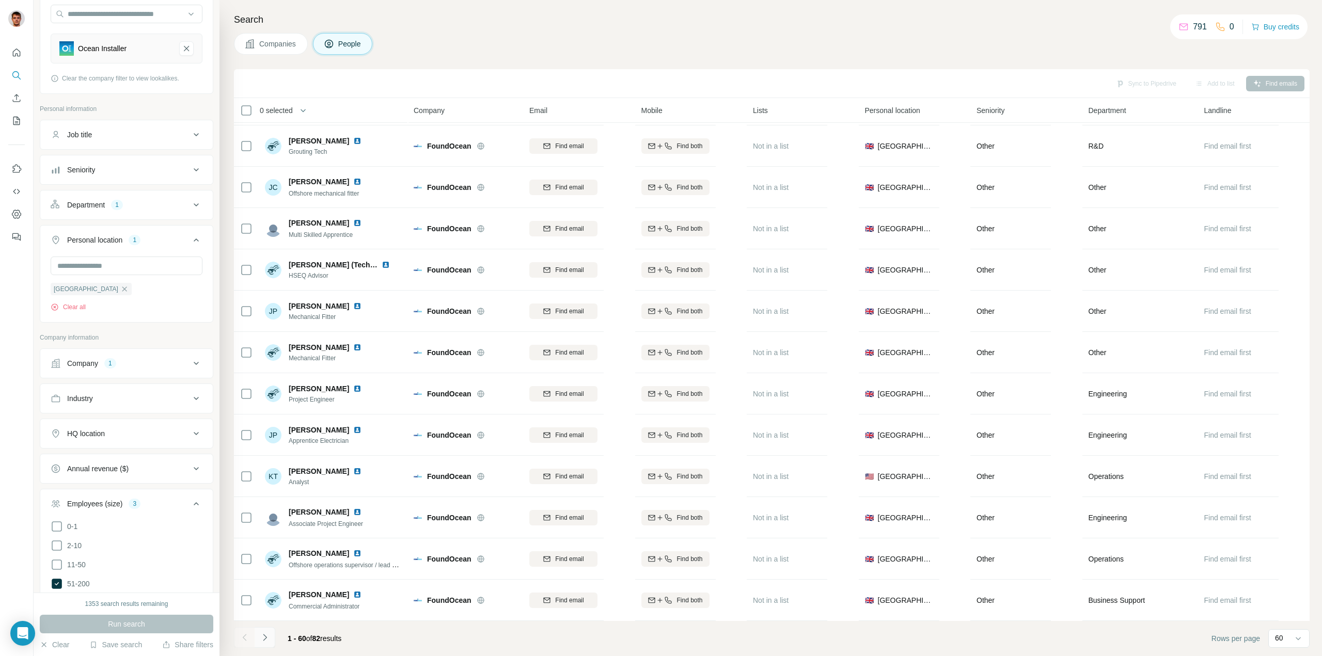
click at [267, 635] on icon "Navigate to next page" at bounding box center [265, 637] width 10 height 10
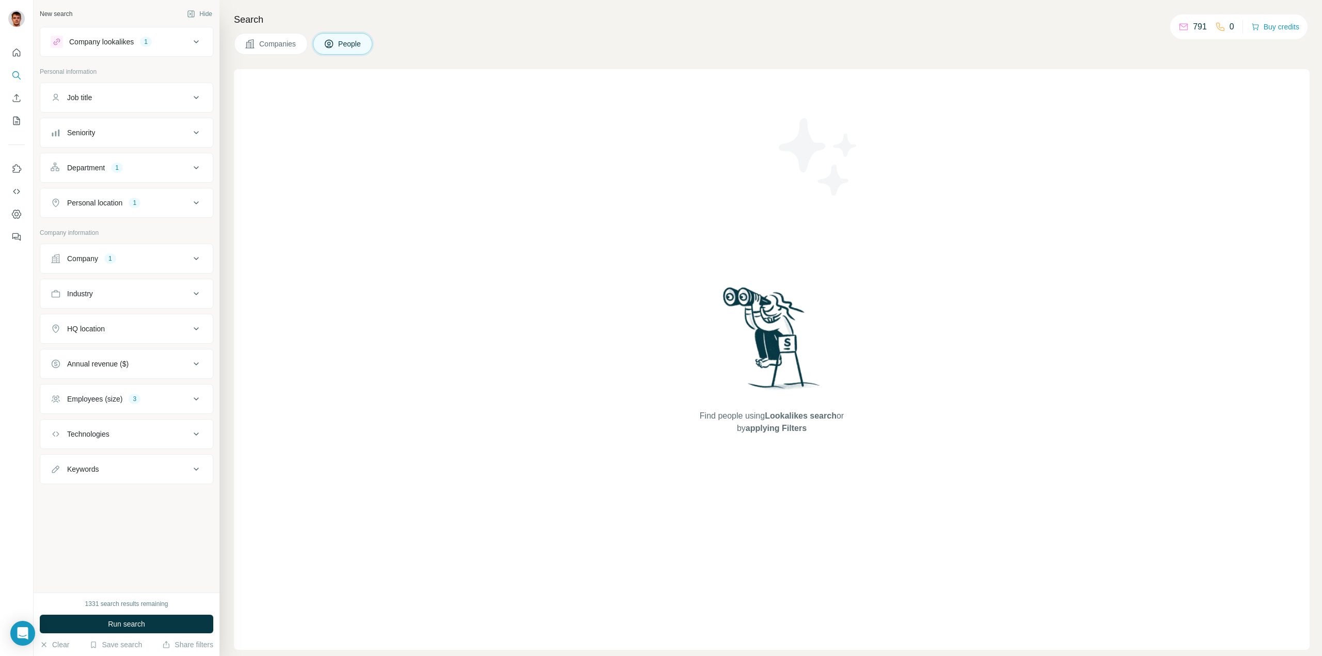
click at [281, 46] on span "Companies" at bounding box center [278, 44] width 38 height 10
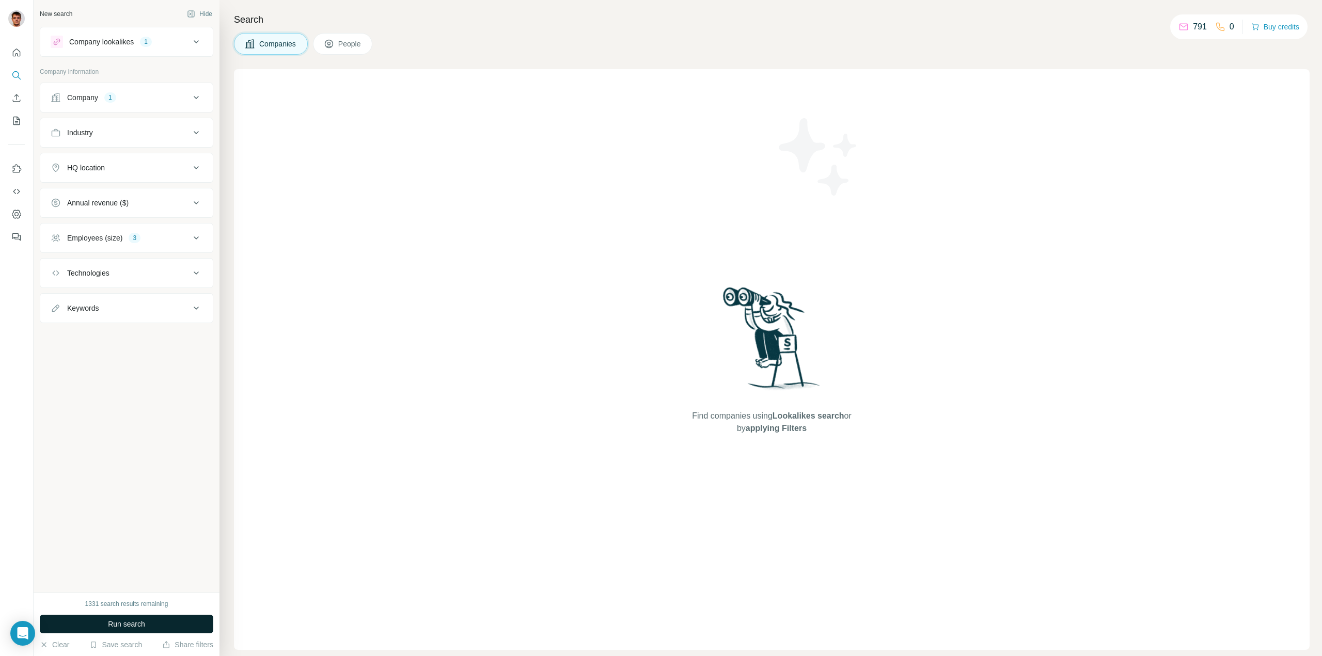
click at [108, 620] on span "Run search" at bounding box center [126, 624] width 37 height 10
click at [198, 37] on icon at bounding box center [196, 42] width 12 height 12
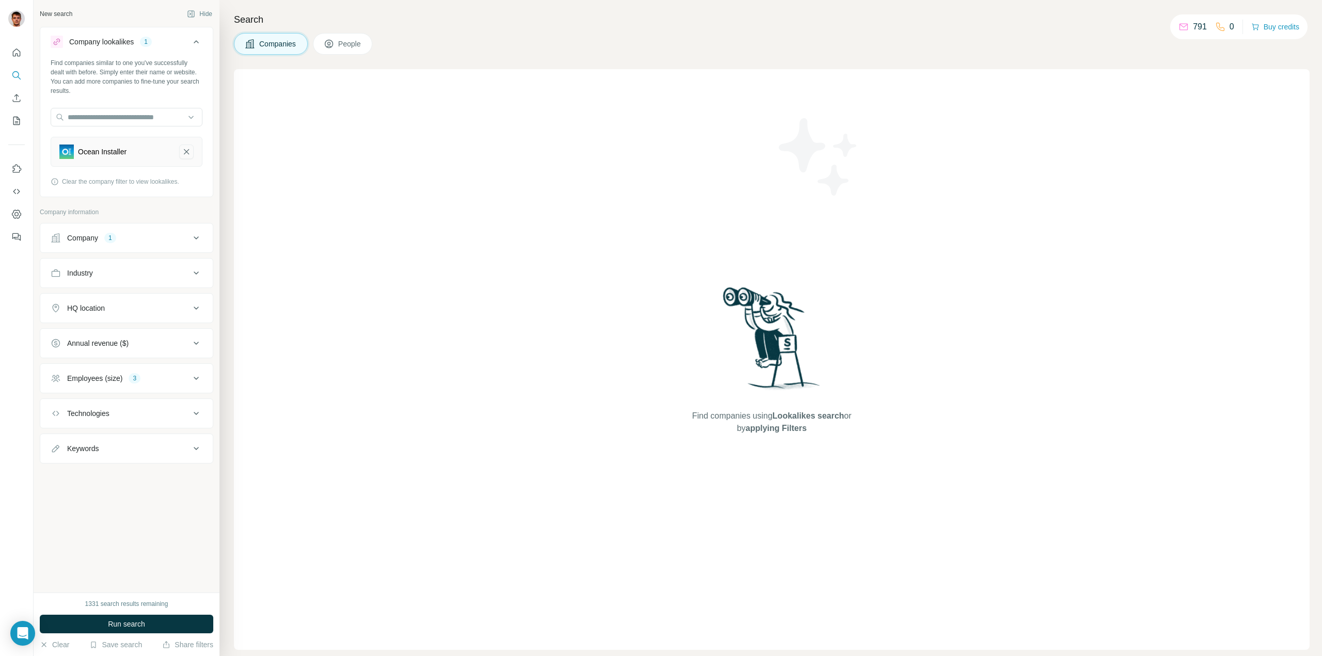
click at [186, 152] on icon "Ocean Installer-remove-button" at bounding box center [186, 151] width 5 height 5
click at [145, 625] on span "Run search" at bounding box center [126, 624] width 37 height 10
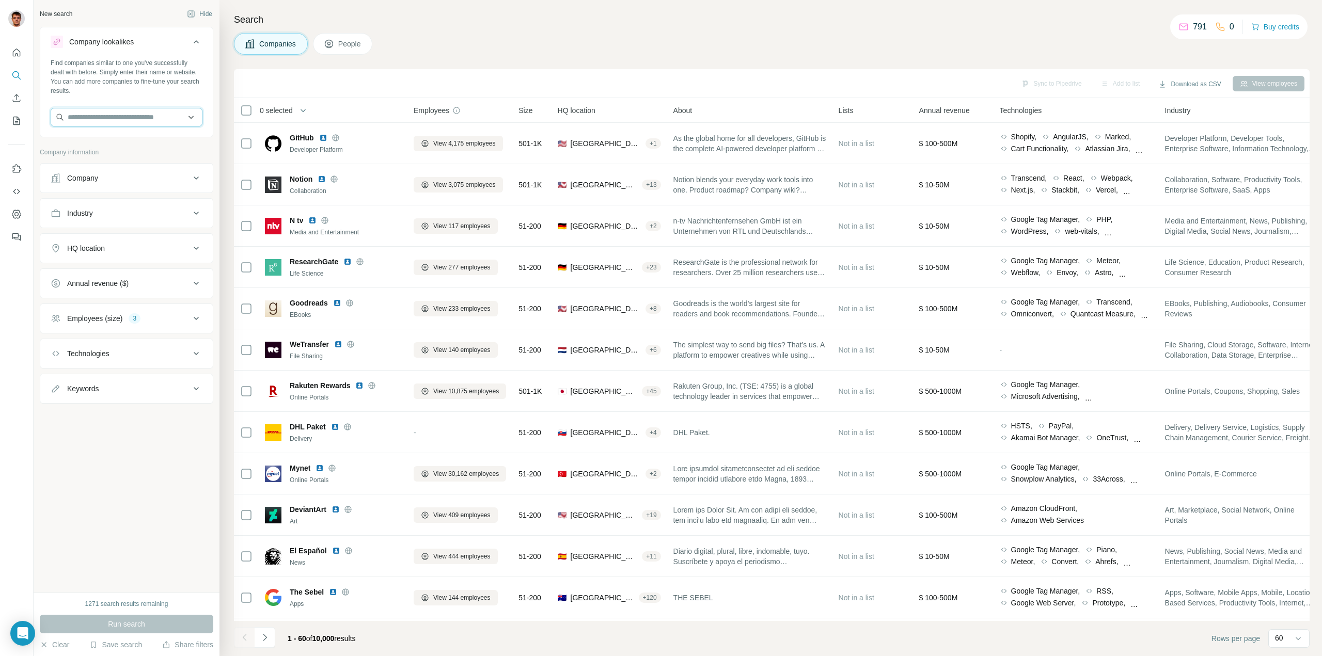
click at [195, 114] on input "text" at bounding box center [127, 117] width 152 height 19
click at [191, 114] on input "text" at bounding box center [127, 117] width 152 height 19
drag, startPoint x: 147, startPoint y: 120, endPoint x: 65, endPoint y: 123, distance: 82.1
click at [65, 123] on input "*******" at bounding box center [127, 117] width 152 height 19
type input "*********"
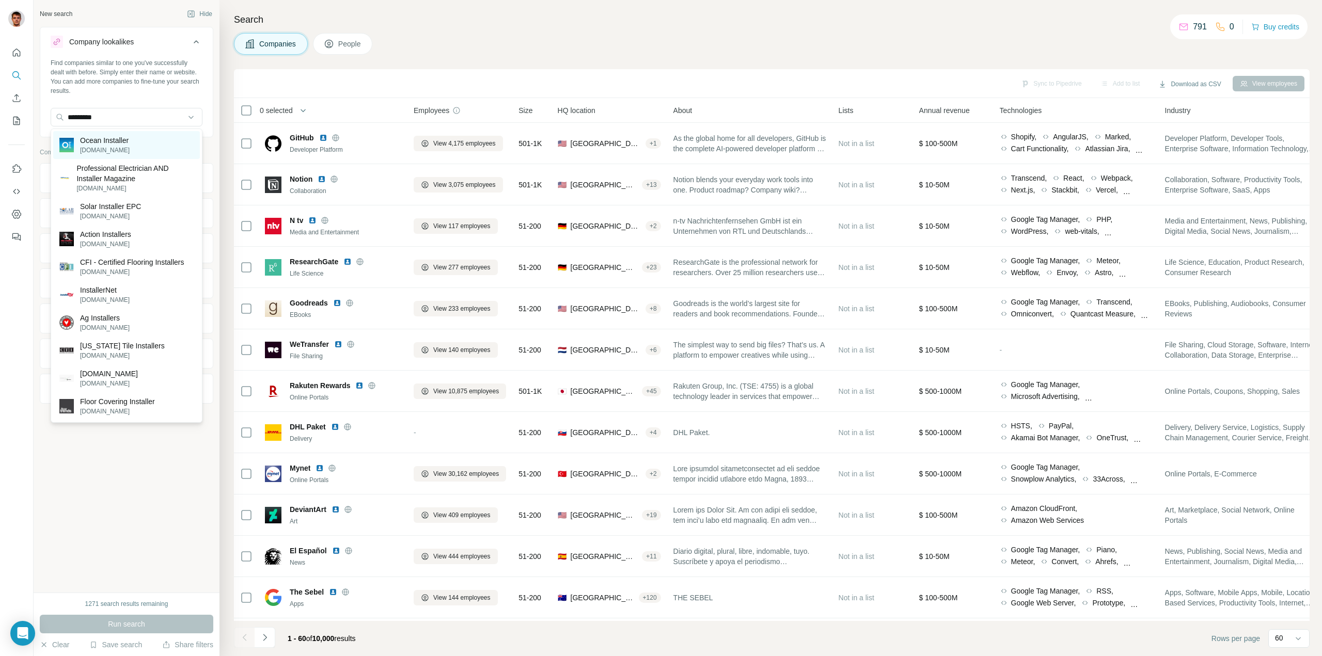
click at [94, 138] on p "Ocean Installer" at bounding box center [105, 140] width 50 height 10
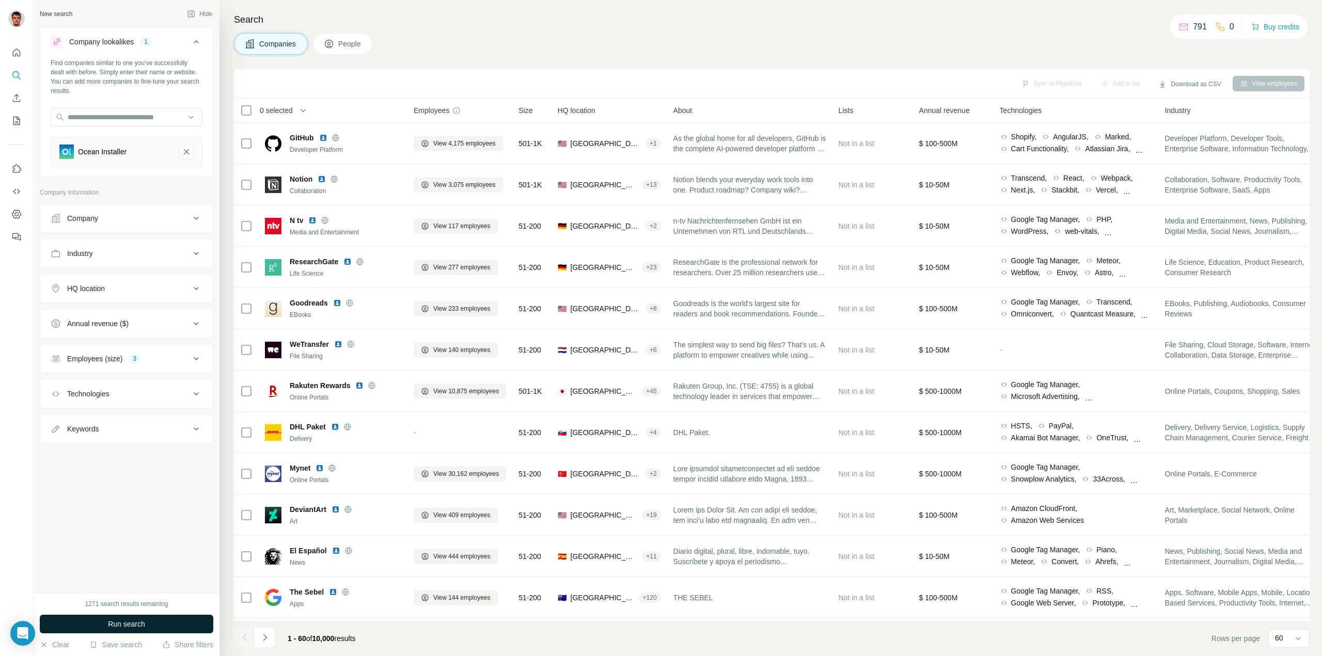
click at [101, 624] on button "Run search" at bounding box center [126, 624] width 173 height 19
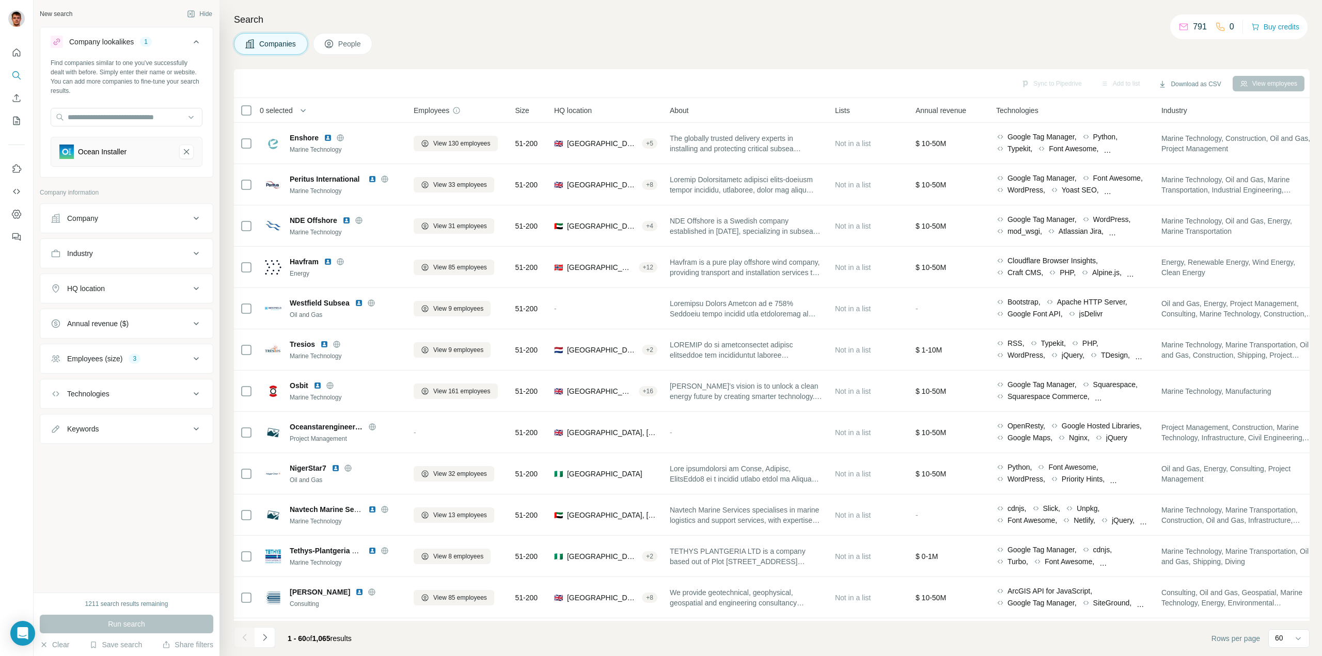
click at [185, 357] on div "Employees (size) 3" at bounding box center [120, 359] width 139 height 10
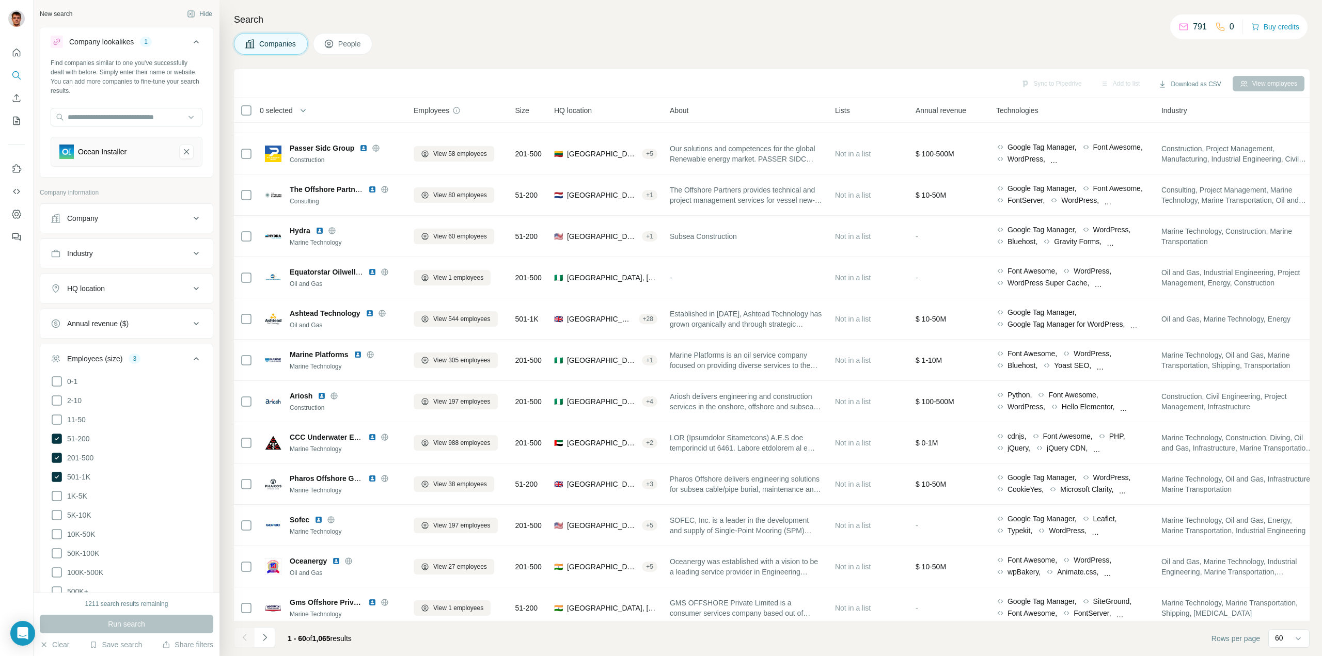
scroll to position [1985, 0]
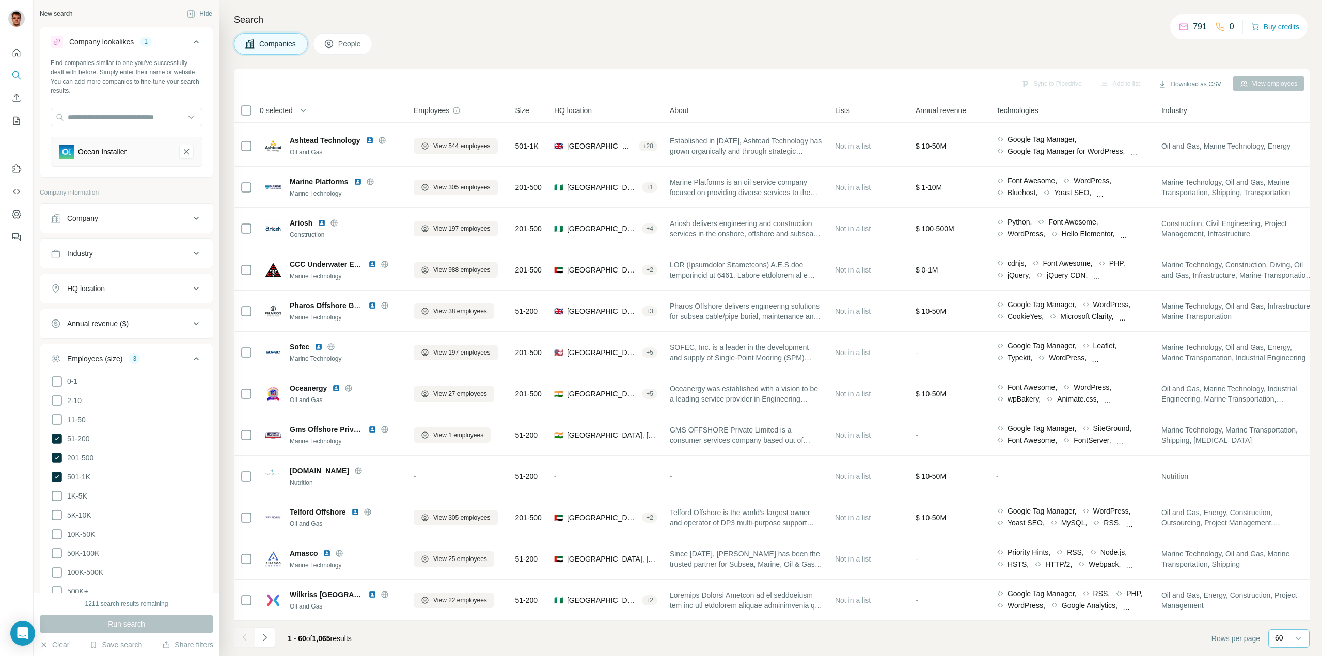
click at [1282, 636] on p "60" at bounding box center [1279, 638] width 8 height 10
click at [1290, 636] on input at bounding box center [1290, 638] width 31 height 11
click at [276, 637] on div "1 - 60 of 1,065 results" at bounding box center [297, 638] width 126 height 23
click at [268, 638] on icon "Navigate to next page" at bounding box center [265, 637] width 10 height 10
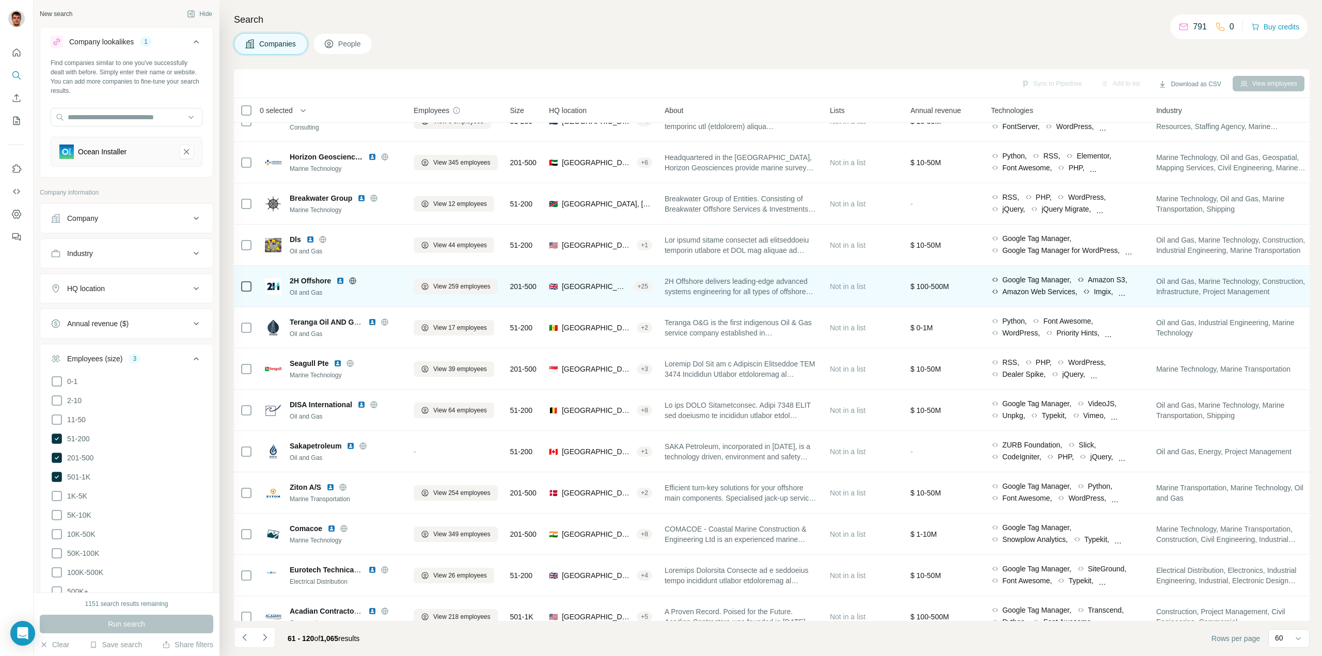
scroll to position [1807, 0]
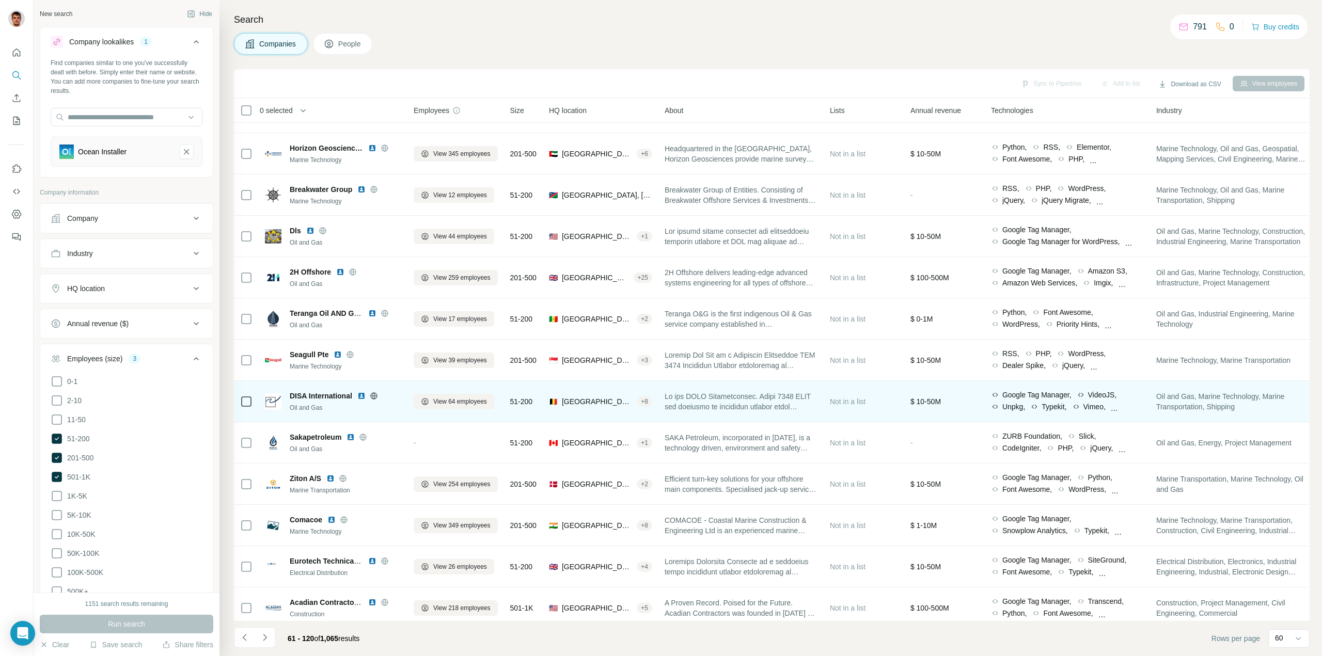
click at [374, 396] on icon at bounding box center [374, 396] width 8 height 8
click at [463, 401] on span "View 64 employees" at bounding box center [460, 401] width 54 height 9
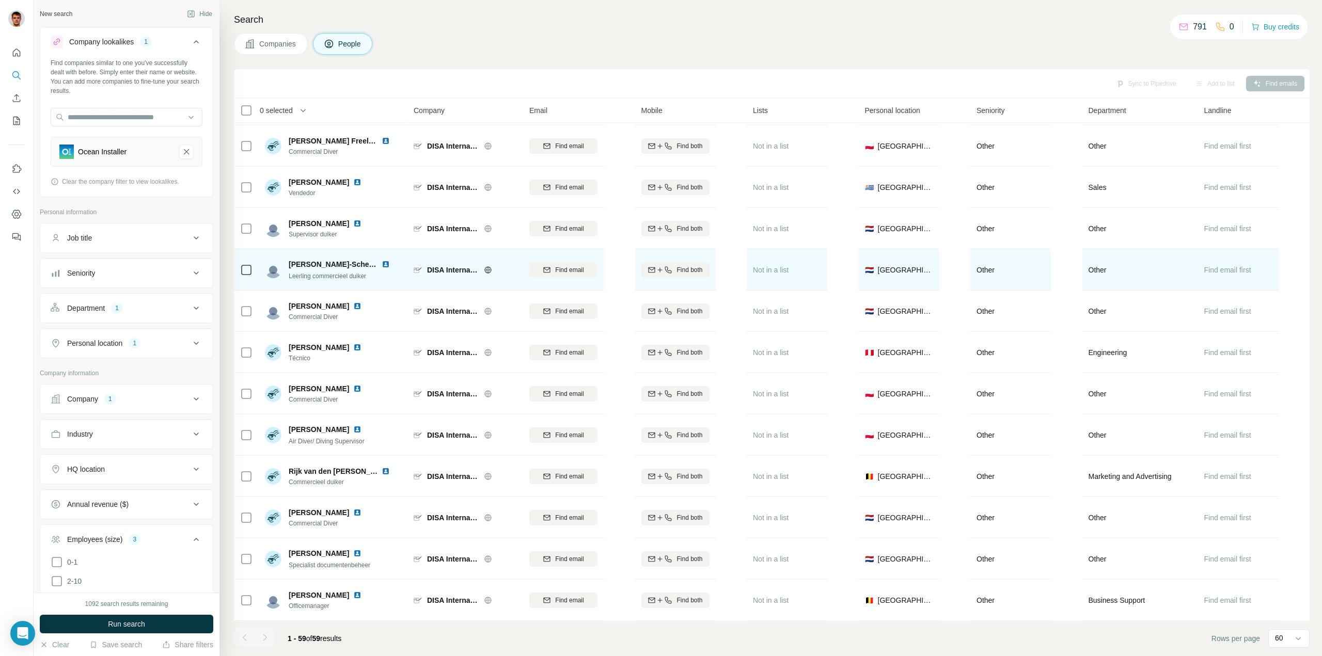
scroll to position [1342, 0]
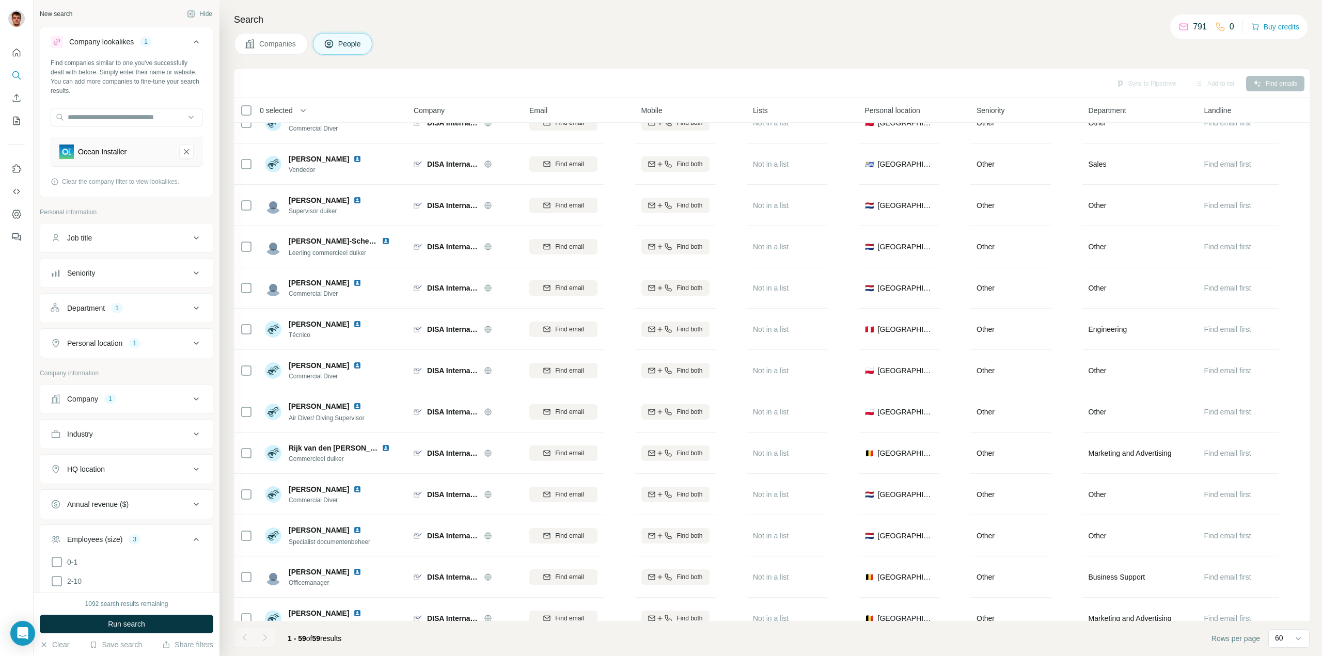
click at [159, 269] on div "Seniority" at bounding box center [120, 273] width 139 height 10
click at [56, 314] on icon at bounding box center [57, 318] width 12 height 12
click at [56, 339] on icon at bounding box center [57, 337] width 12 height 12
click at [57, 392] on icon at bounding box center [57, 393] width 12 height 12
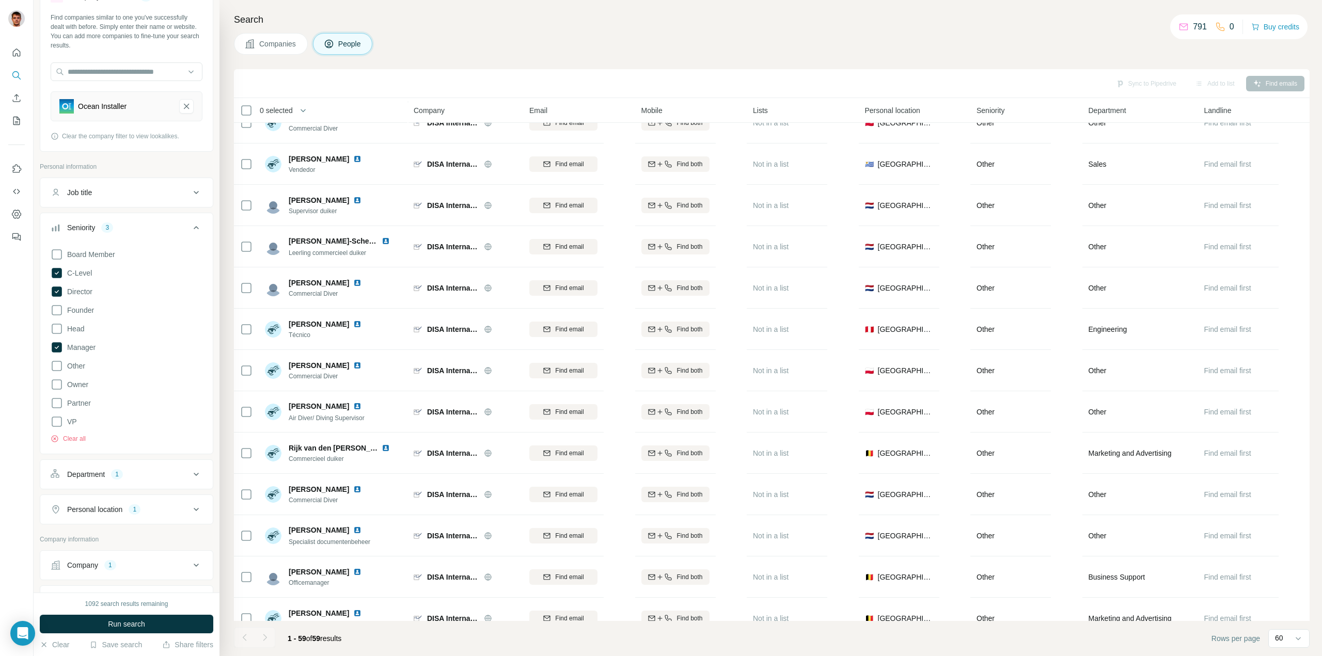
scroll to position [52, 0]
click at [58, 322] on icon at bounding box center [57, 322] width 12 height 12
click at [118, 622] on span "Run search" at bounding box center [126, 624] width 37 height 10
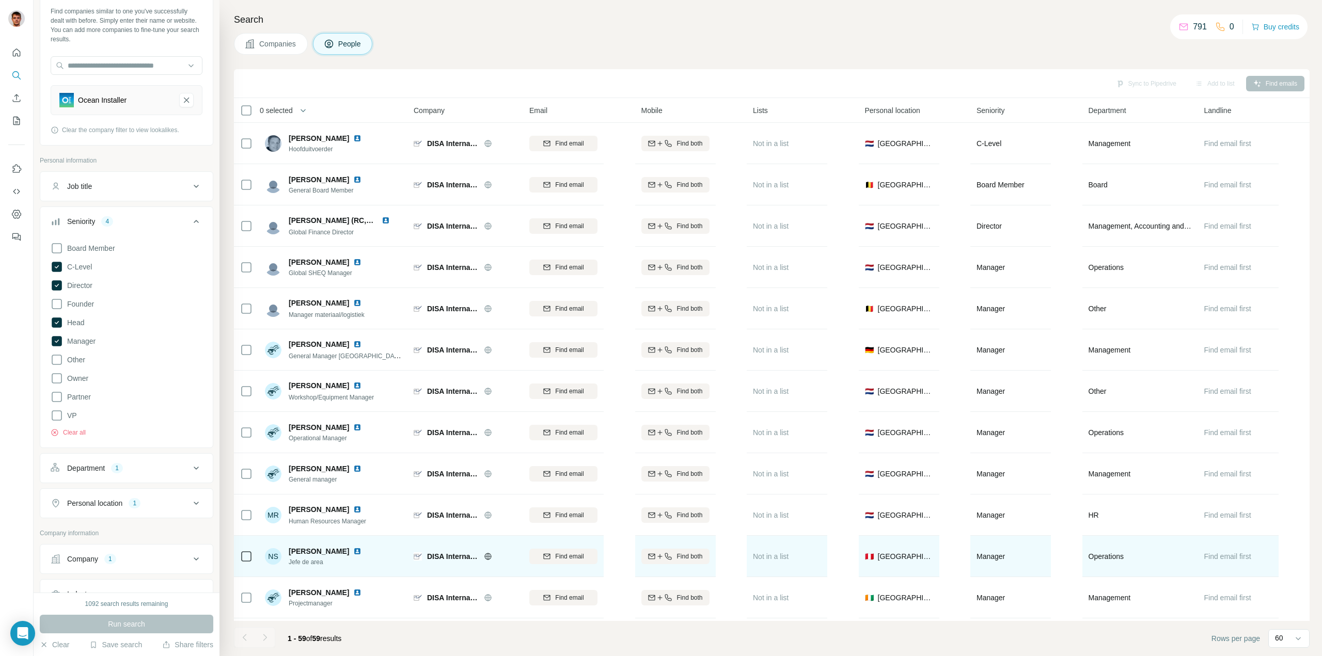
click at [353, 551] on img at bounding box center [357, 551] width 8 height 8
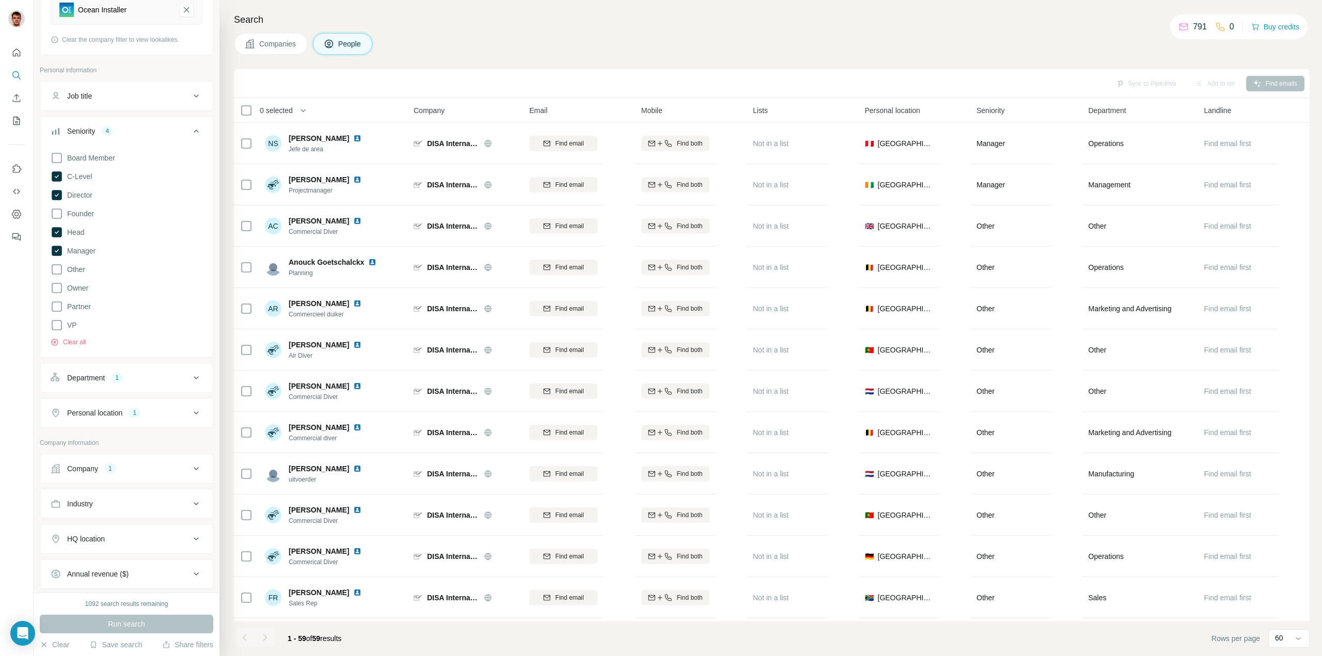
scroll to position [155, 0]
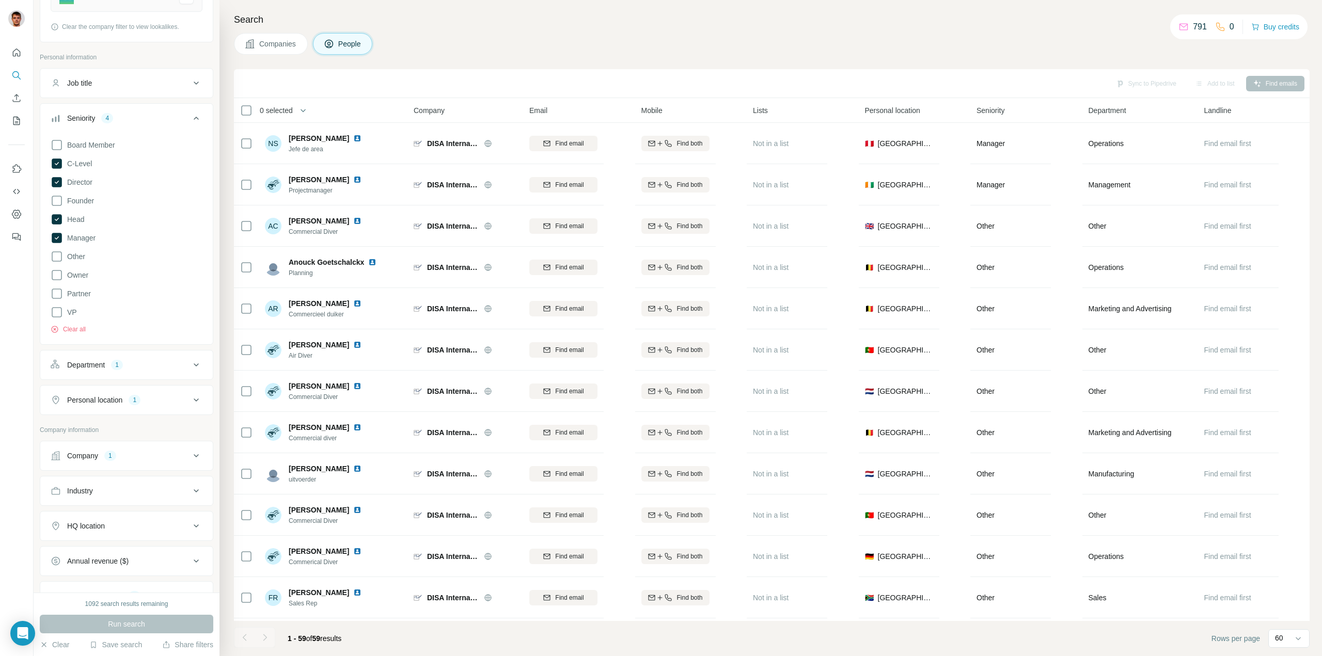
click at [174, 363] on div "Department 1" at bounding box center [120, 365] width 139 height 10
click at [155, 387] on input at bounding box center [121, 390] width 128 height 11
type input "****"
click at [107, 410] on div "Engineering" at bounding box center [122, 414] width 126 height 10
click at [132, 623] on div "Run search" at bounding box center [126, 624] width 173 height 19
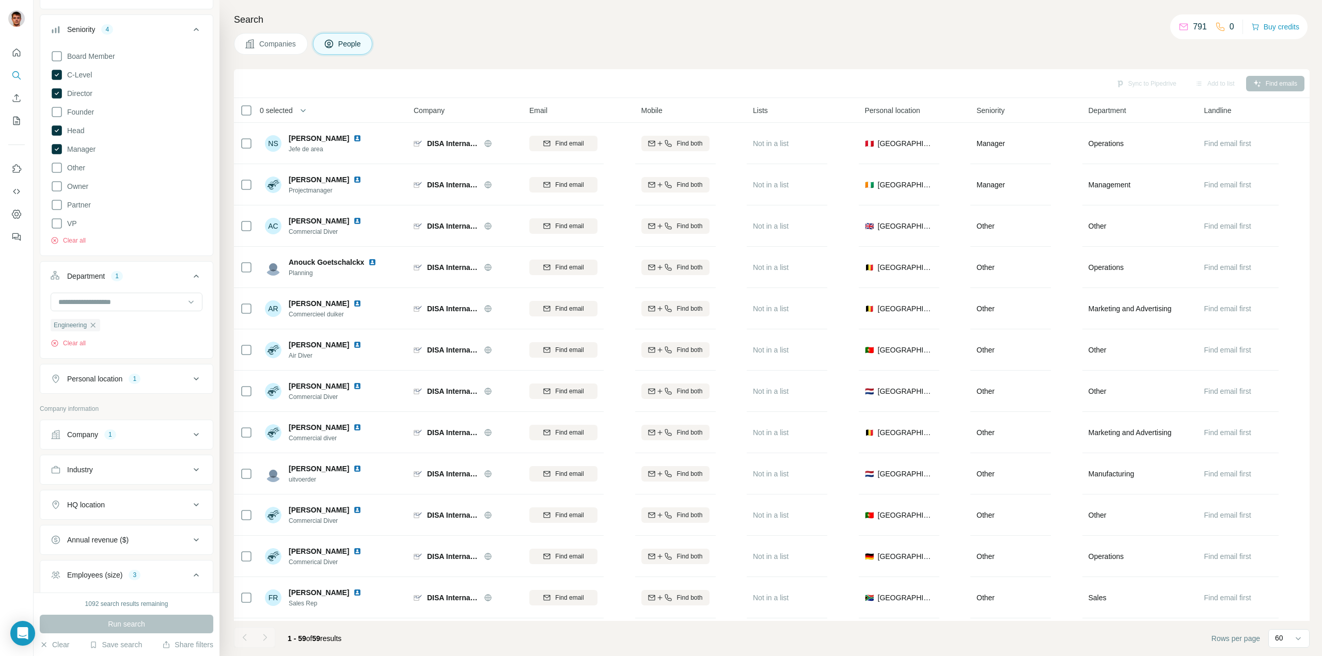
scroll to position [258, 0]
click at [81, 228] on button "Clear all" at bounding box center [68, 225] width 35 height 9
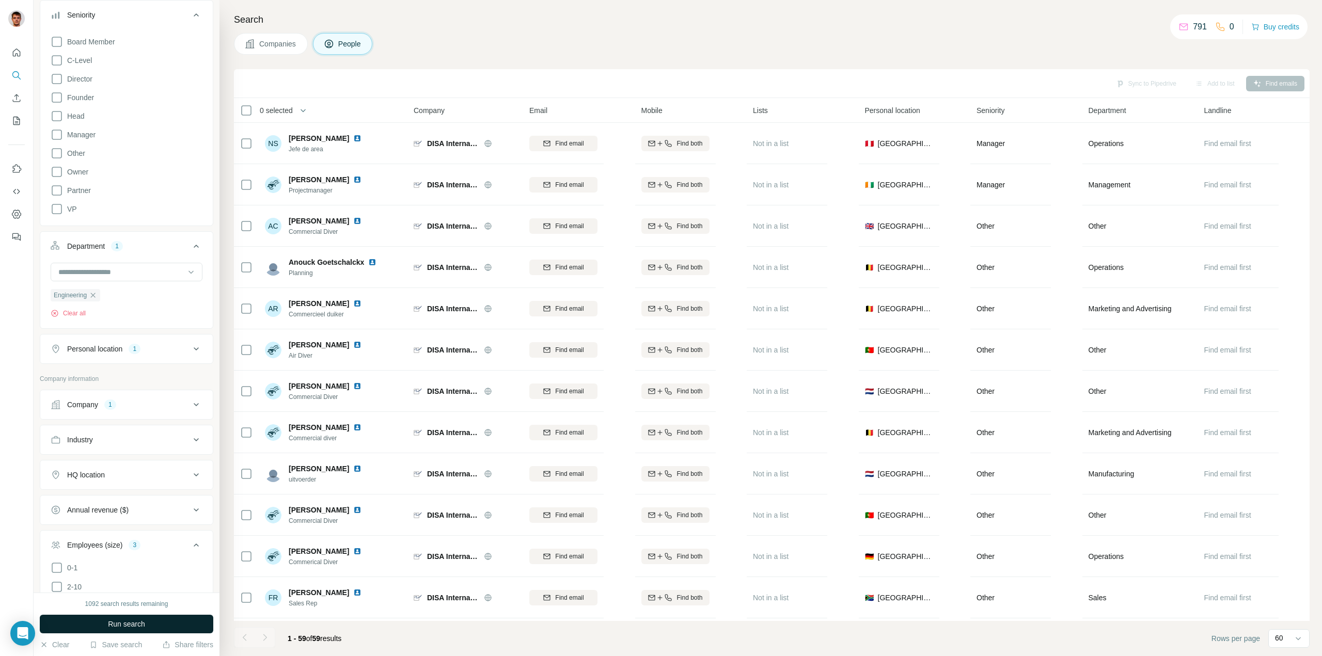
click at [108, 622] on span "Run search" at bounding box center [126, 624] width 37 height 10
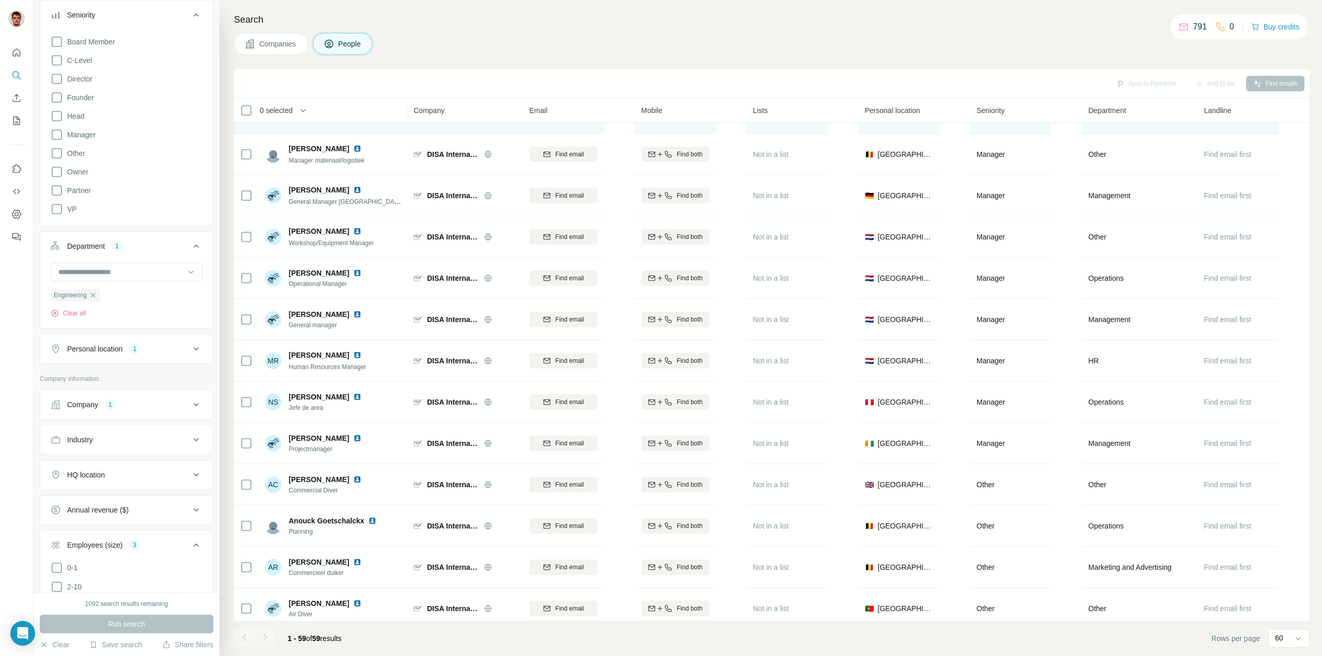
scroll to position [155, 0]
click at [92, 295] on icon "button" at bounding box center [93, 295] width 8 height 8
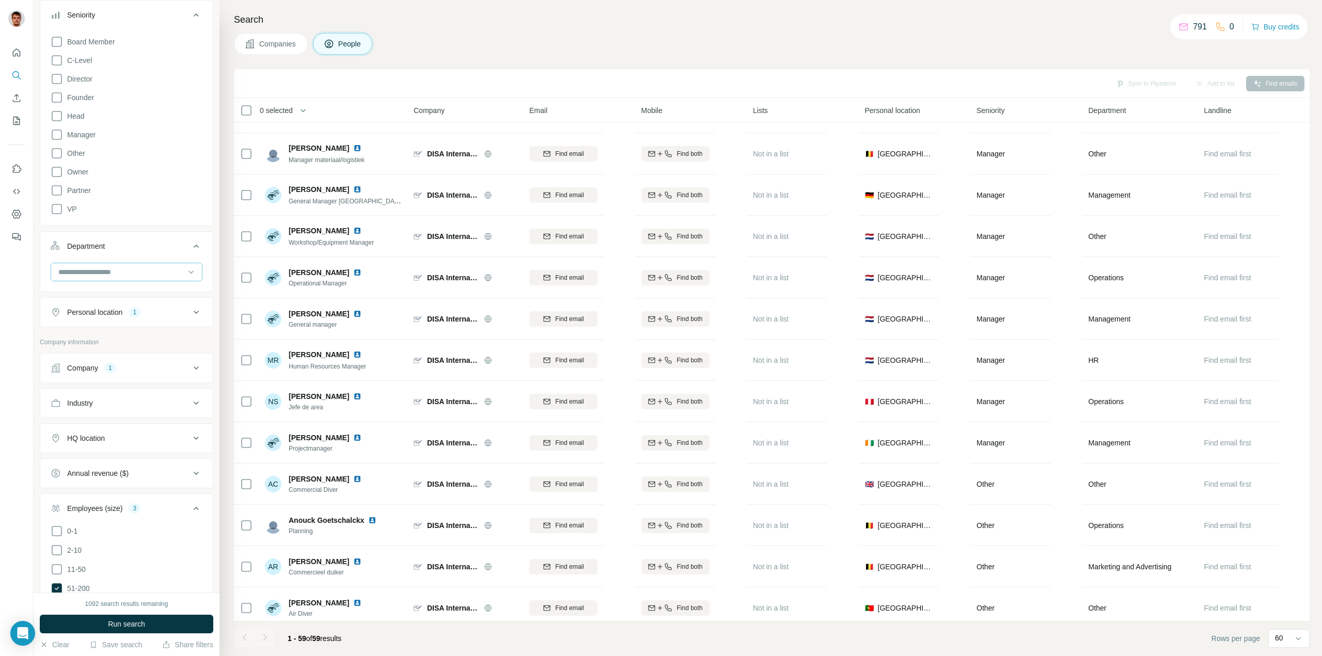
click at [134, 274] on input at bounding box center [121, 271] width 128 height 11
click at [102, 353] on div "Engineering" at bounding box center [122, 355] width 126 height 10
click at [116, 261] on button "Department 1" at bounding box center [126, 248] width 172 height 29
click at [134, 243] on div "Department 1" at bounding box center [120, 246] width 139 height 10
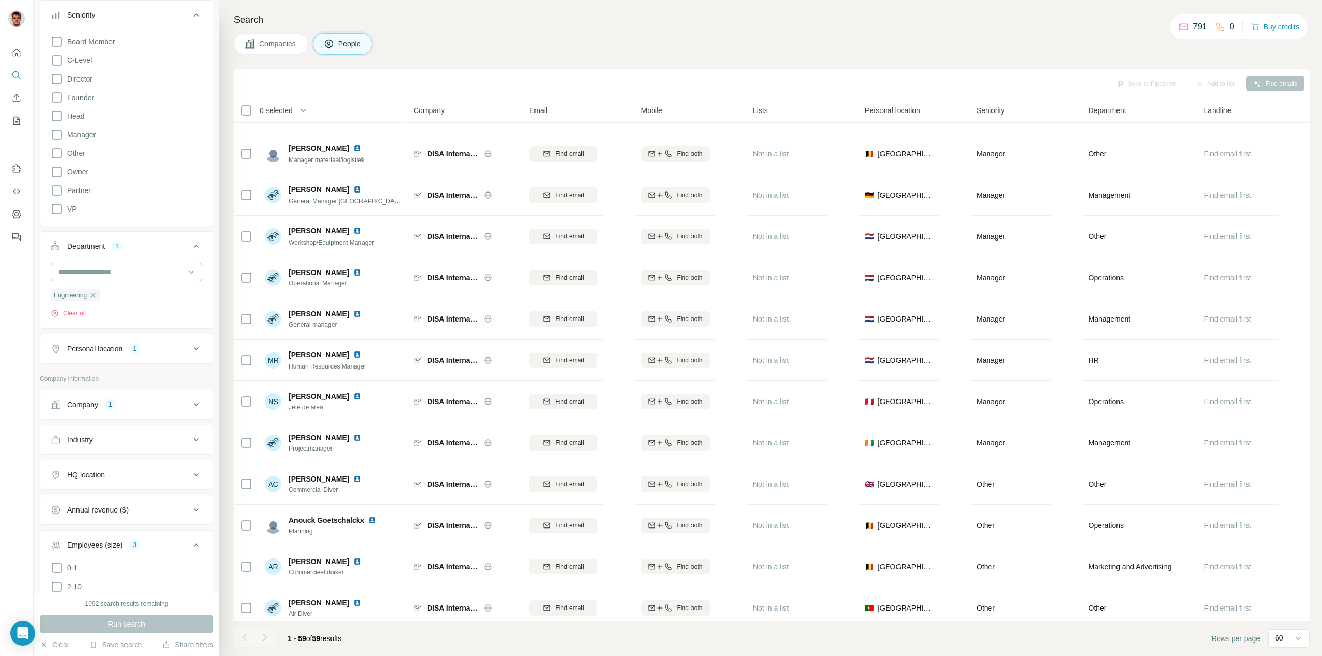
click at [118, 270] on input at bounding box center [121, 271] width 128 height 11
click at [125, 320] on div "Founder/Owner" at bounding box center [122, 322] width 126 height 10
click at [112, 271] on input at bounding box center [121, 271] width 128 height 11
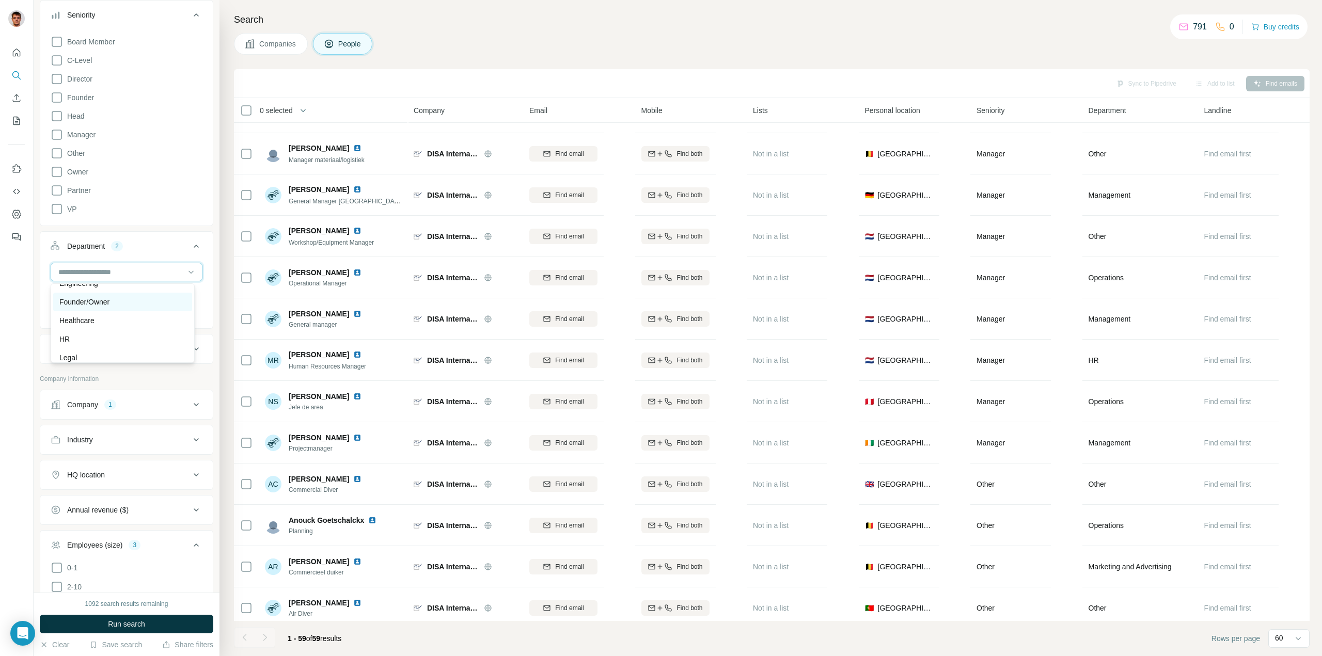
scroll to position [206, 0]
click at [101, 293] on p "Management" at bounding box center [80, 293] width 42 height 10
drag, startPoint x: 113, startPoint y: 630, endPoint x: 121, endPoint y: 625, distance: 9.3
click at [113, 629] on button "Run search" at bounding box center [126, 624] width 173 height 19
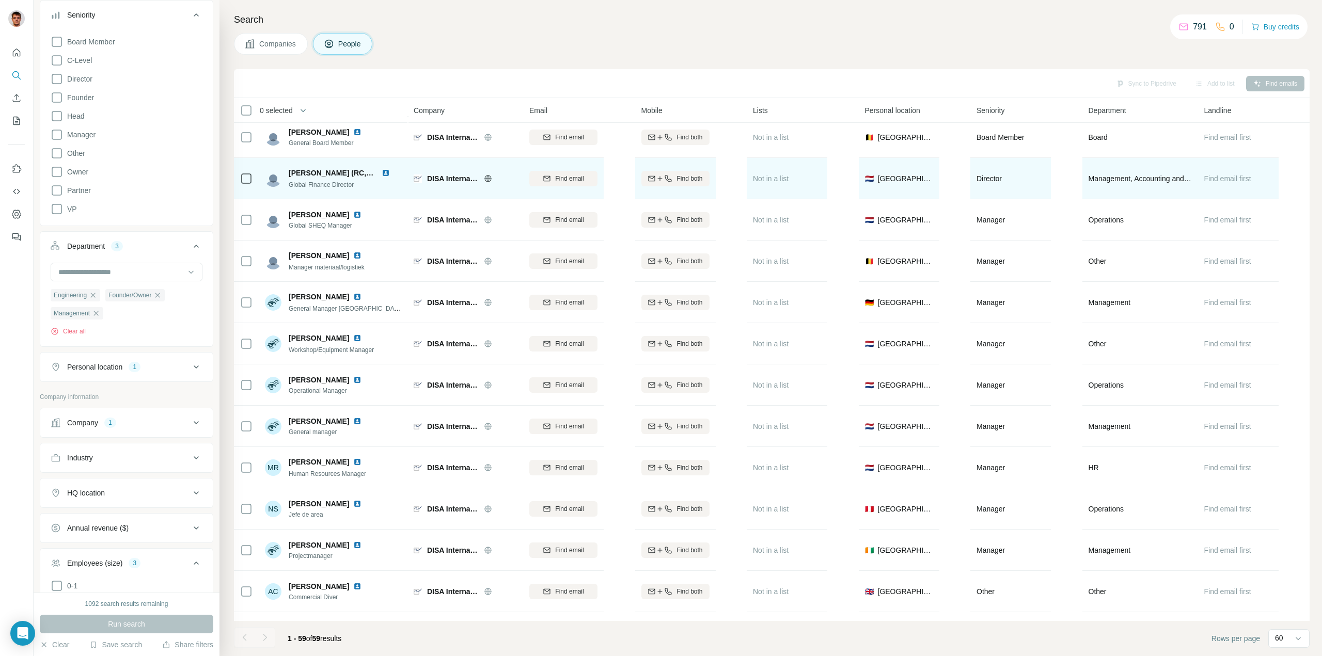
scroll to position [52, 0]
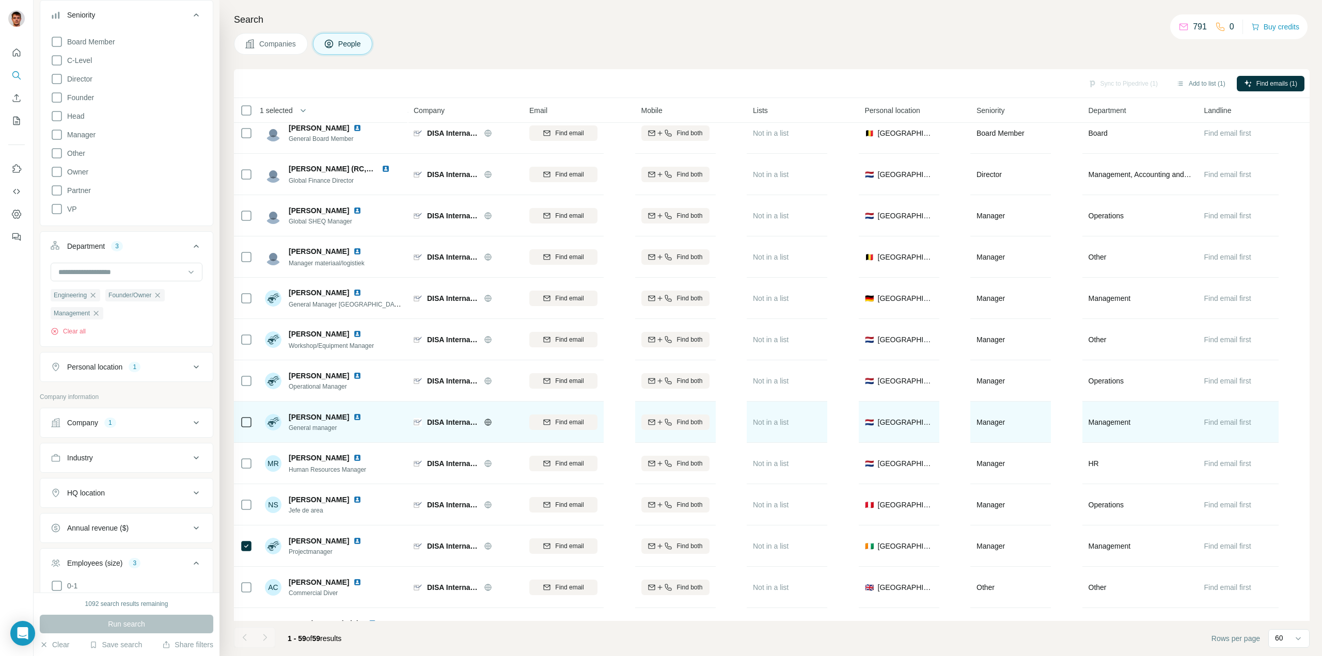
click at [241, 423] on icon at bounding box center [246, 422] width 12 height 12
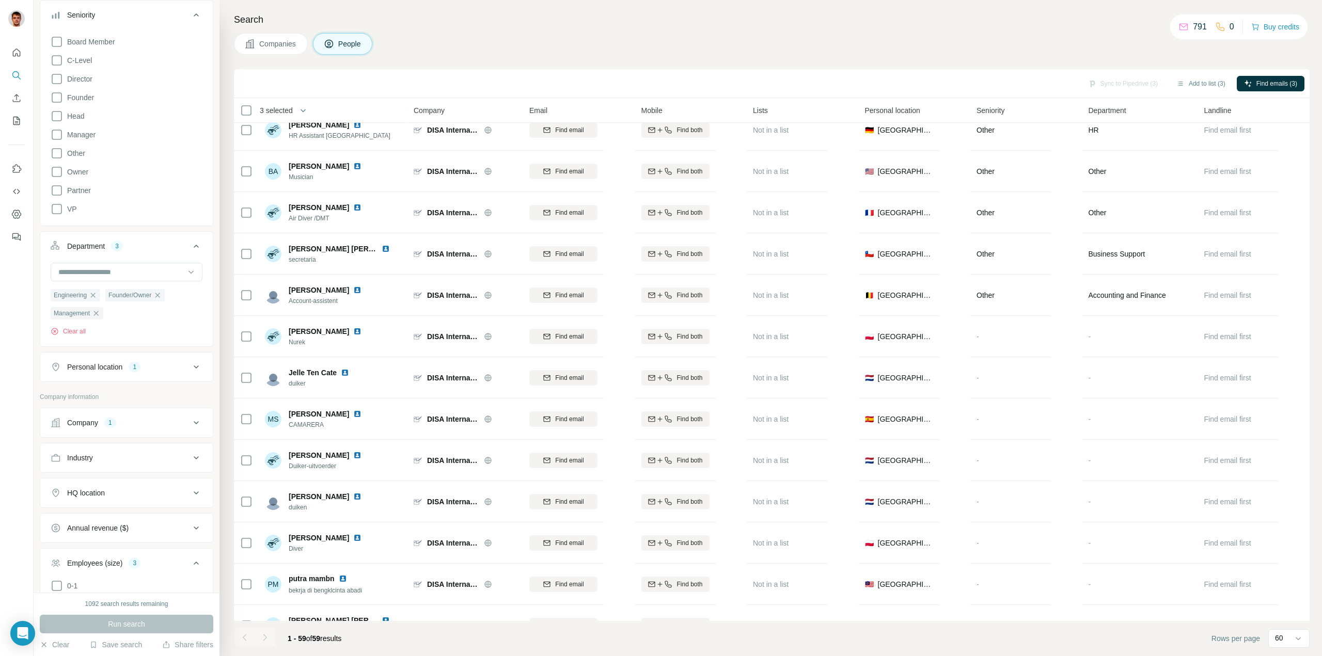
scroll to position [1944, 0]
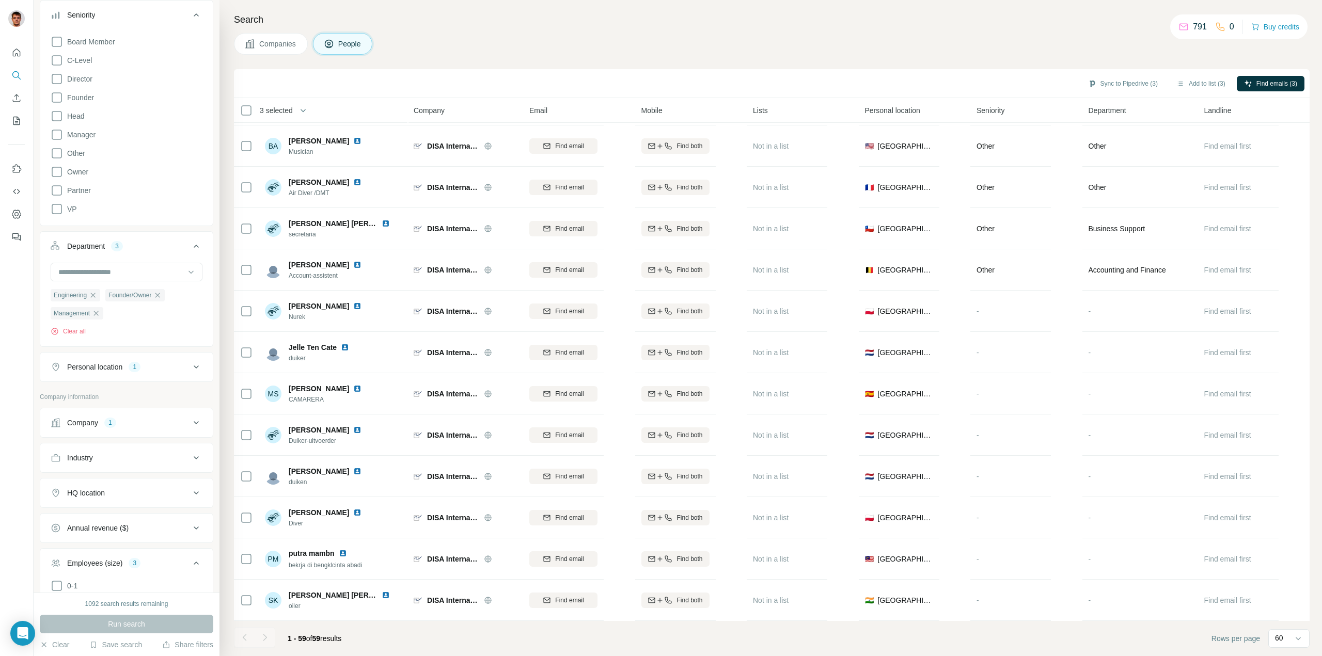
click at [285, 47] on span "Companies" at bounding box center [278, 44] width 38 height 10
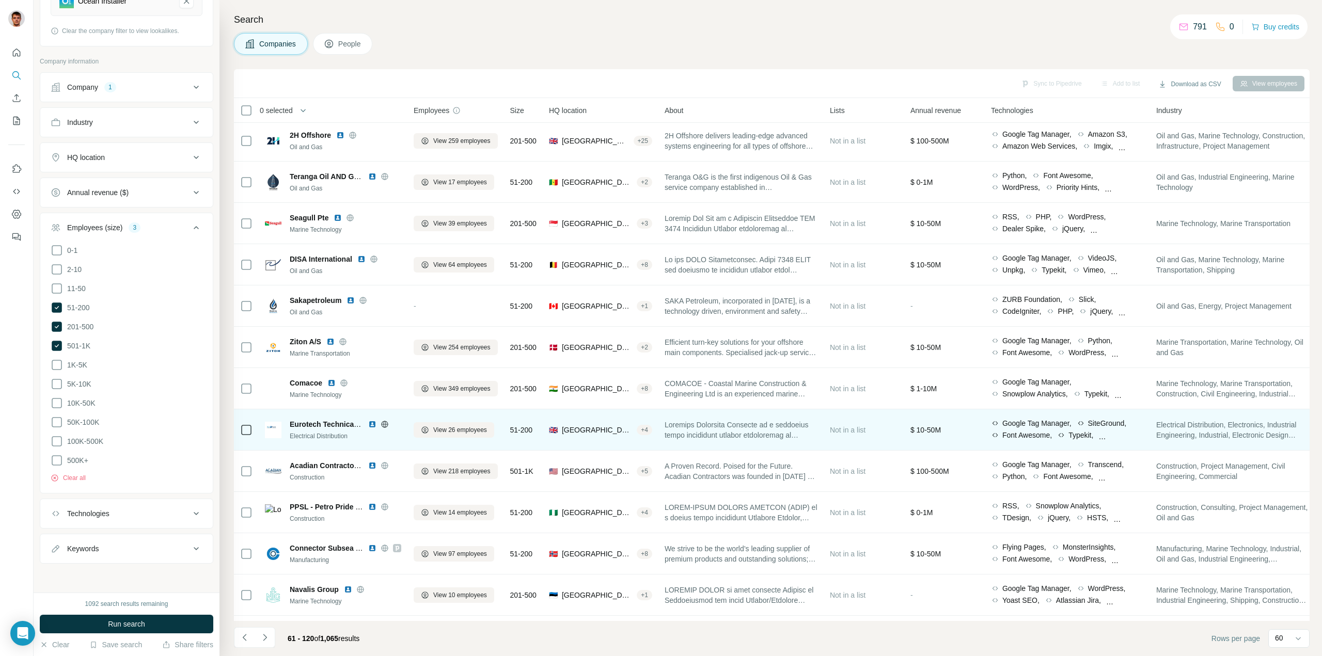
scroll to position [0, 0]
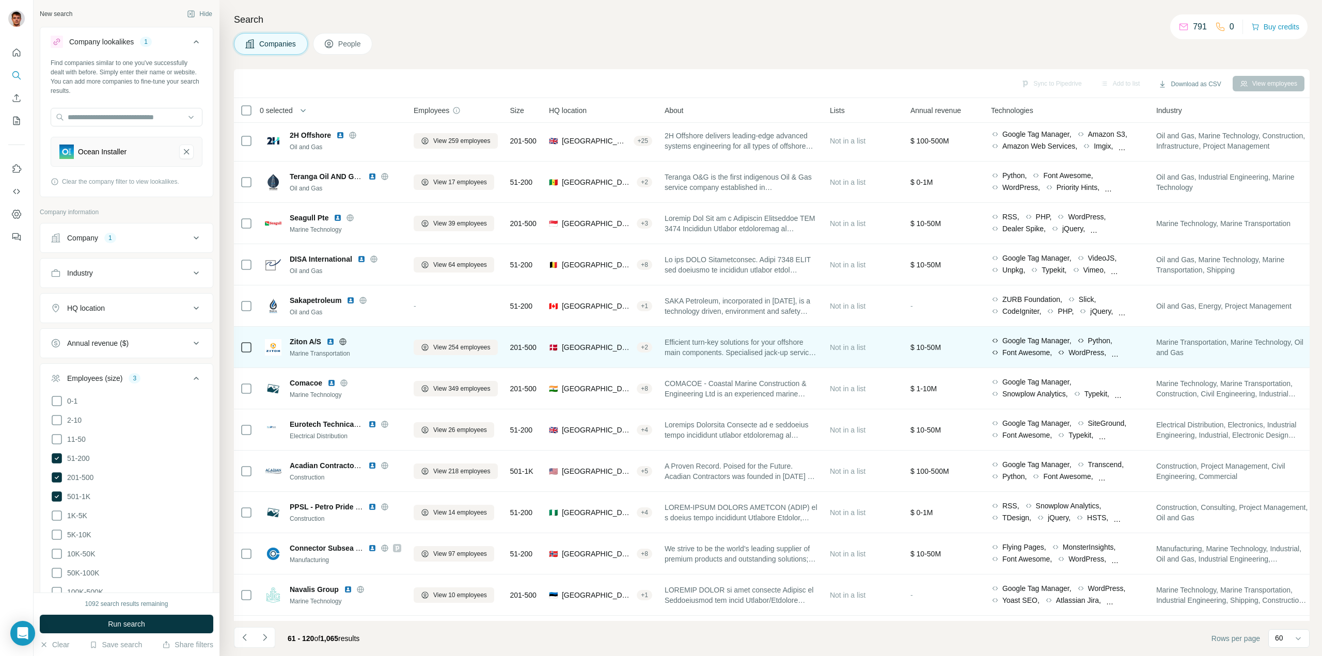
click at [347, 338] on icon at bounding box center [343, 342] width 8 height 8
click at [449, 347] on span "View 254 employees" at bounding box center [461, 347] width 57 height 9
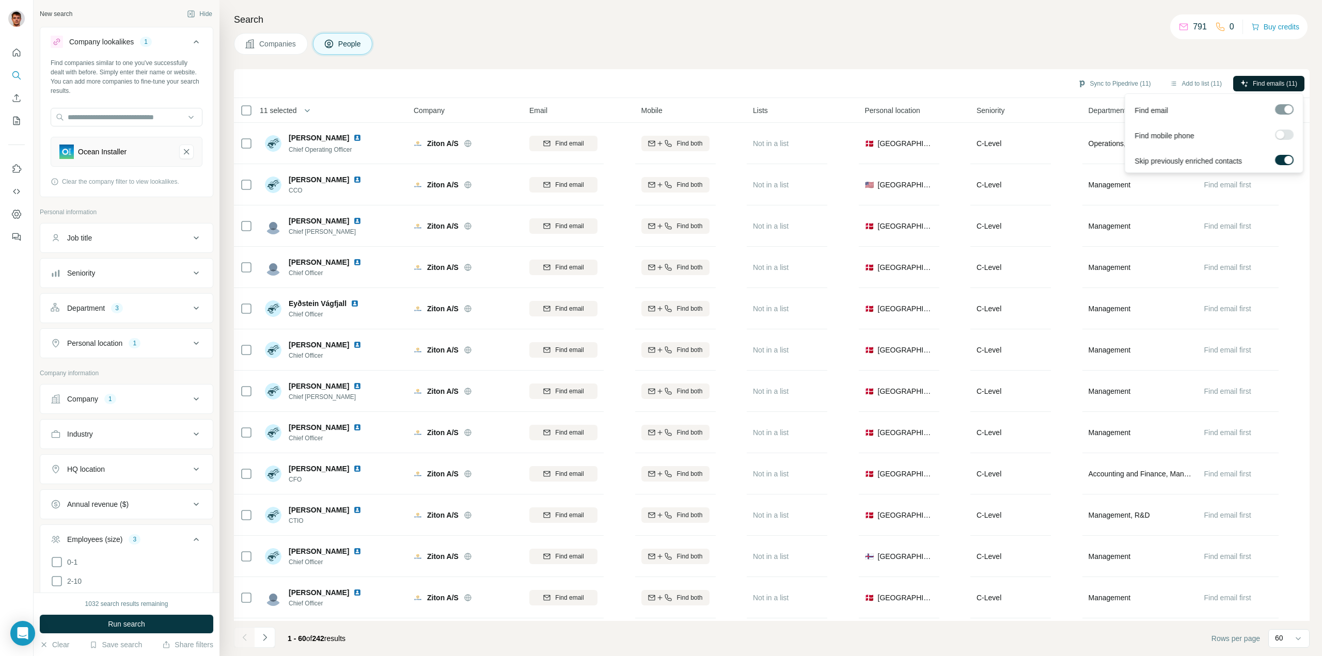
click at [1252, 83] on span "Find emails (11)" at bounding box center [1274, 83] width 44 height 9
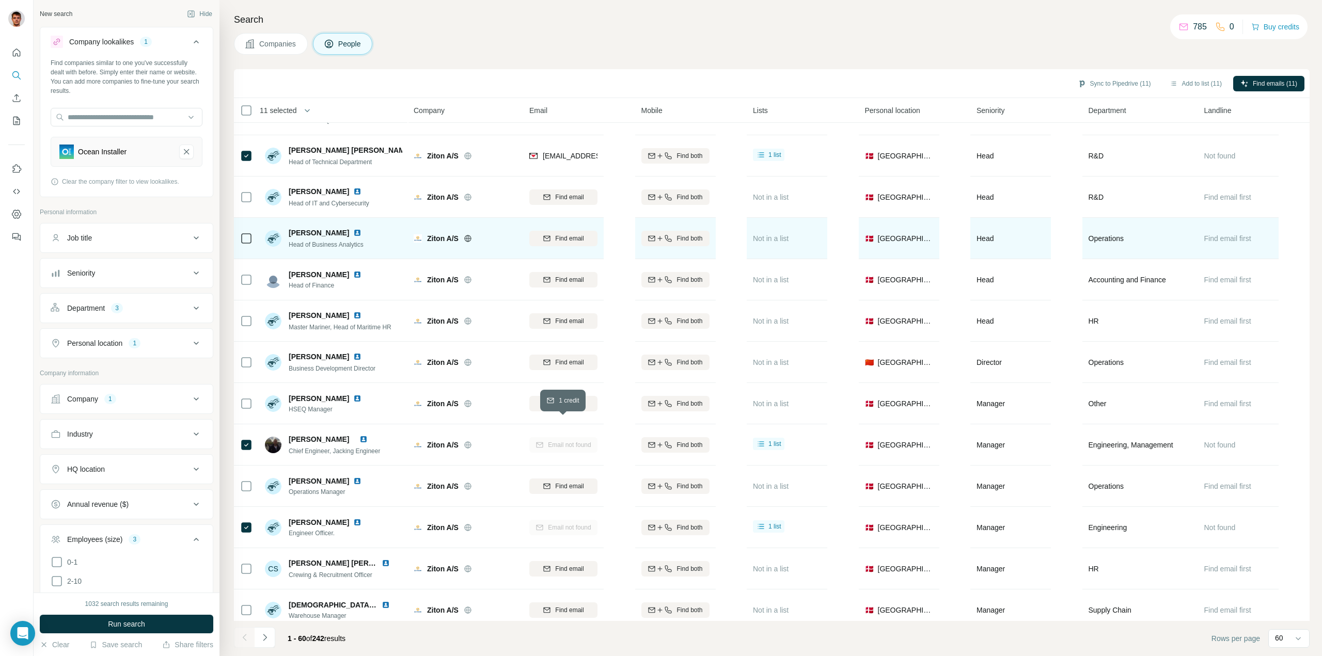
scroll to position [1032, 0]
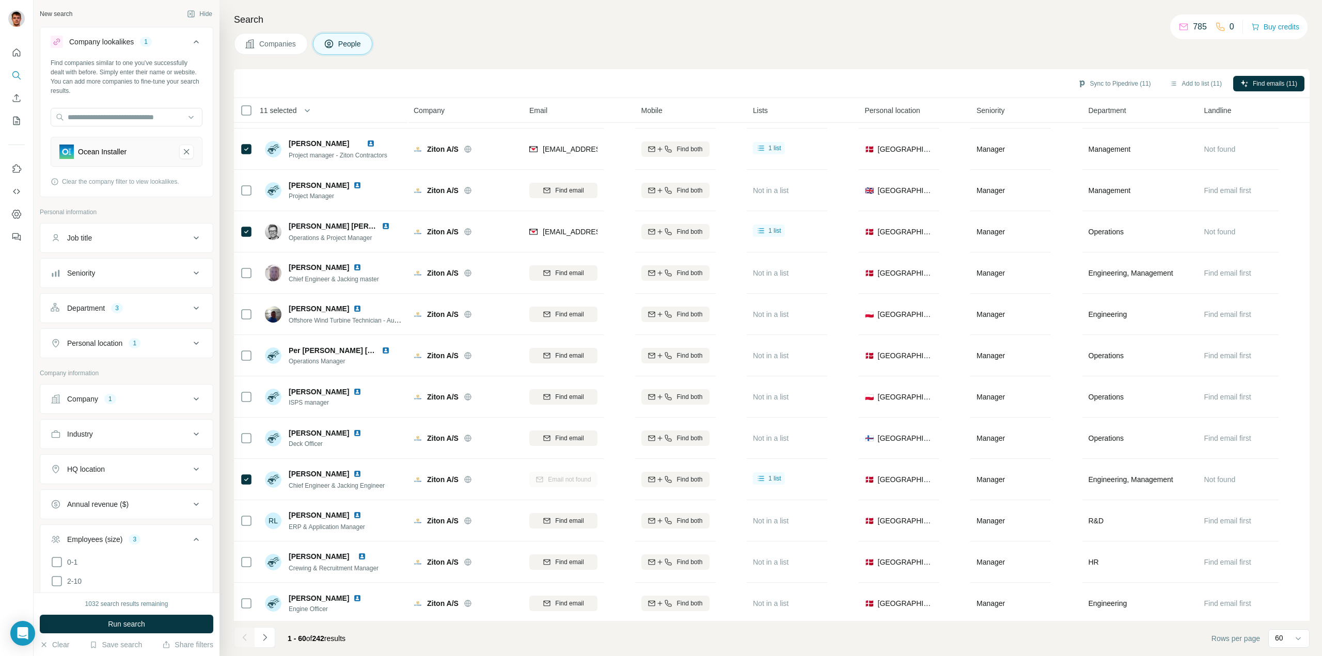
scroll to position [1985, 0]
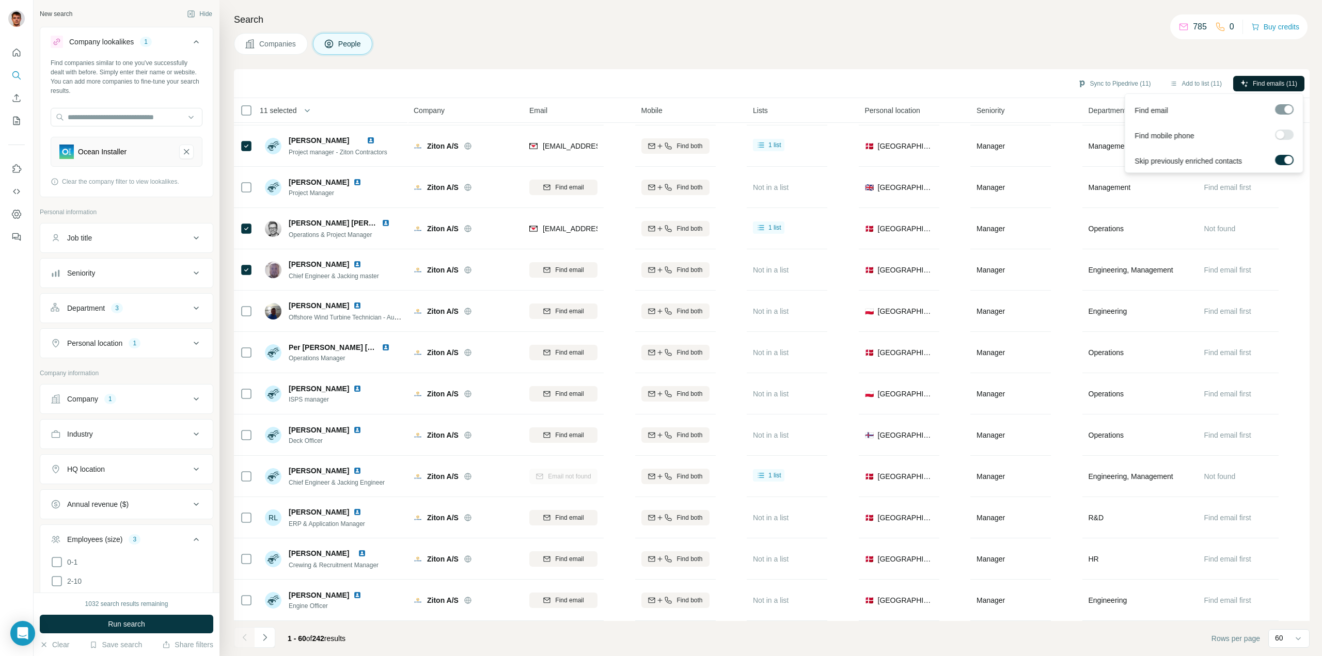
click at [1261, 83] on span "Find emails (11)" at bounding box center [1274, 83] width 44 height 9
click at [1260, 82] on span "Find emails (11)" at bounding box center [1274, 83] width 44 height 9
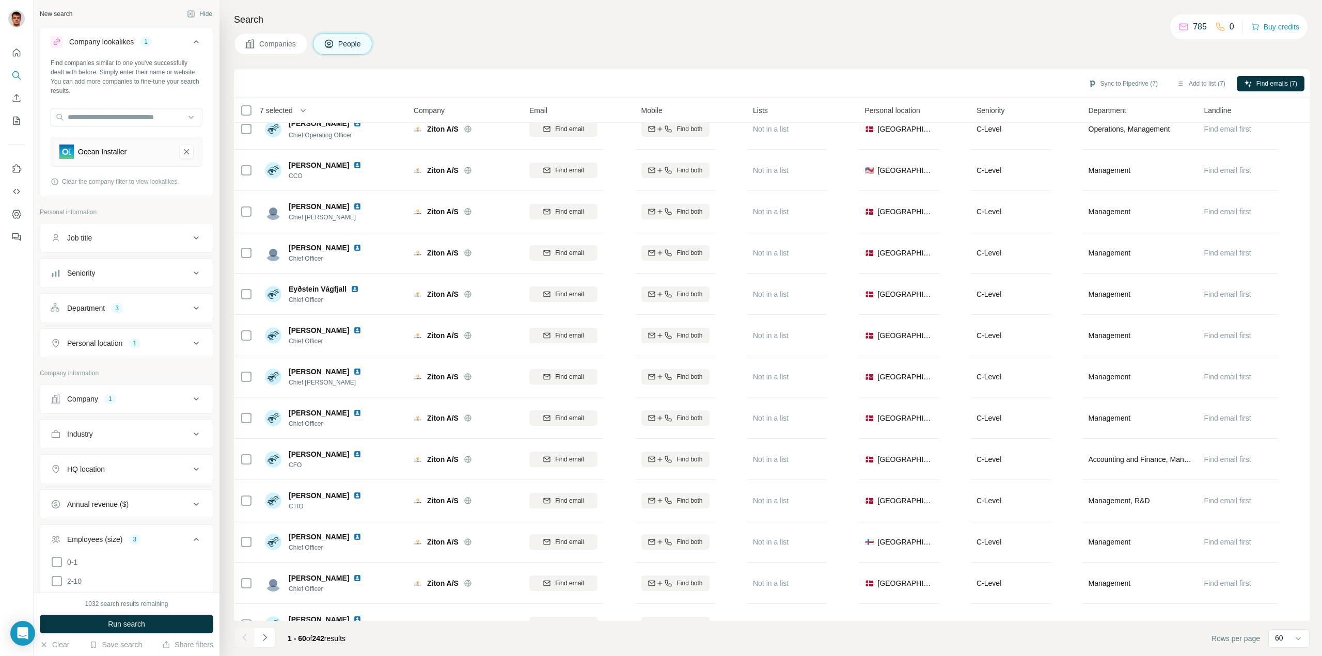
scroll to position [0, 0]
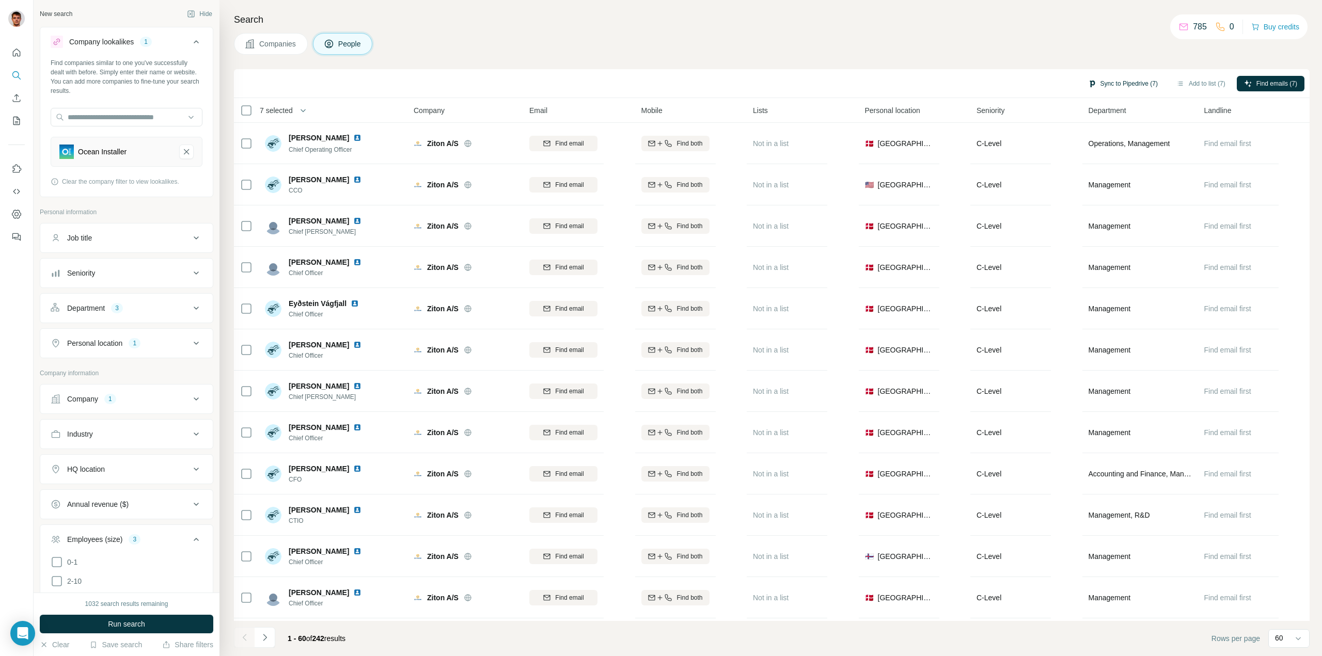
click at [1128, 82] on button "Sync to Pipedrive (7)" at bounding box center [1122, 83] width 84 height 15
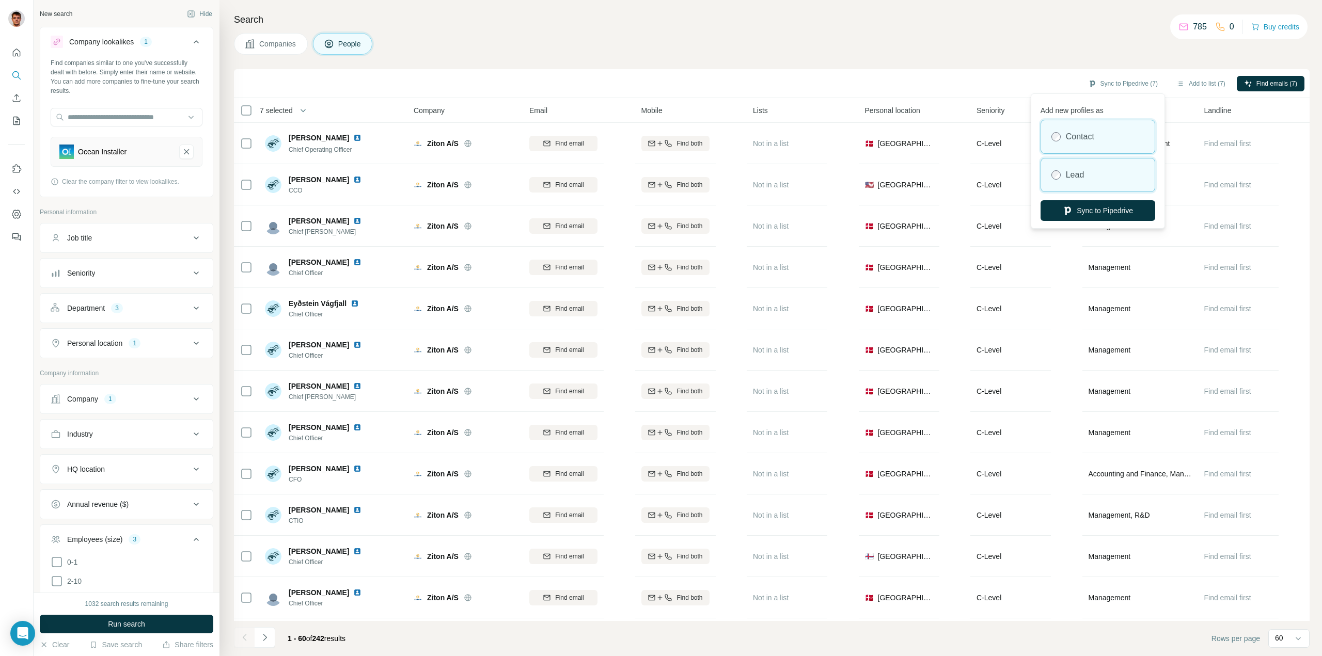
click at [1076, 182] on div "Lead" at bounding box center [1098, 174] width 114 height 33
click at [1105, 214] on button "Sync to Pipedrive" at bounding box center [1097, 210] width 115 height 21
